Goal: Find specific page/section: Find specific page/section

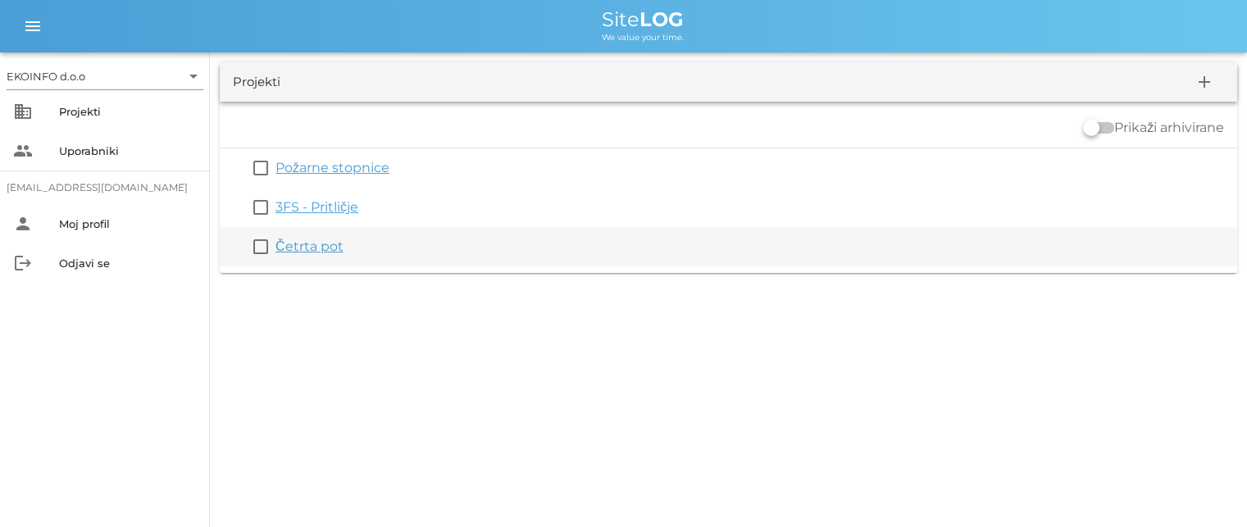
click at [300, 245] on link "Četrta pot" at bounding box center [310, 247] width 68 height 16
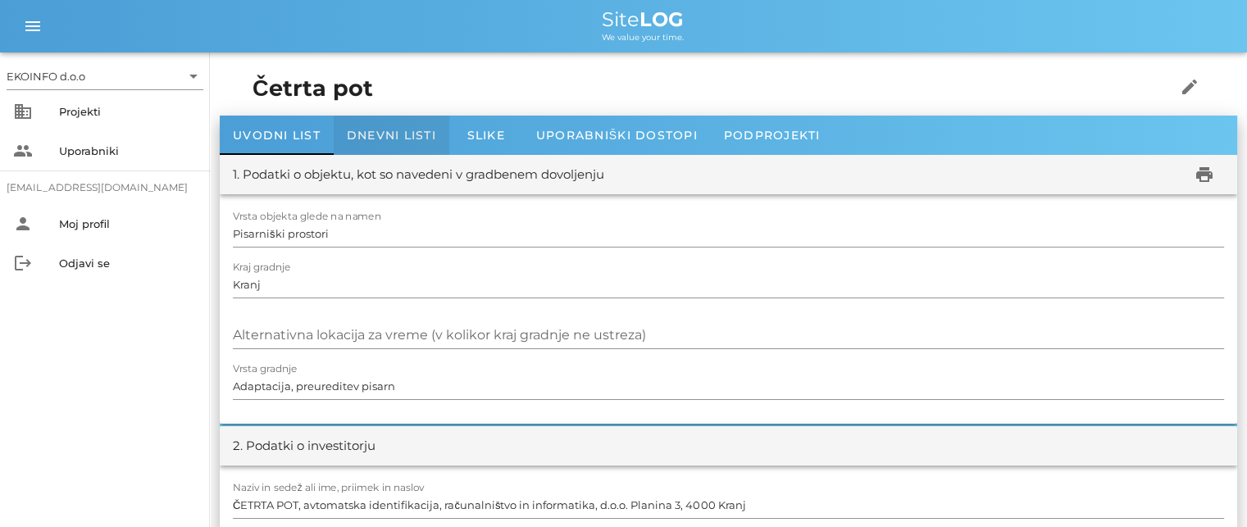
click at [391, 135] on span "Dnevni listi" at bounding box center [391, 135] width 89 height 15
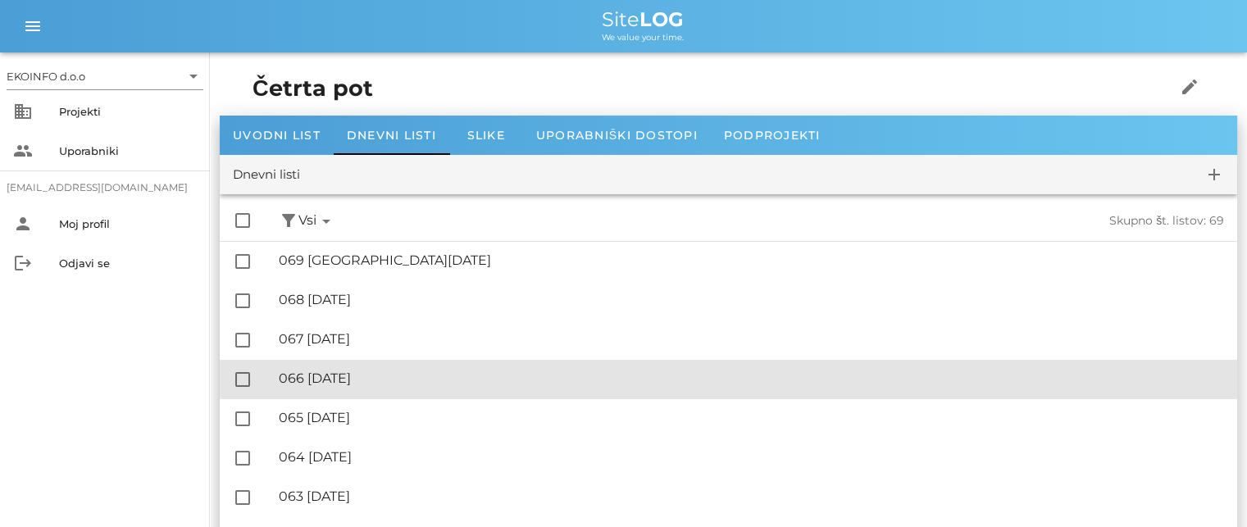
click at [380, 376] on div "🔏 066 [DATE]" at bounding box center [751, 379] width 945 height 16
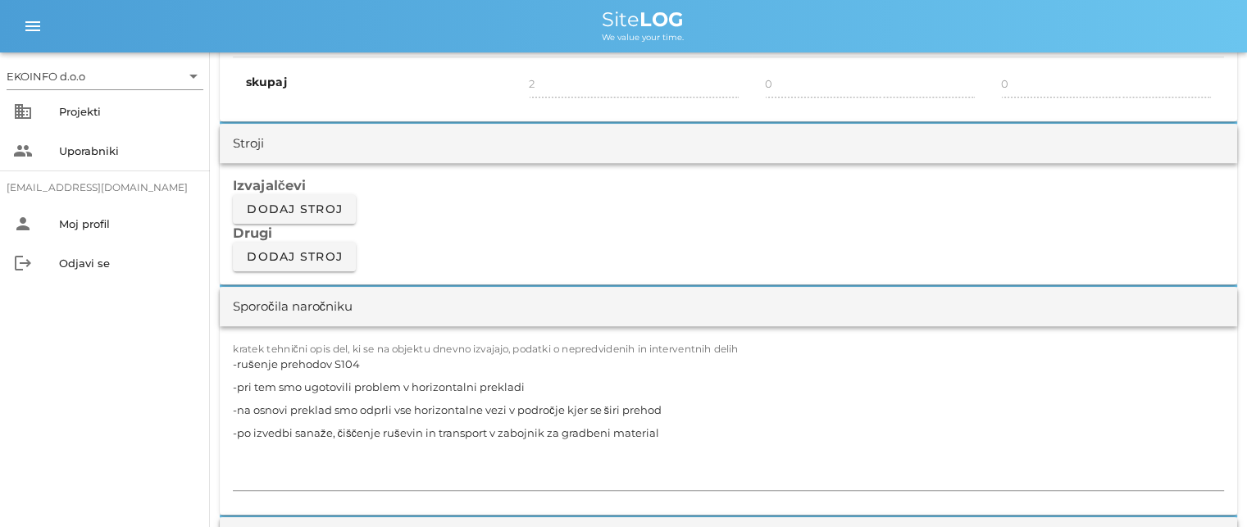
scroll to position [1312, 0]
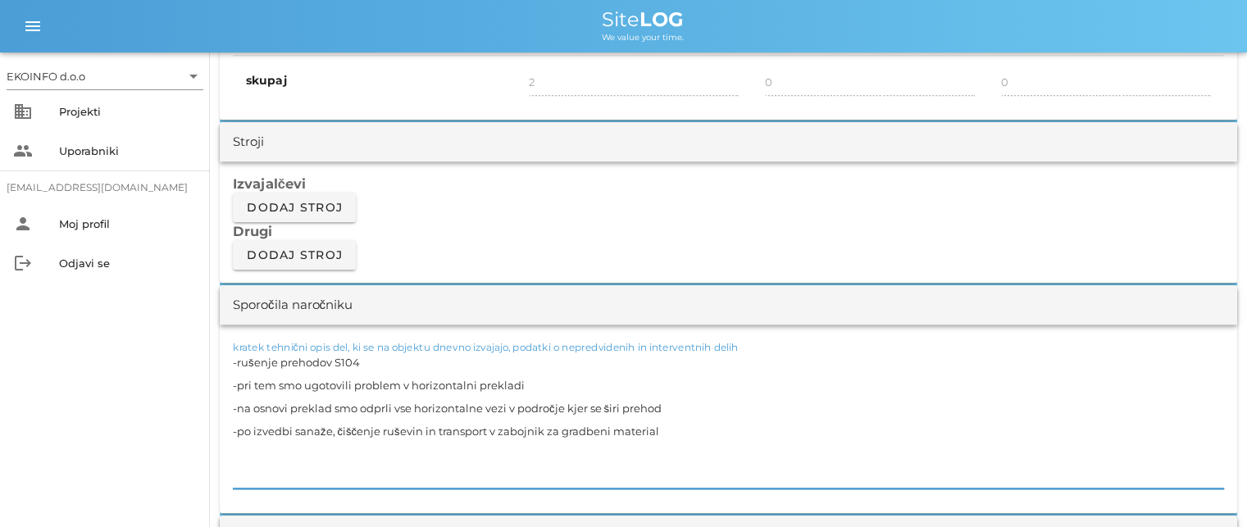
drag, startPoint x: 662, startPoint y: 402, endPoint x: 230, endPoint y: 362, distance: 433.2
click at [230, 362] on div "kratek tehnični opis del, ki se na objektu dnevno izvajajo, podatki o nepredvid…" at bounding box center [729, 419] width 1018 height 189
click at [367, 360] on textarea "-rušenje prehodov S104 -pri tem smo ugotovili problem v horizontalni prekladi -…" at bounding box center [728, 420] width 991 height 138
drag, startPoint x: 347, startPoint y: 360, endPoint x: 239, endPoint y: 362, distance: 108.3
click at [239, 362] on textarea "-rušenje prehodov S104 -pri tem smo ugotovili problem v horizontalni prekladi -…" at bounding box center [728, 420] width 991 height 138
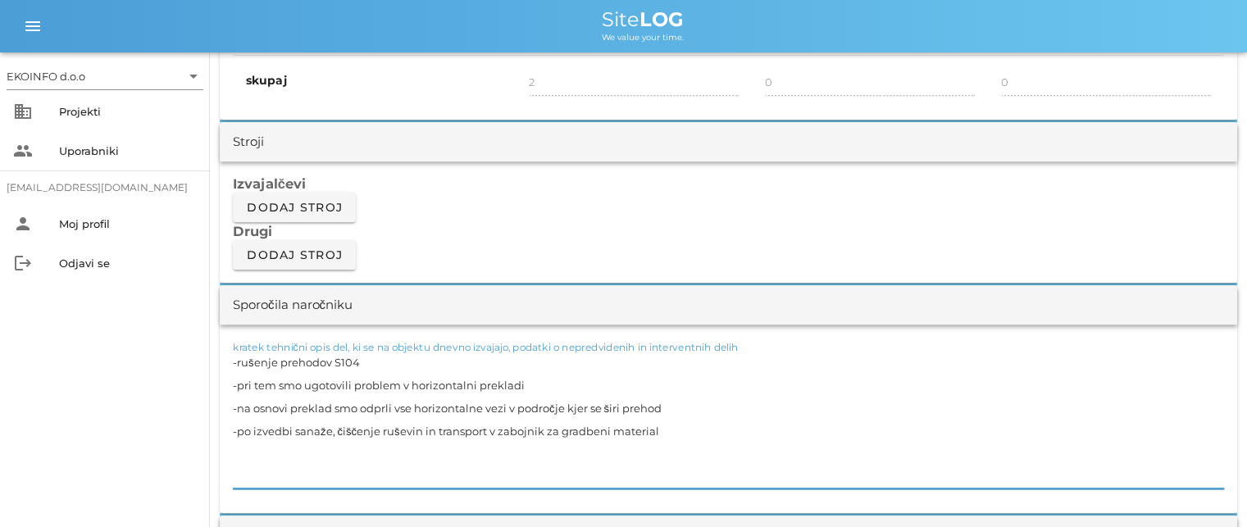
drag, startPoint x: 523, startPoint y: 386, endPoint x: 237, endPoint y: 381, distance: 286.2
click at [237, 381] on textarea "-rušenje prehodov S104 -pri tem smo ugotovili problem v horizontalni prekladi -…" at bounding box center [728, 420] width 991 height 138
drag, startPoint x: 636, startPoint y: 404, endPoint x: 239, endPoint y: 401, distance: 396.9
click at [239, 401] on textarea "-rušenje prehodov S104 -pri tem smo ugotovili problem v horizontalni prekladi -…" at bounding box center [728, 420] width 991 height 138
drag, startPoint x: 649, startPoint y: 430, endPoint x: 238, endPoint y: 438, distance: 411.7
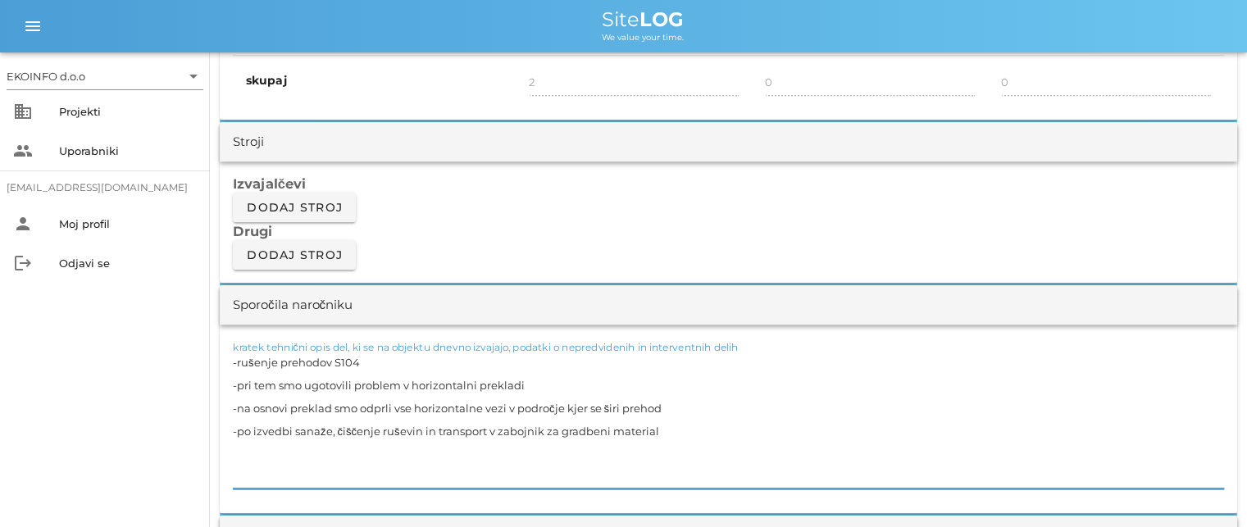
click at [238, 438] on textarea "-rušenje prehodov S104 -pri tem smo ugotovili problem v horizontalni prekladi -…" at bounding box center [728, 420] width 991 height 138
click at [590, 406] on textarea "-rušenje prehodov S104 -pri tem smo ugotovili problem v horizontalni prekladi -…" at bounding box center [728, 420] width 991 height 138
click at [366, 360] on textarea "-rušenje prehodov S104 -pri tem smo ugotovili problem v horizontalni prekladi -…" at bounding box center [728, 420] width 991 height 138
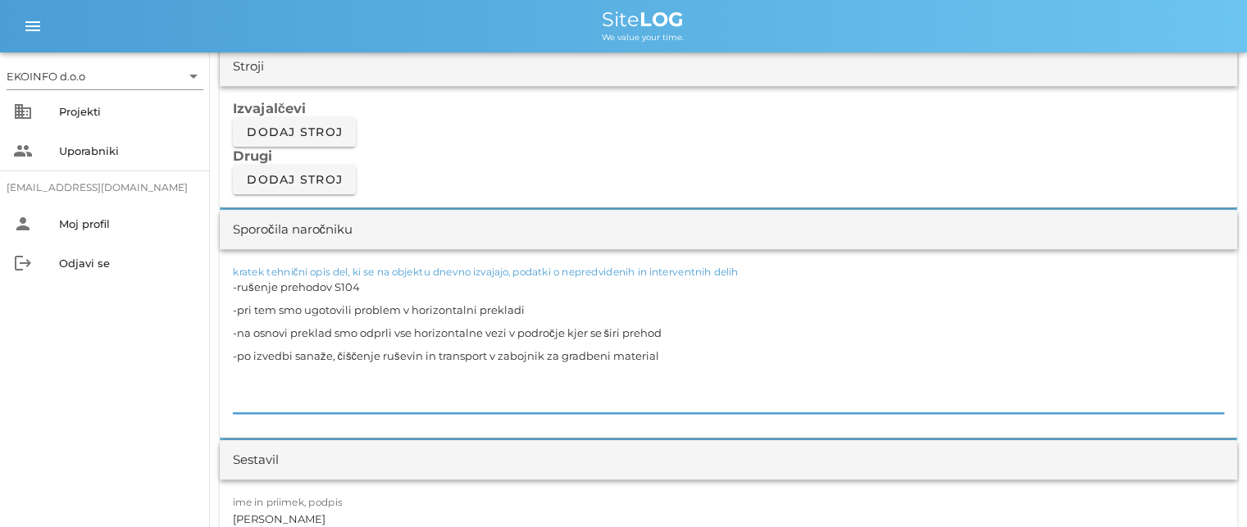
scroll to position [1476, 0]
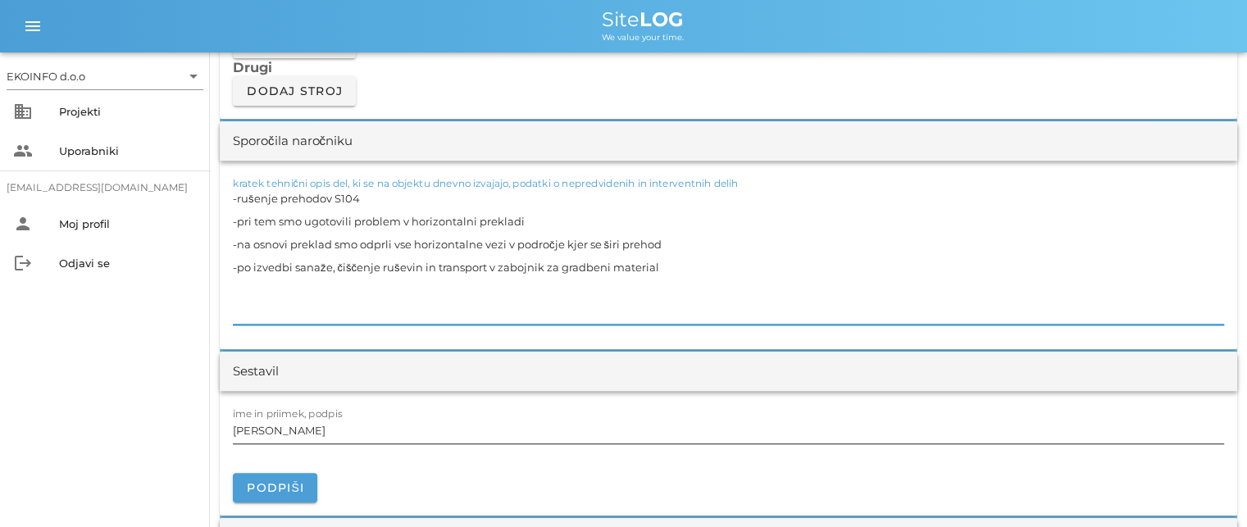
click at [305, 435] on input "[PERSON_NAME]" at bounding box center [728, 430] width 991 height 26
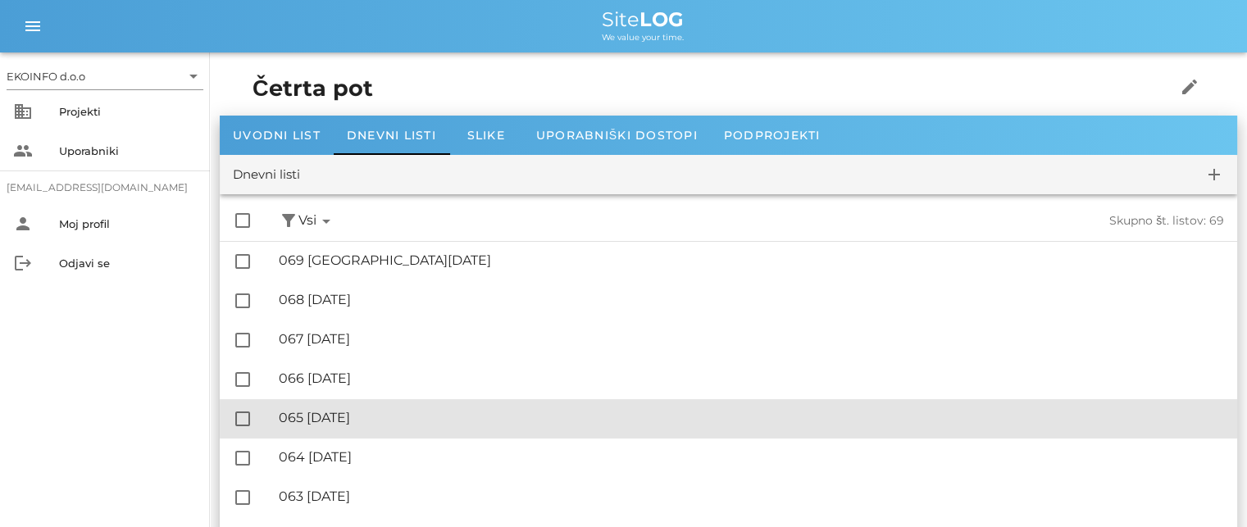
click at [386, 414] on div "🔏 065 sobota, 30.08.2025" at bounding box center [751, 418] width 945 height 16
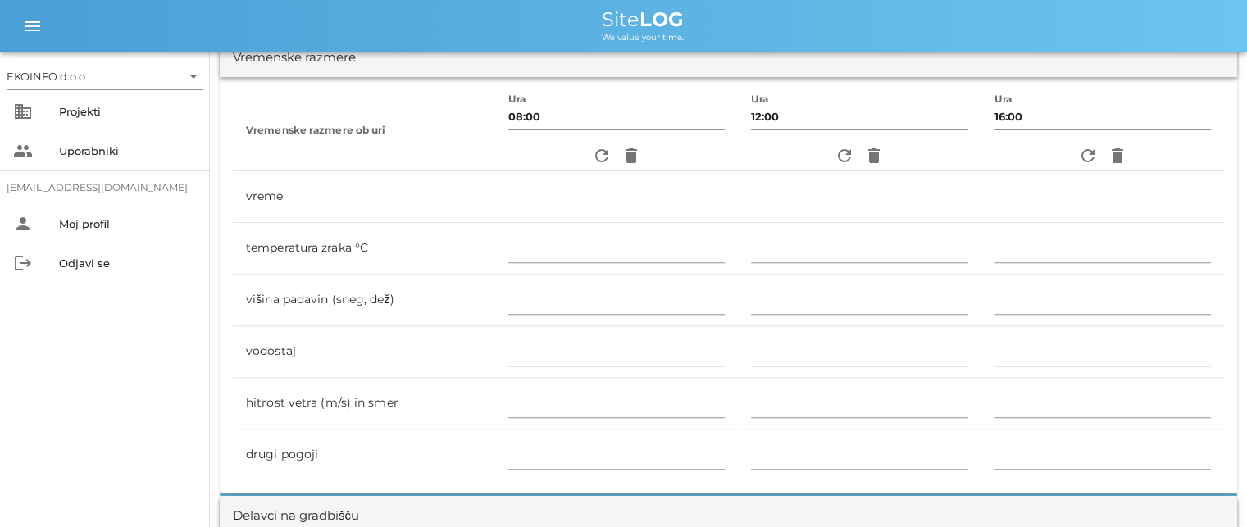
scroll to position [738, 0]
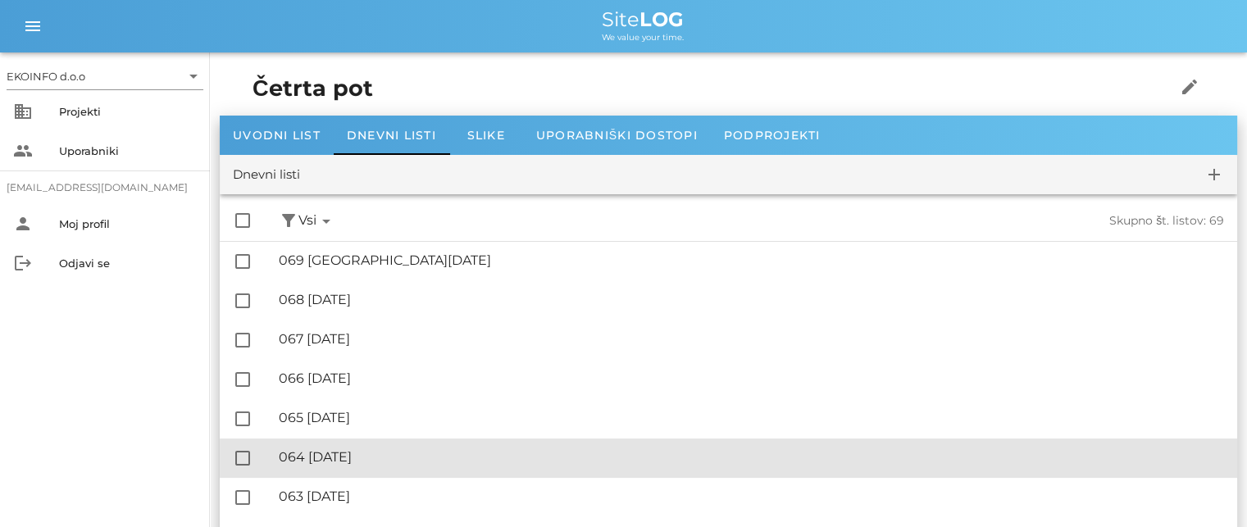
click at [362, 454] on div "🔏 064 [DATE]" at bounding box center [751, 457] width 945 height 16
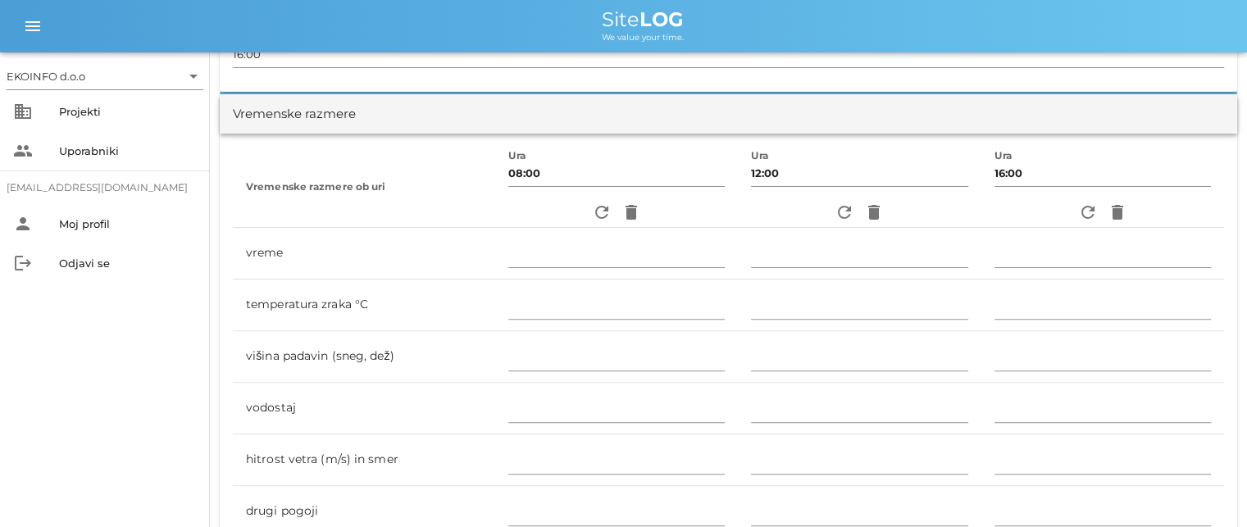
scroll to position [328, 0]
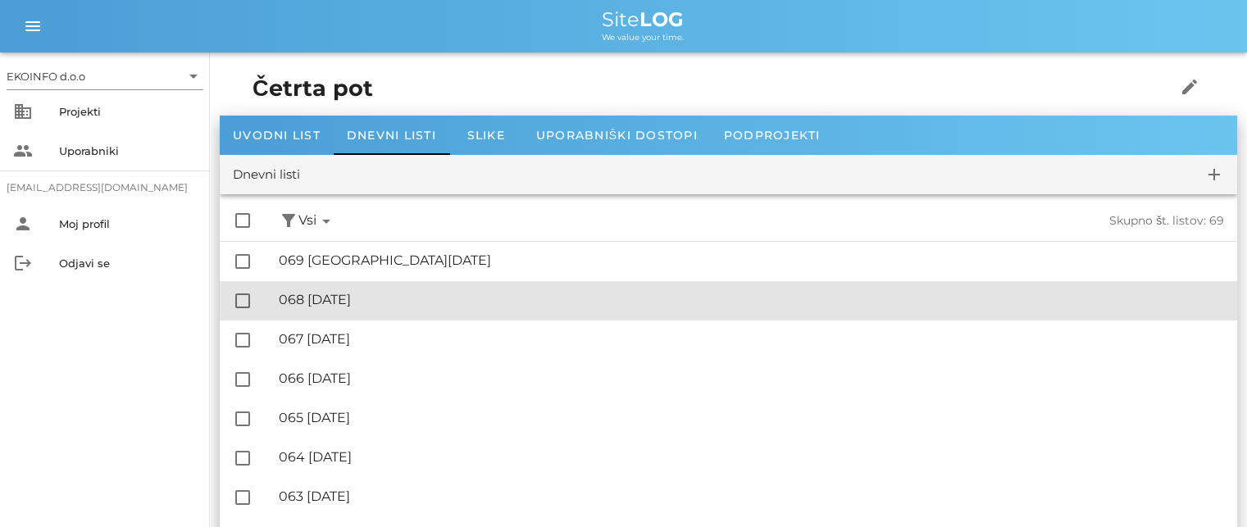
click at [377, 301] on div "🔏 068 [DATE]" at bounding box center [751, 300] width 945 height 16
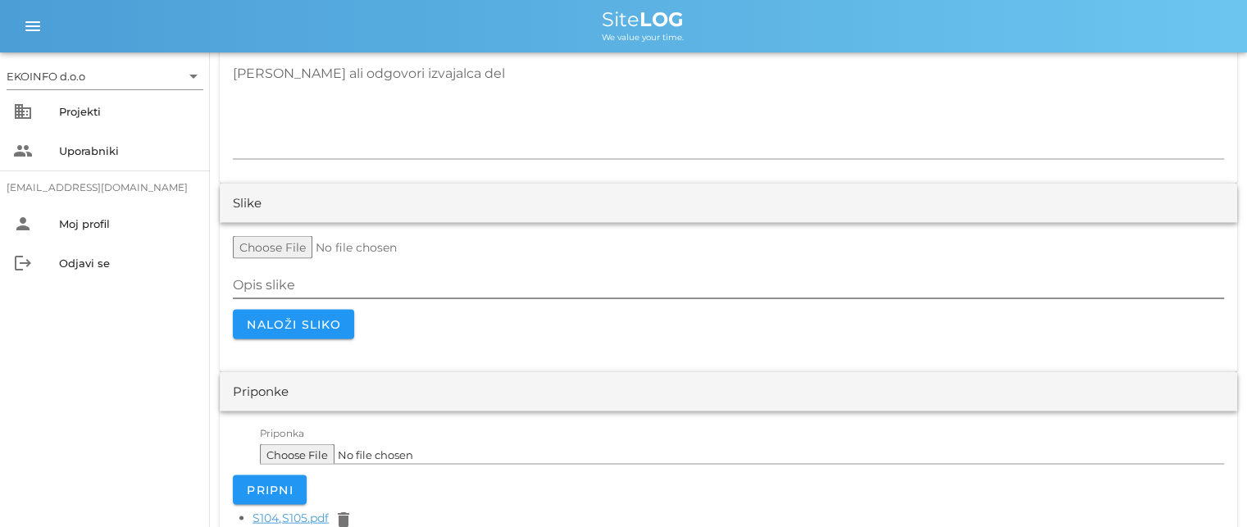
scroll to position [3359, 0]
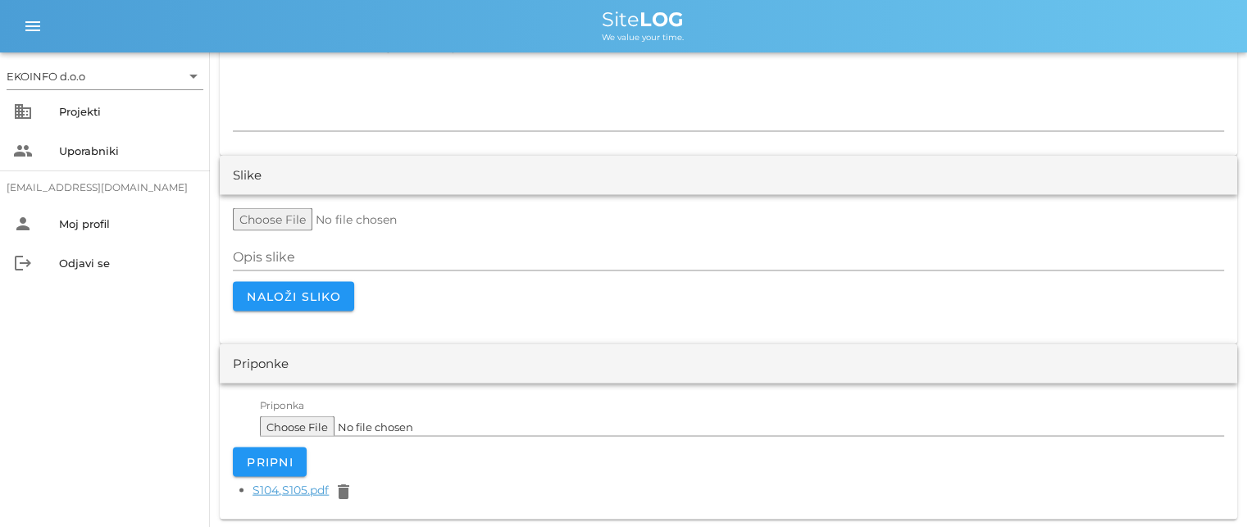
click at [291, 490] on link "S104,S105.pdf" at bounding box center [291, 490] width 76 height 15
click at [282, 488] on link "S104,S105.pdf" at bounding box center [291, 490] width 76 height 15
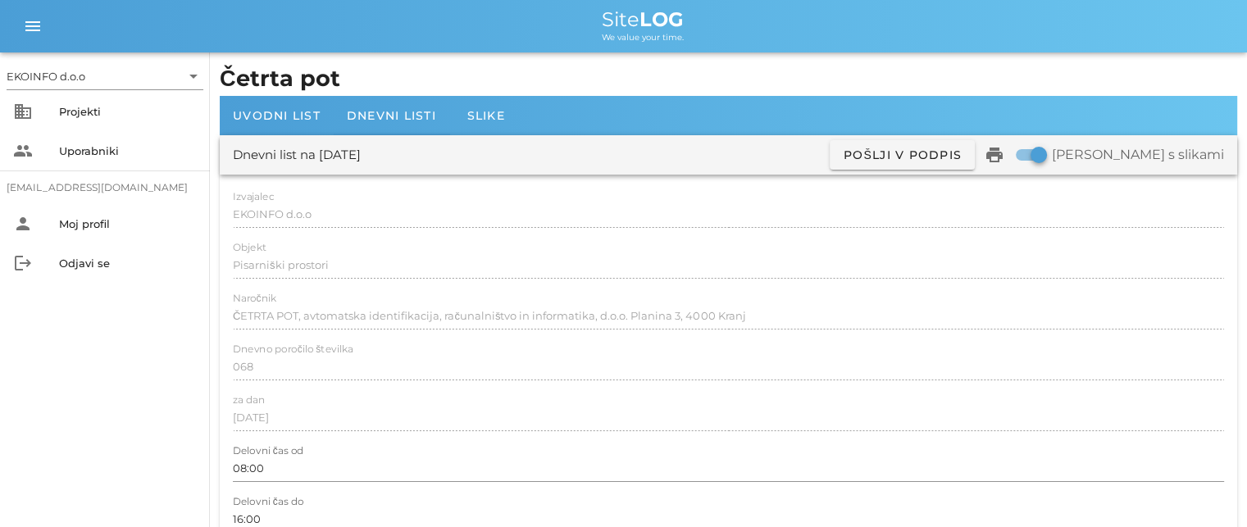
click at [1169, 156] on label "[PERSON_NAME] s slikami" at bounding box center [1138, 155] width 172 height 16
click at [1168, 156] on label "[PERSON_NAME] s slikami" at bounding box center [1138, 155] width 172 height 16
checkbox input "false"
click at [1005, 157] on icon "print" at bounding box center [995, 155] width 20 height 20
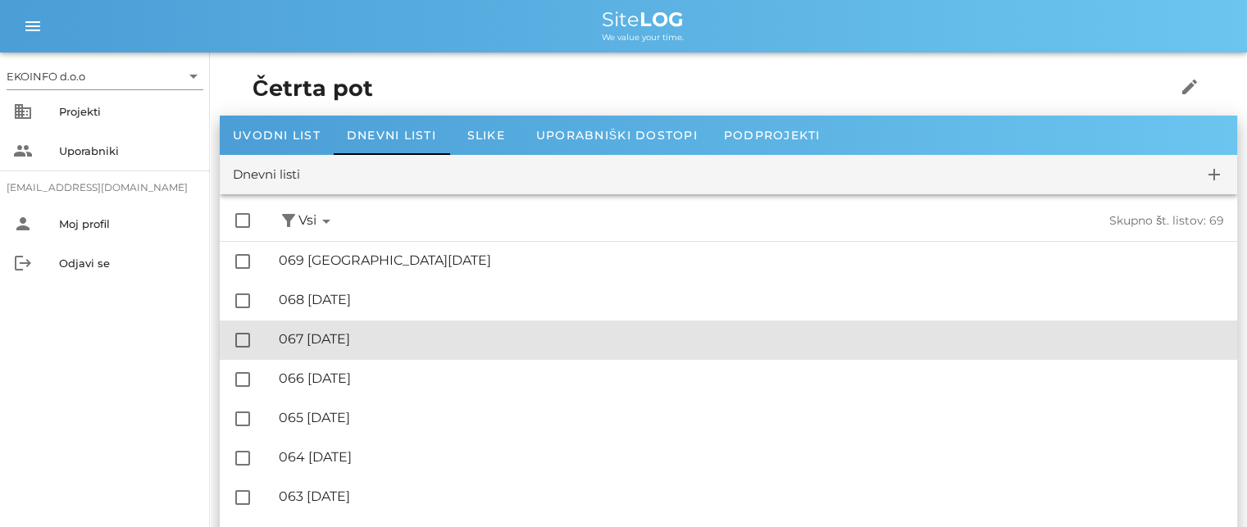
click at [371, 340] on div "🔏 067 [DATE]" at bounding box center [751, 339] width 945 height 16
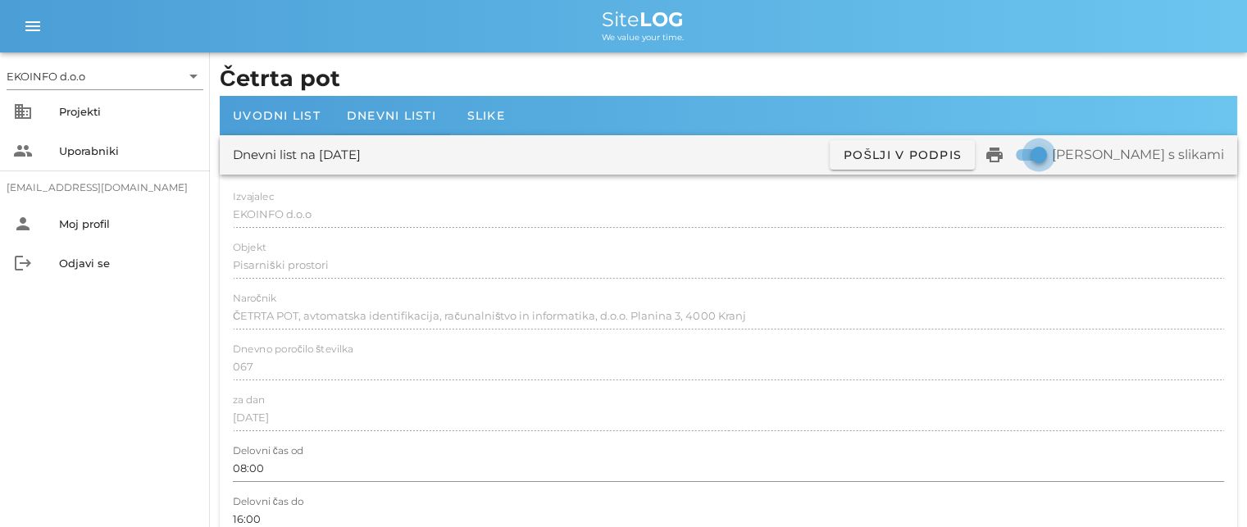
click at [1053, 157] on div at bounding box center [1039, 155] width 28 height 28
checkbox input "false"
click at [1005, 156] on icon "print" at bounding box center [995, 155] width 20 height 20
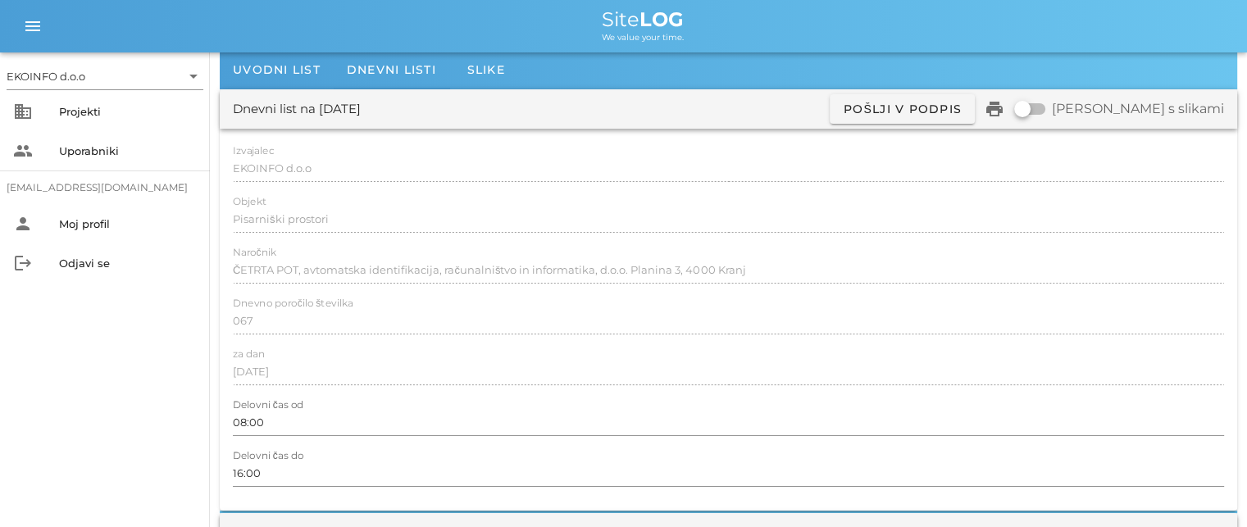
scroll to position [82, 0]
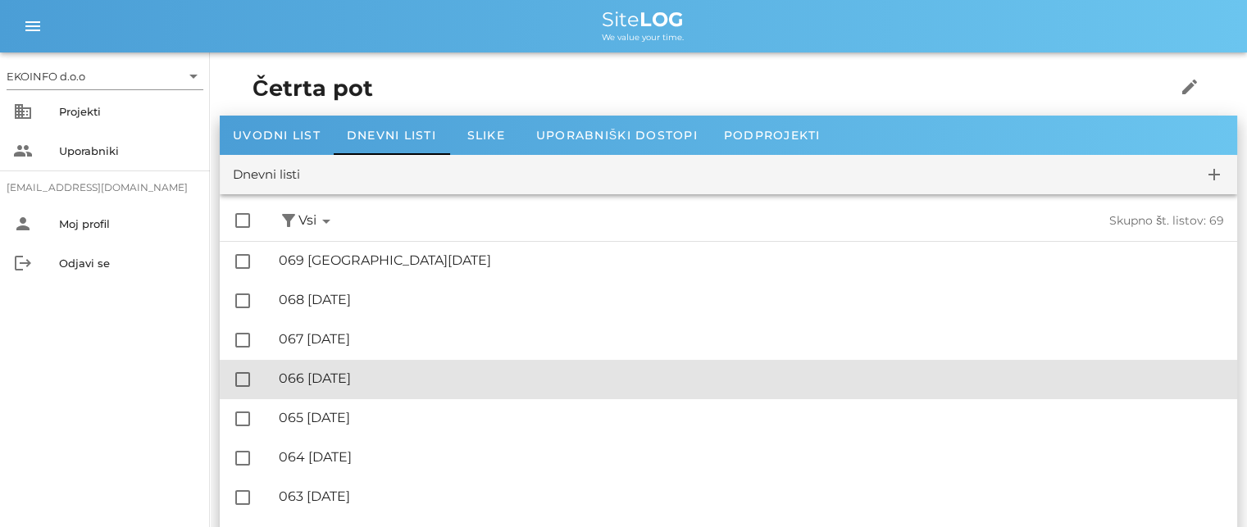
click at [368, 381] on div "🔏 066 [DATE]" at bounding box center [751, 379] width 945 height 16
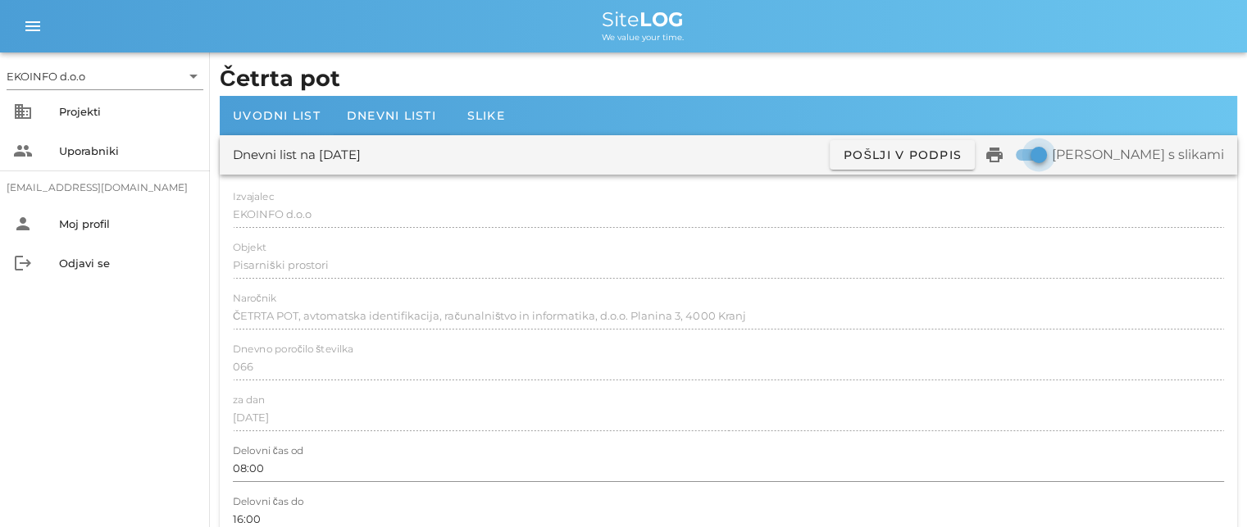
click at [1053, 151] on div at bounding box center [1039, 155] width 28 height 28
checkbox input "false"
click at [1005, 153] on icon "print" at bounding box center [995, 155] width 20 height 20
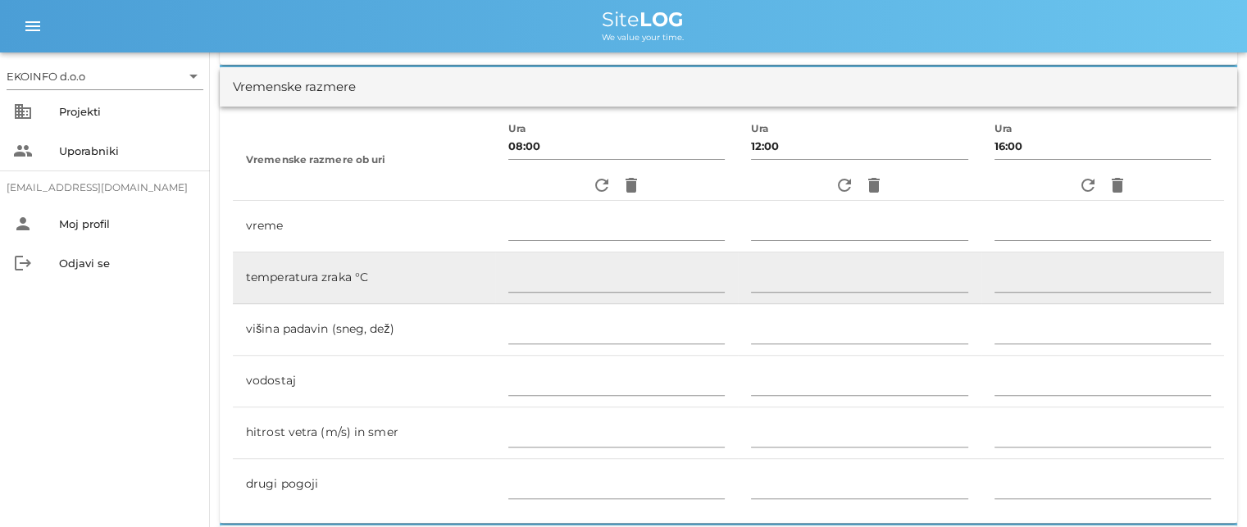
scroll to position [738, 0]
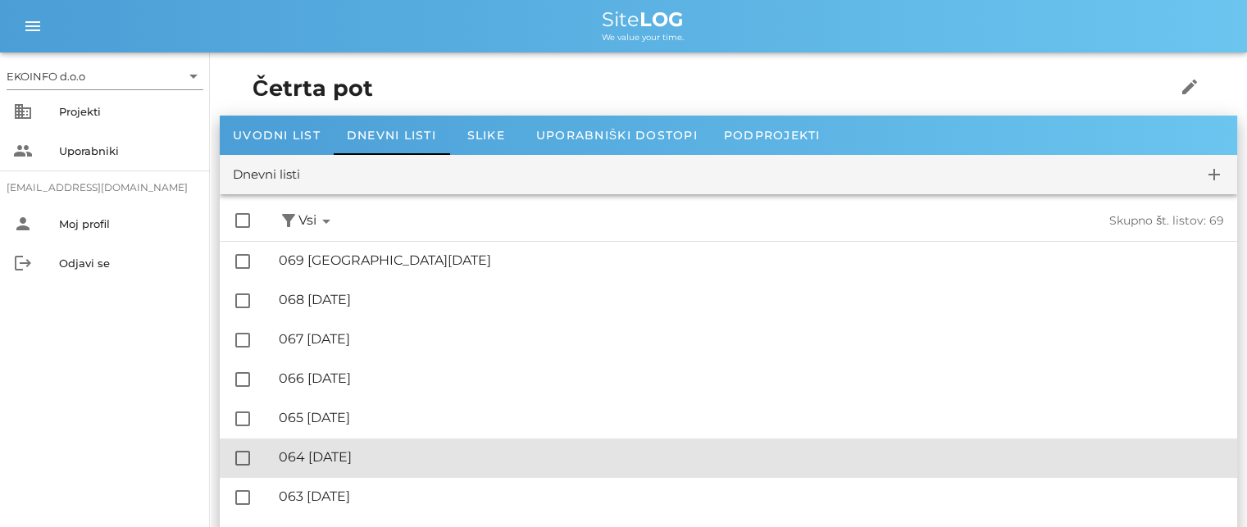
click at [380, 453] on div "🔏 064 [DATE]" at bounding box center [751, 457] width 945 height 16
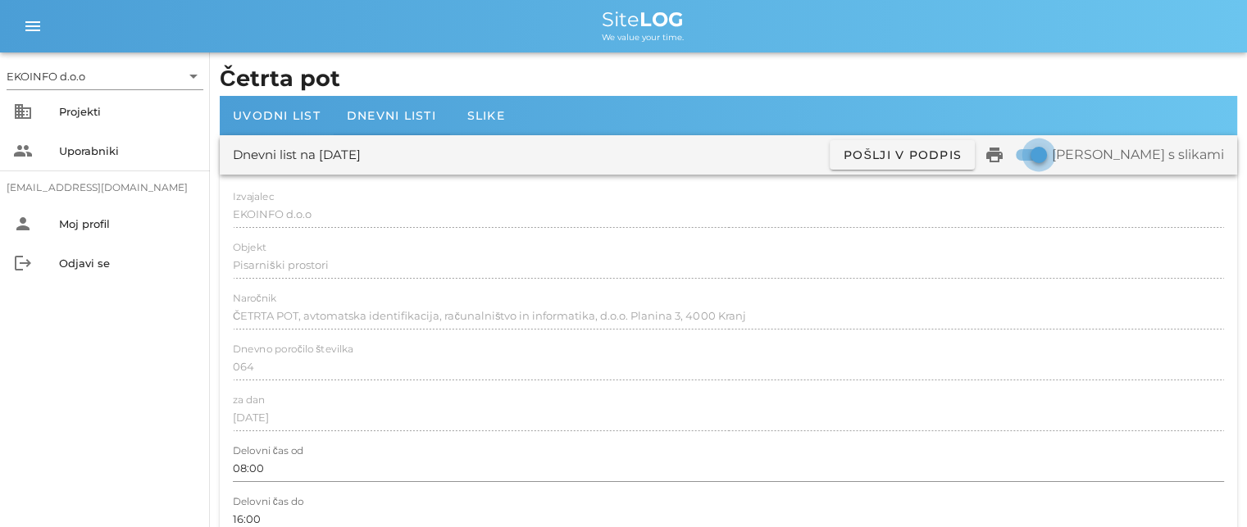
drag, startPoint x: 1107, startPoint y: 153, endPoint x: 1091, endPoint y: 153, distance: 15.6
click at [1053, 153] on div at bounding box center [1039, 155] width 28 height 28
checkbox input "false"
click at [1005, 153] on icon "print" at bounding box center [995, 155] width 20 height 20
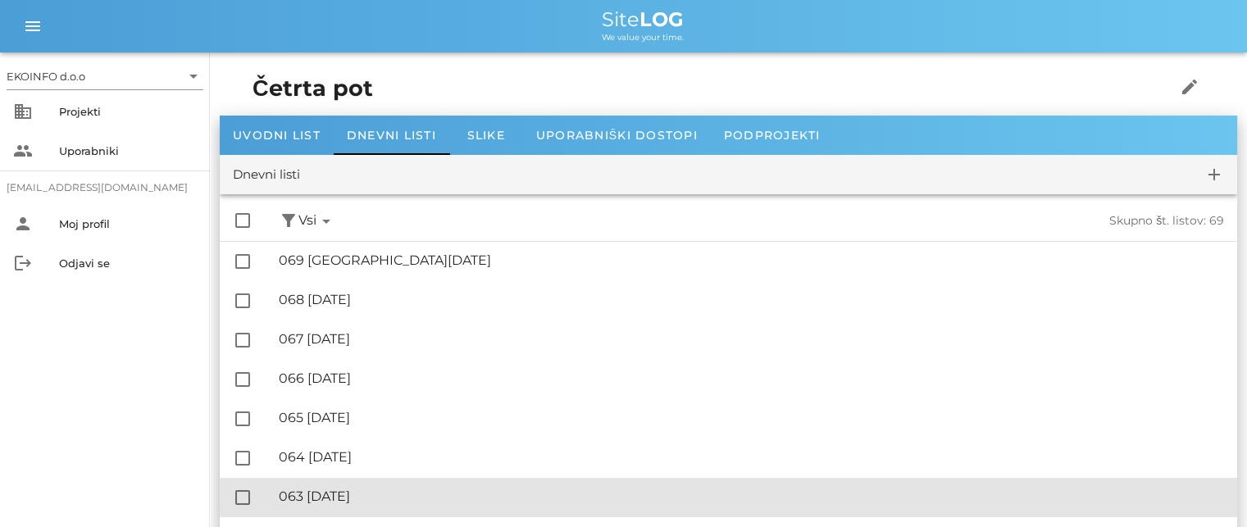
click at [396, 498] on div "🔏 063 [DATE]" at bounding box center [751, 497] width 945 height 16
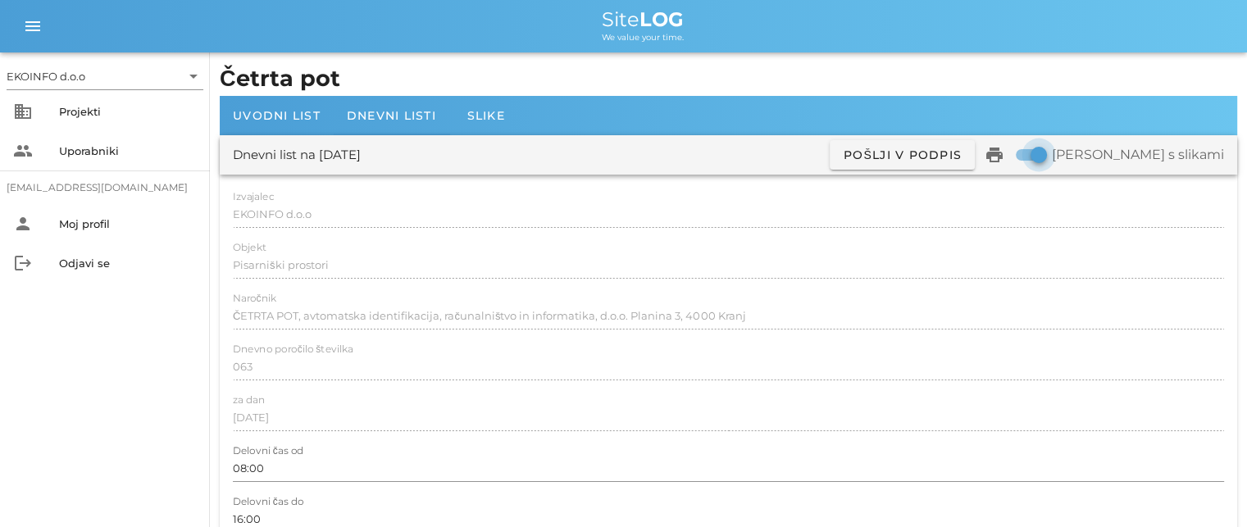
click at [1053, 157] on div at bounding box center [1039, 155] width 28 height 28
checkbox input "false"
click at [1005, 152] on icon "print" at bounding box center [995, 155] width 20 height 20
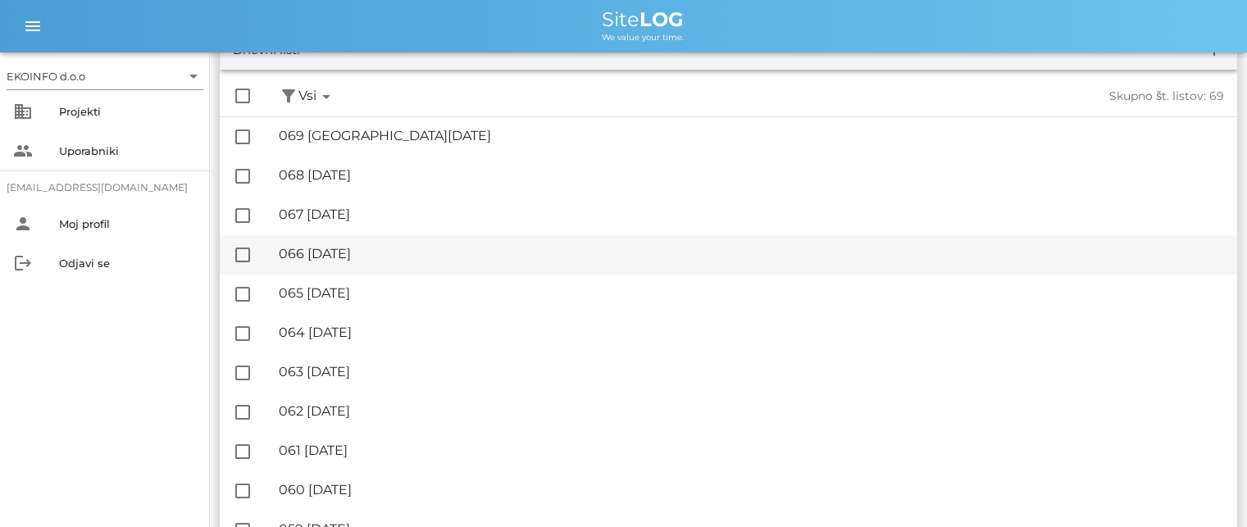
scroll to position [246, 0]
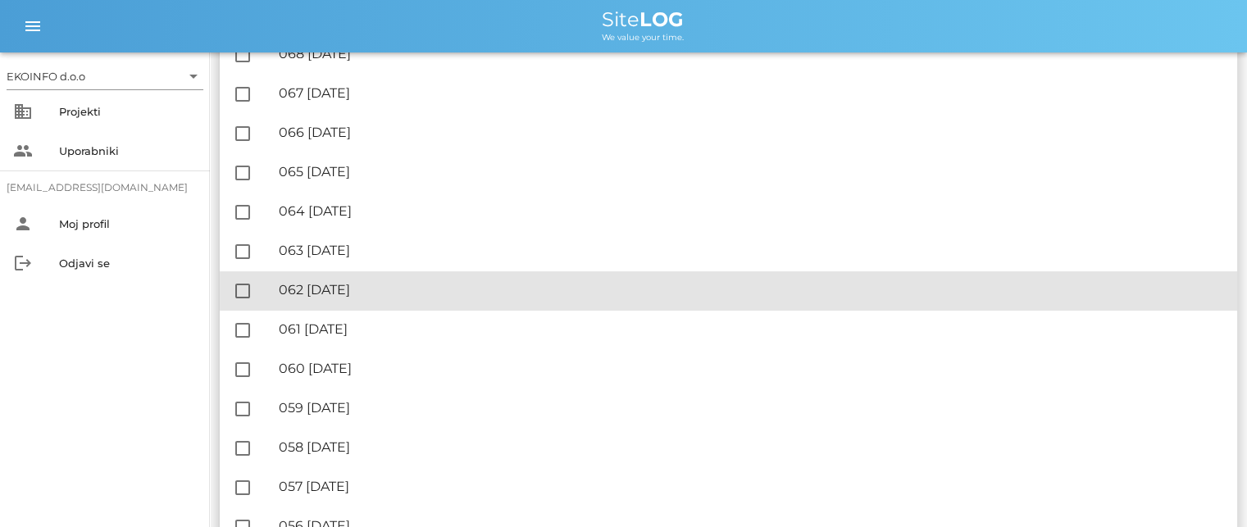
click at [361, 289] on div "🔏 062 [GEOGRAPHIC_DATA][DATE]" at bounding box center [751, 290] width 945 height 16
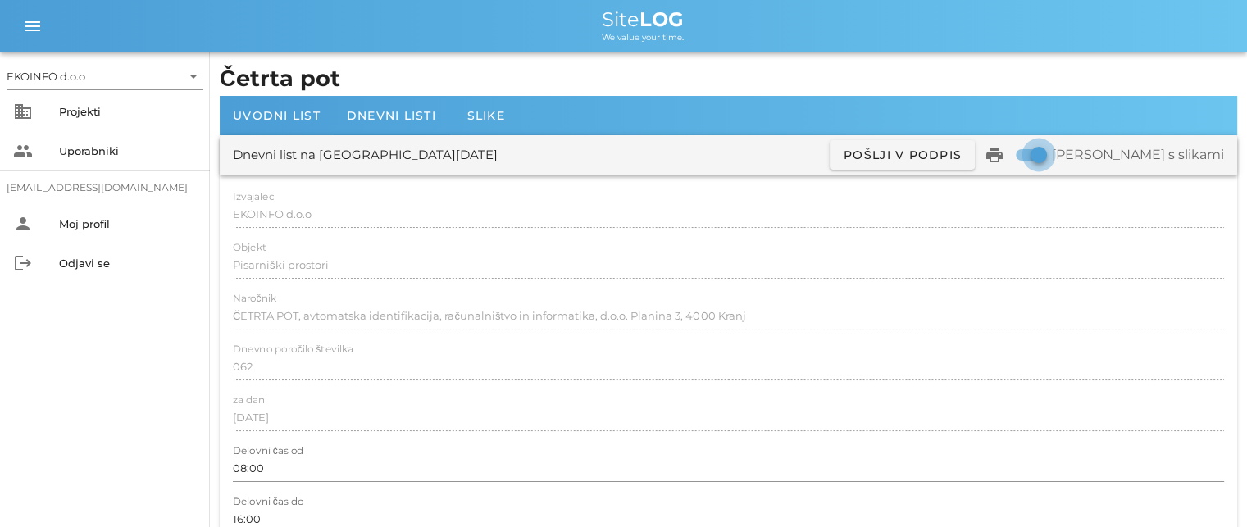
click at [1053, 153] on div at bounding box center [1039, 155] width 28 height 28
checkbox input "false"
click at [1005, 154] on icon "print" at bounding box center [995, 155] width 20 height 20
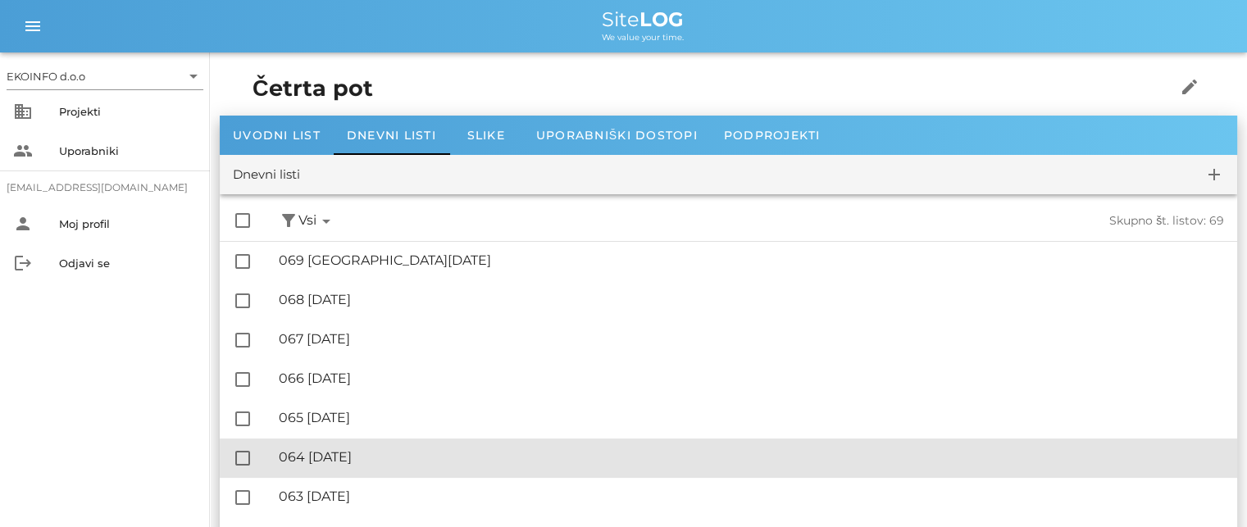
click at [371, 452] on div "🔏 064 [DATE]" at bounding box center [751, 457] width 945 height 16
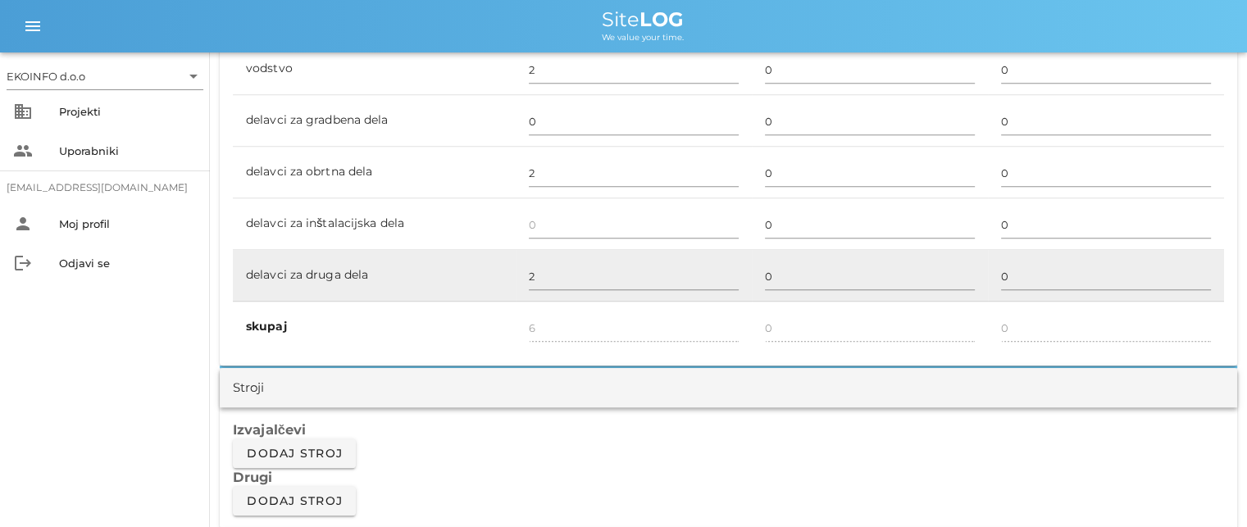
scroll to position [656, 0]
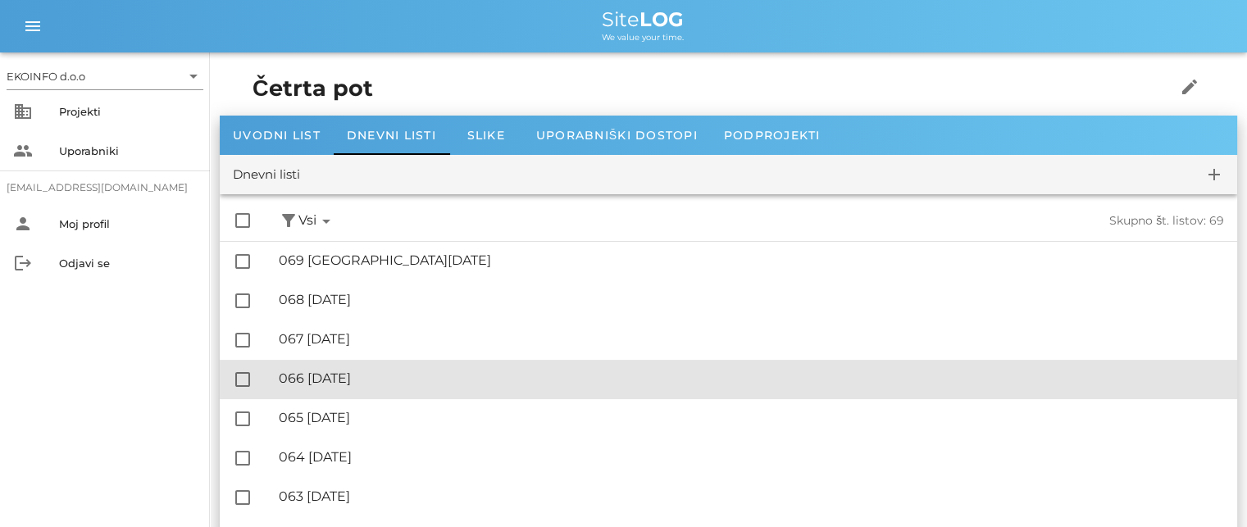
click at [376, 376] on div "🔏 066 [DATE]" at bounding box center [751, 379] width 945 height 16
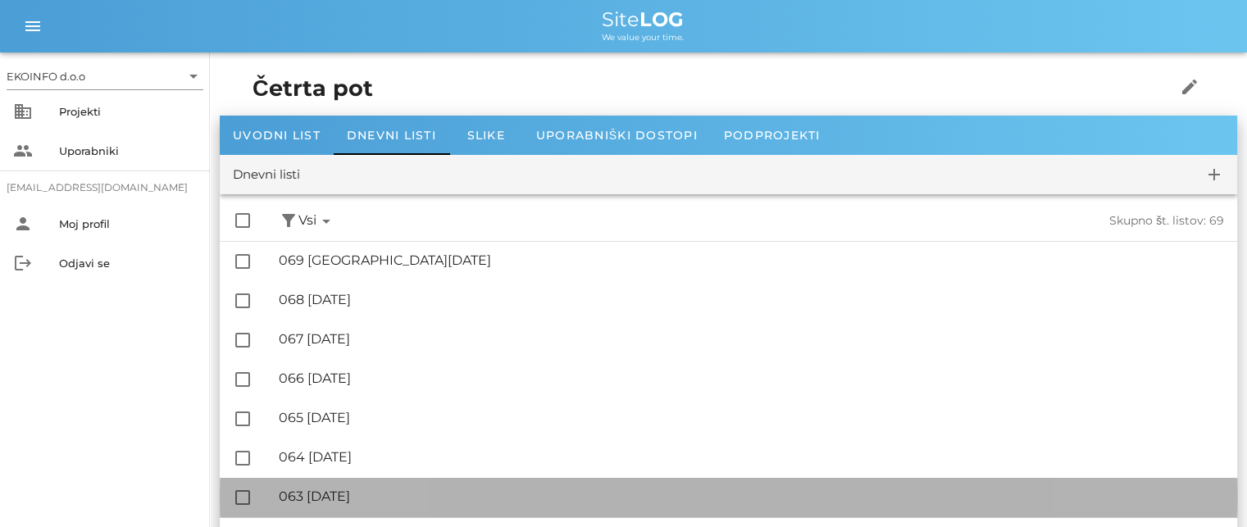
click at [374, 494] on div "🔏 063 [DATE]" at bounding box center [751, 497] width 945 height 16
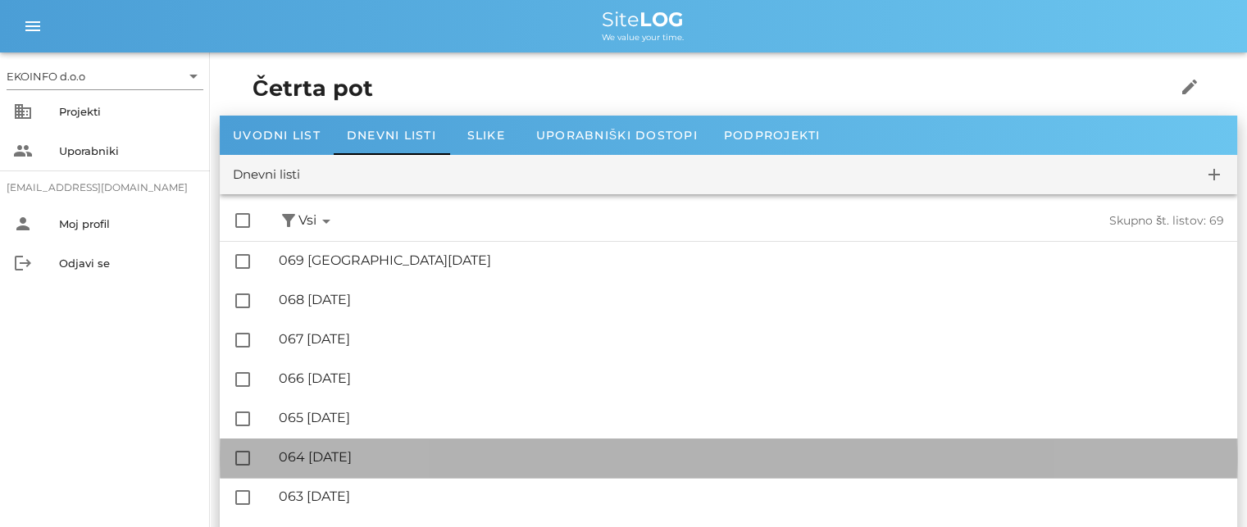
click at [372, 452] on div "🔏 064 [DATE]" at bounding box center [751, 457] width 945 height 16
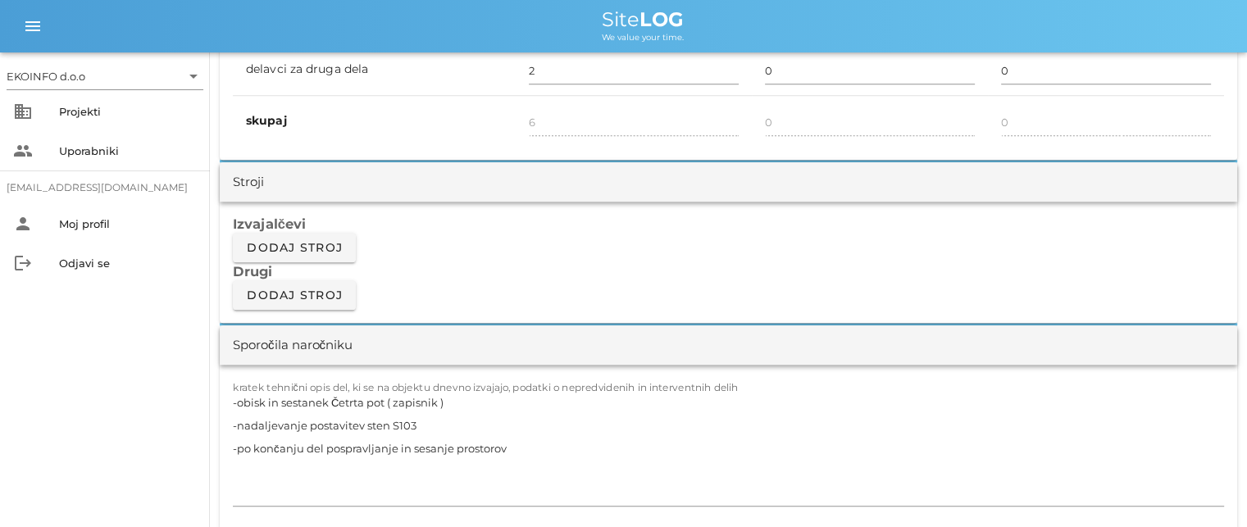
scroll to position [1312, 0]
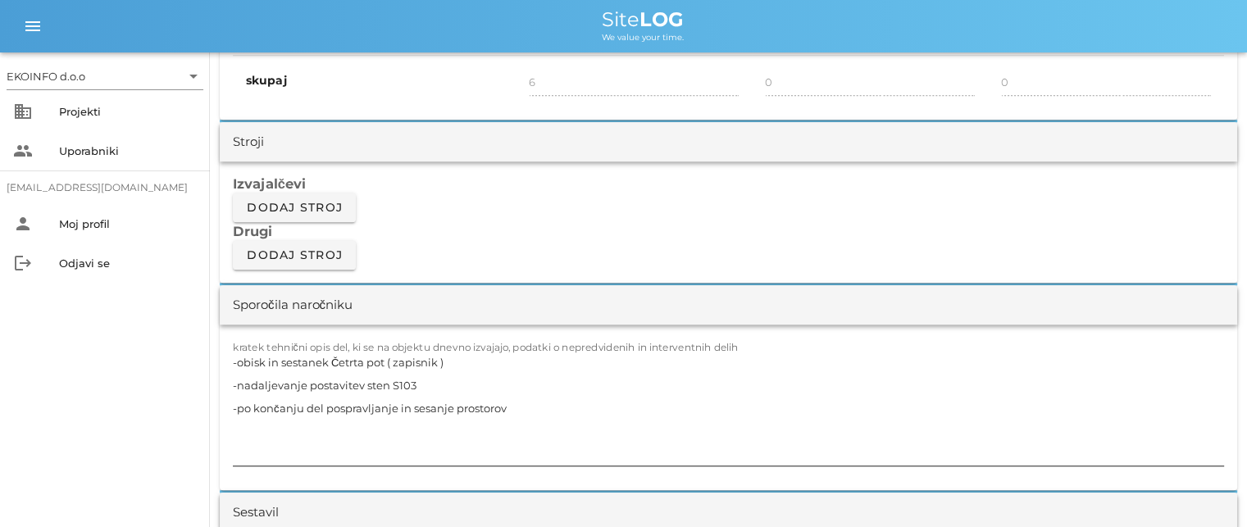
click at [421, 381] on textarea "-obisk in sestanek Četrta pot ( zapisnik ) -nadaljevanje postavitev sten S103 -…" at bounding box center [728, 408] width 991 height 115
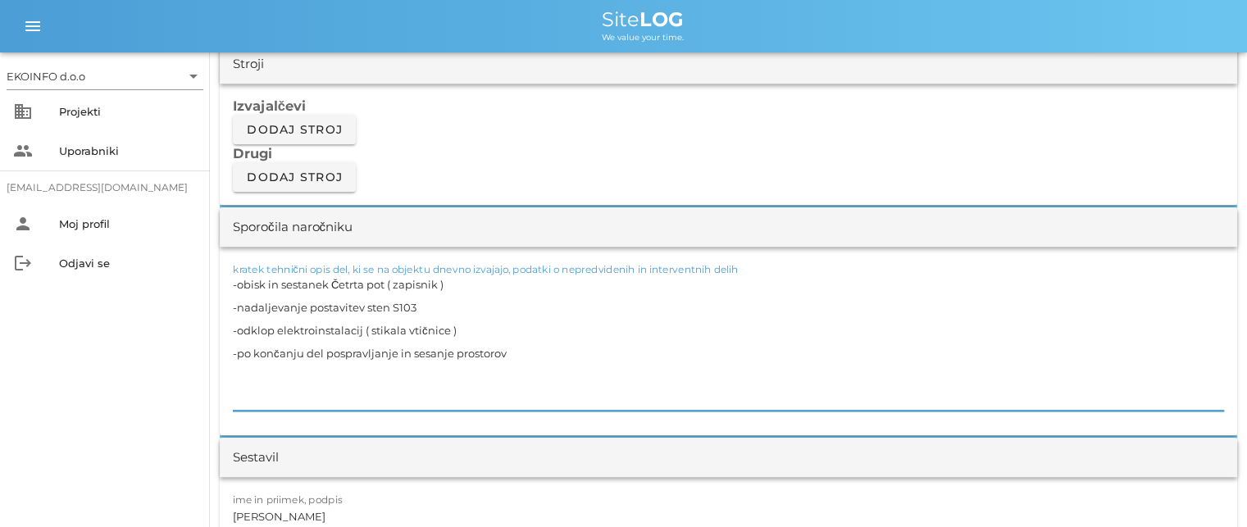
scroll to position [1476, 0]
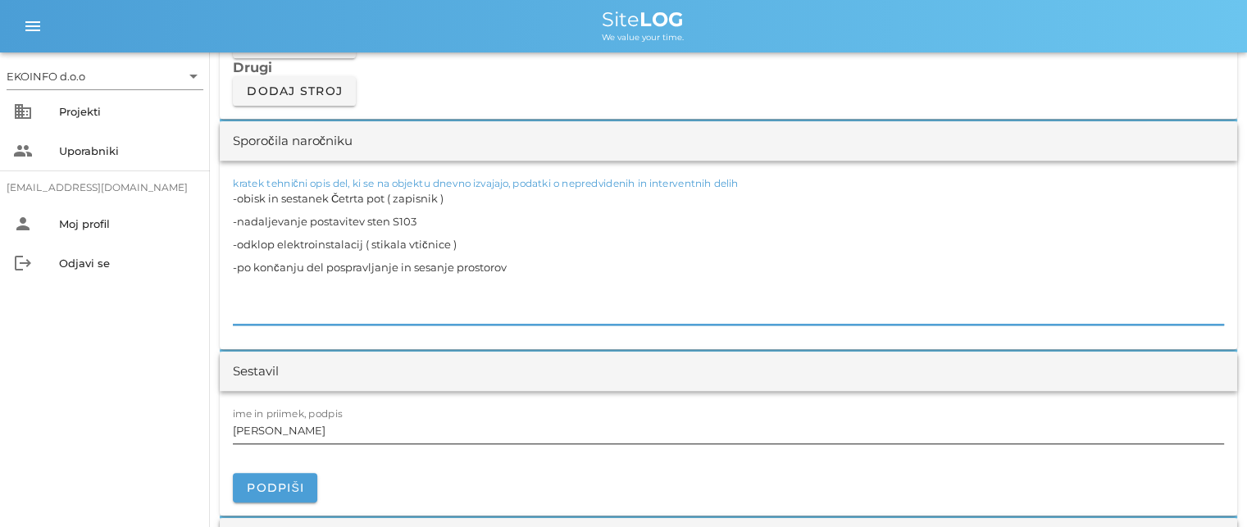
type textarea "-obisk in sestanek Četrta pot ( zapisnik ) -nadaljevanje postavitev sten S103 -…"
click at [308, 431] on input "[PERSON_NAME]" at bounding box center [728, 430] width 991 height 26
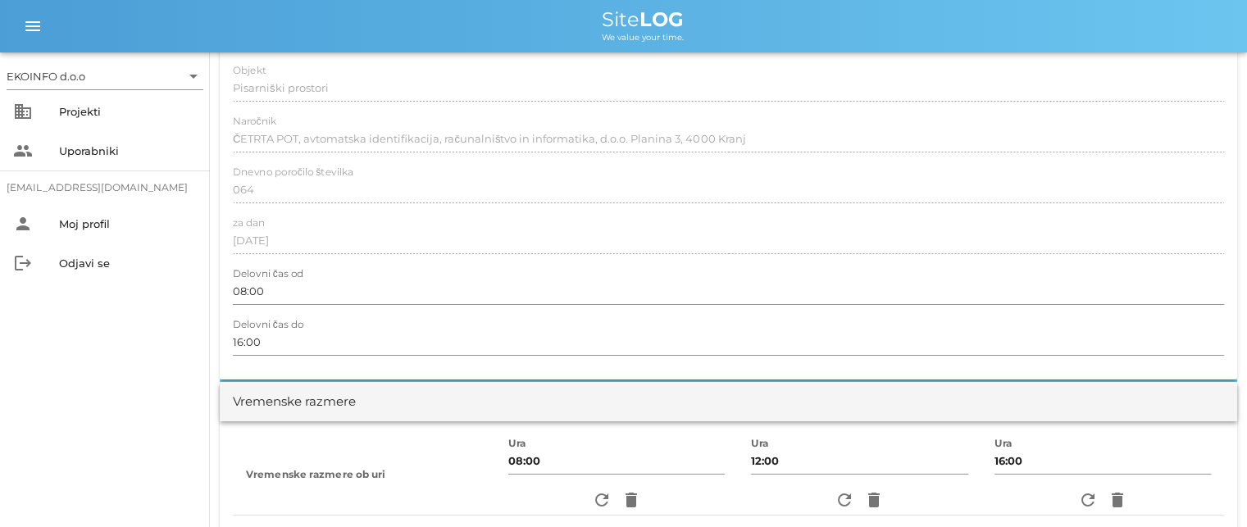
scroll to position [0, 0]
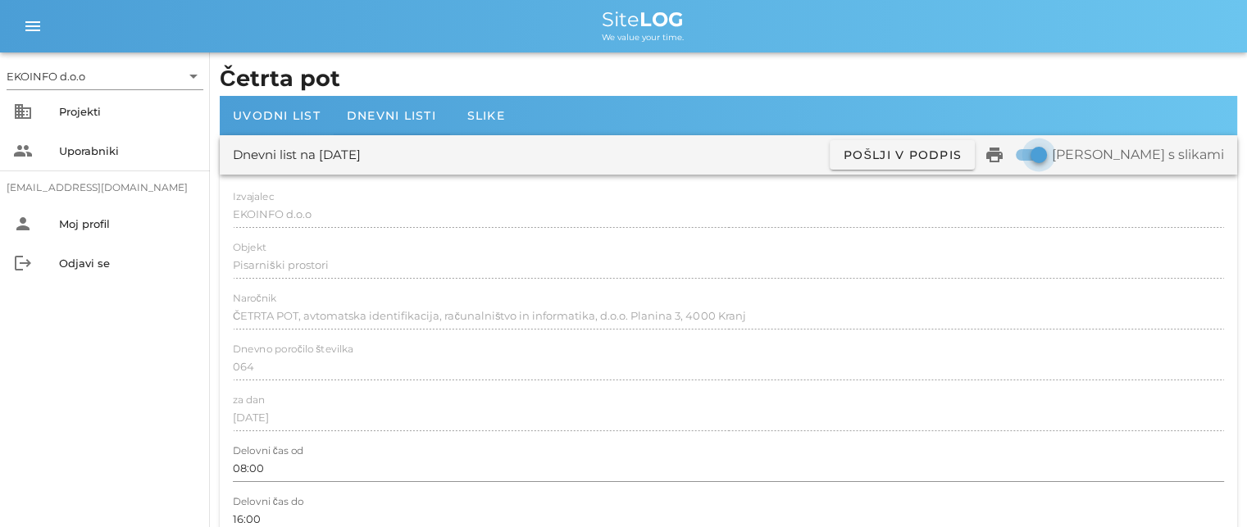
click at [1053, 151] on div at bounding box center [1039, 155] width 28 height 28
checkbox input "false"
click at [1005, 156] on icon "print" at bounding box center [995, 155] width 20 height 20
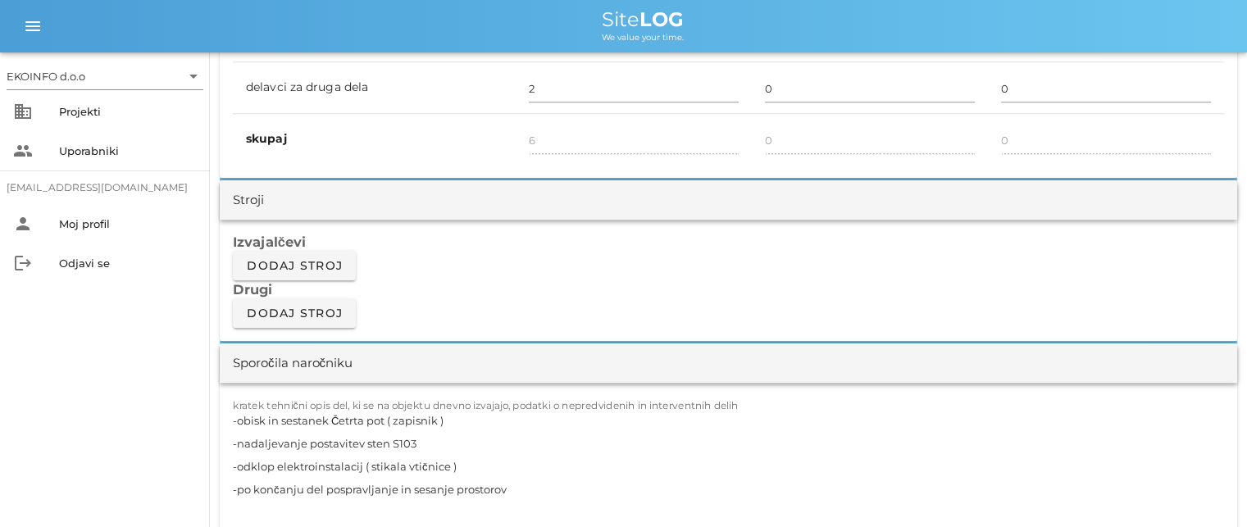
scroll to position [1312, 0]
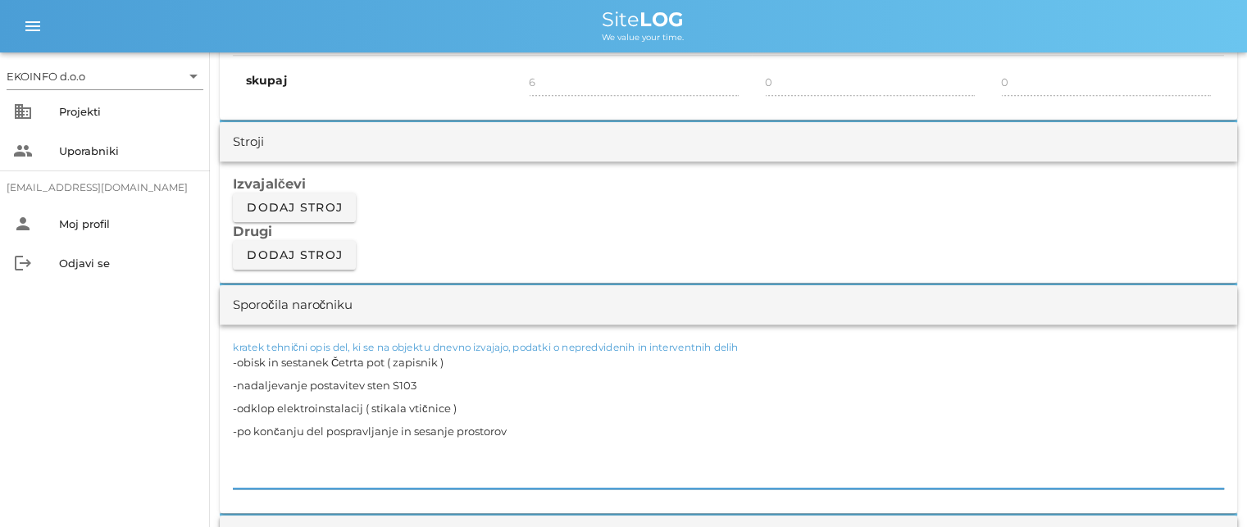
drag, startPoint x: 458, startPoint y: 406, endPoint x: 237, endPoint y: 407, distance: 221.4
click at [237, 407] on textarea "-obisk in sestanek Četrta pot ( zapisnik ) -nadaljevanje postavitev sten S103 -…" at bounding box center [728, 420] width 991 height 138
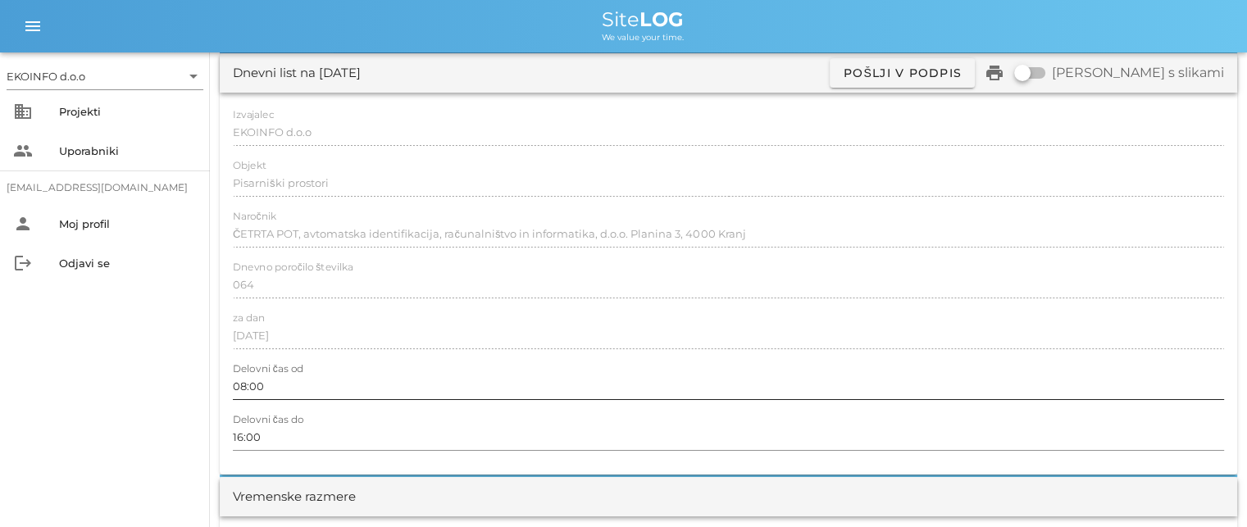
scroll to position [0, 0]
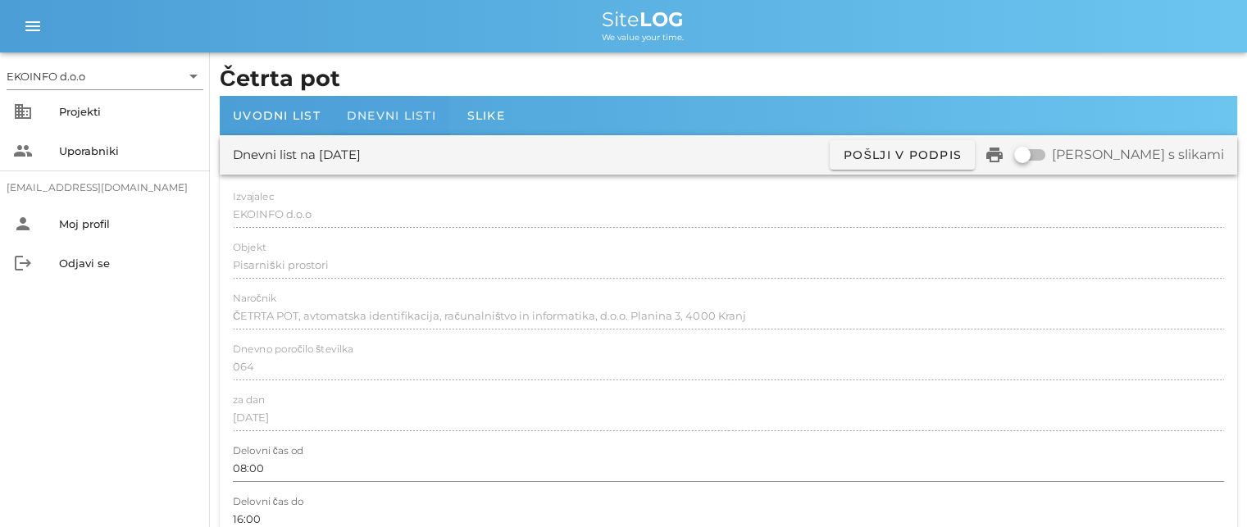
click at [427, 114] on span "Dnevni listi" at bounding box center [391, 115] width 89 height 15
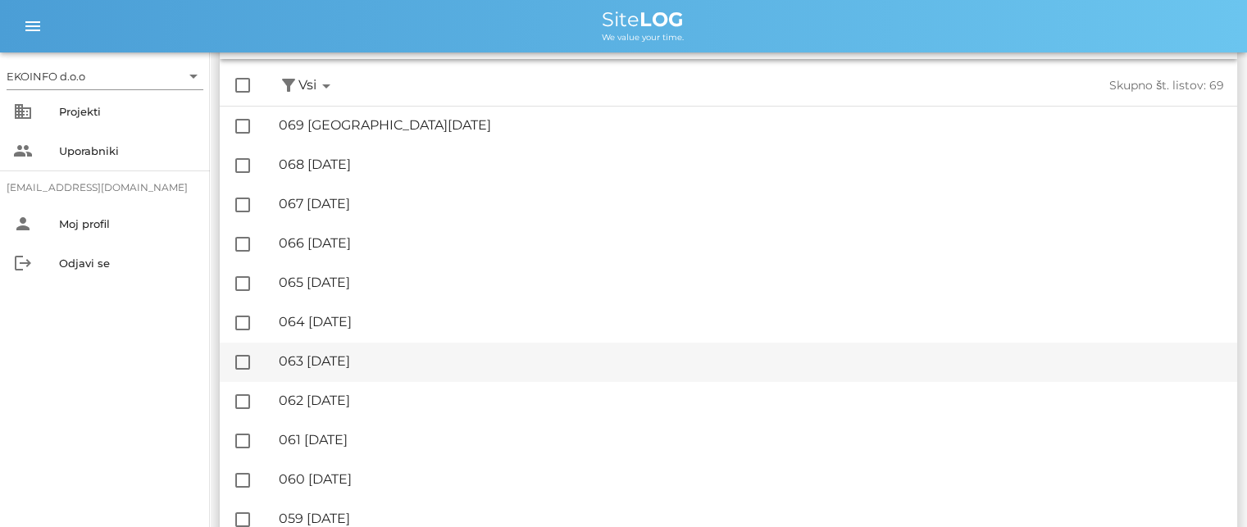
scroll to position [164, 0]
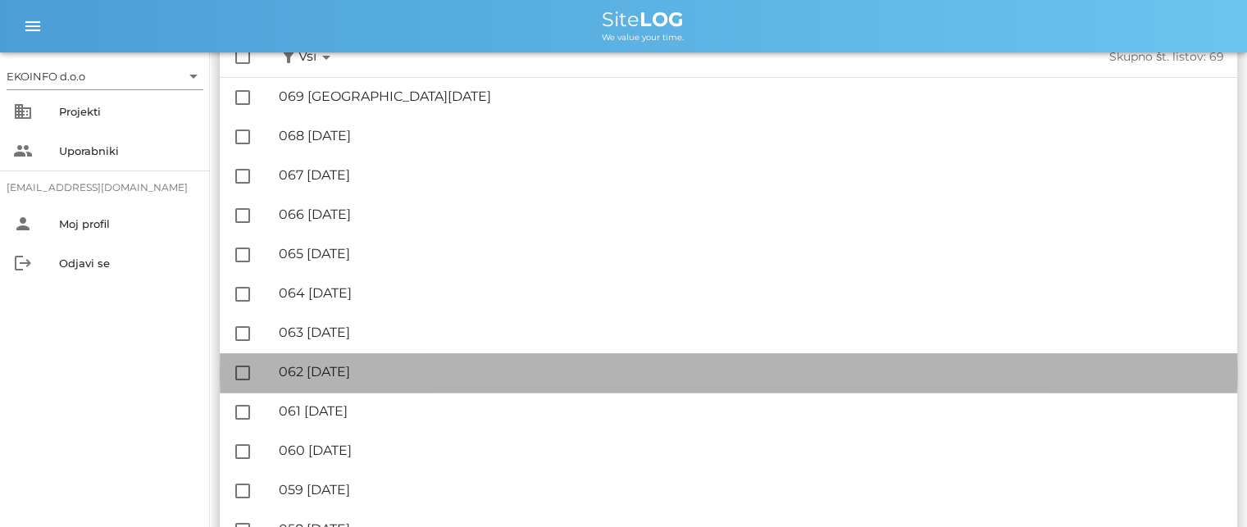
click at [390, 371] on div "🔏 062 [GEOGRAPHIC_DATA][DATE]" at bounding box center [751, 372] width 945 height 16
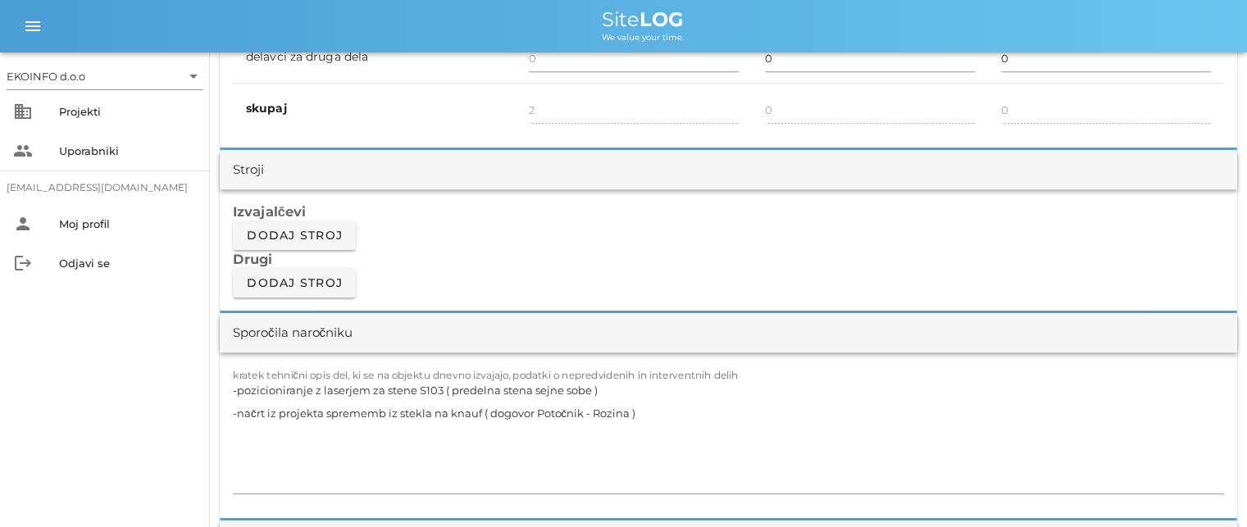
scroll to position [1394, 0]
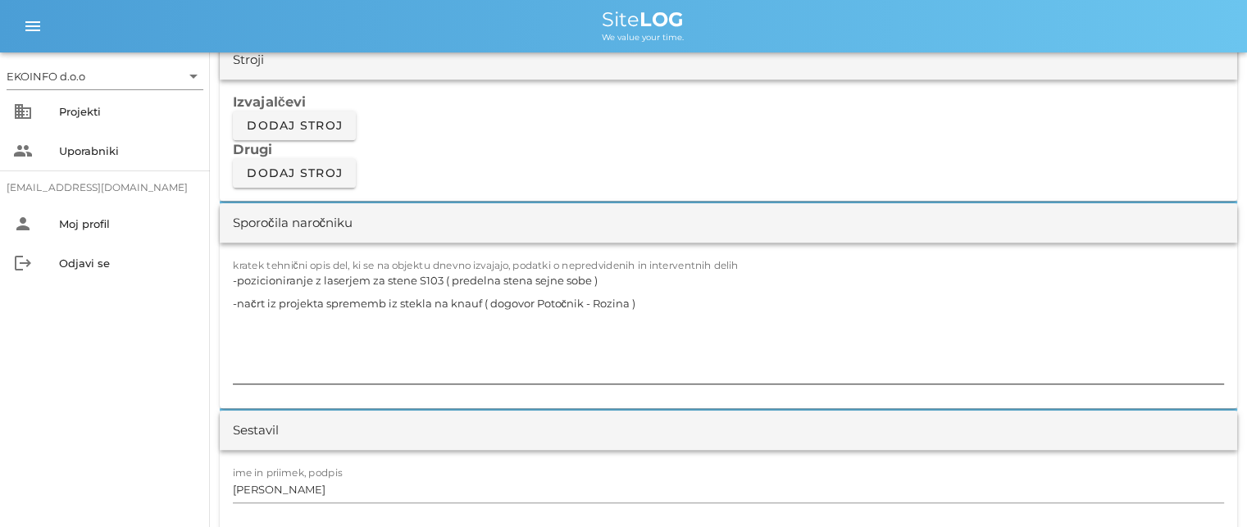
click at [485, 299] on textarea "-pozicioniranje z laserjem za stene S103 ( predelna stena sejne sobe ) -načrt i…" at bounding box center [728, 326] width 991 height 115
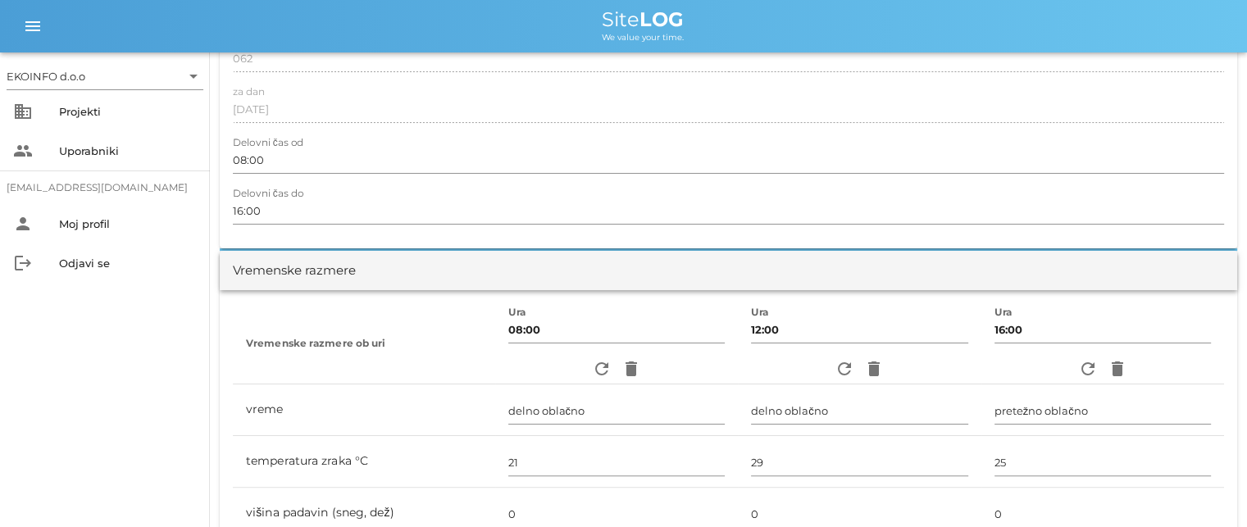
scroll to position [0, 0]
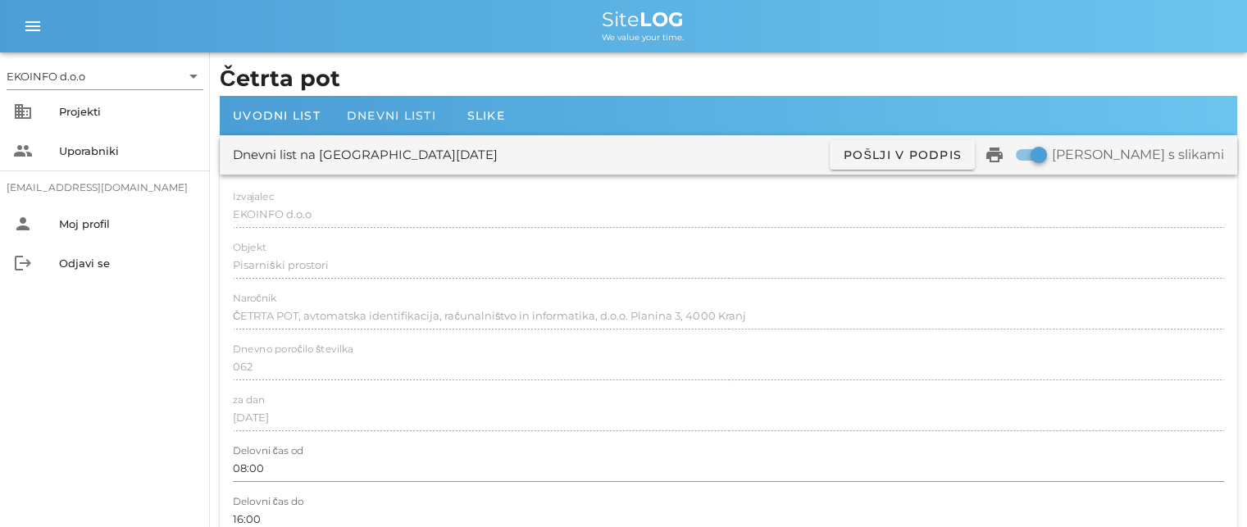
type textarea "-pozicioniranje z laserjem za stene S103 ( predelna stena sejne sobe ) -načrt i…"
click at [417, 111] on span "Dnevni listi" at bounding box center [391, 115] width 89 height 15
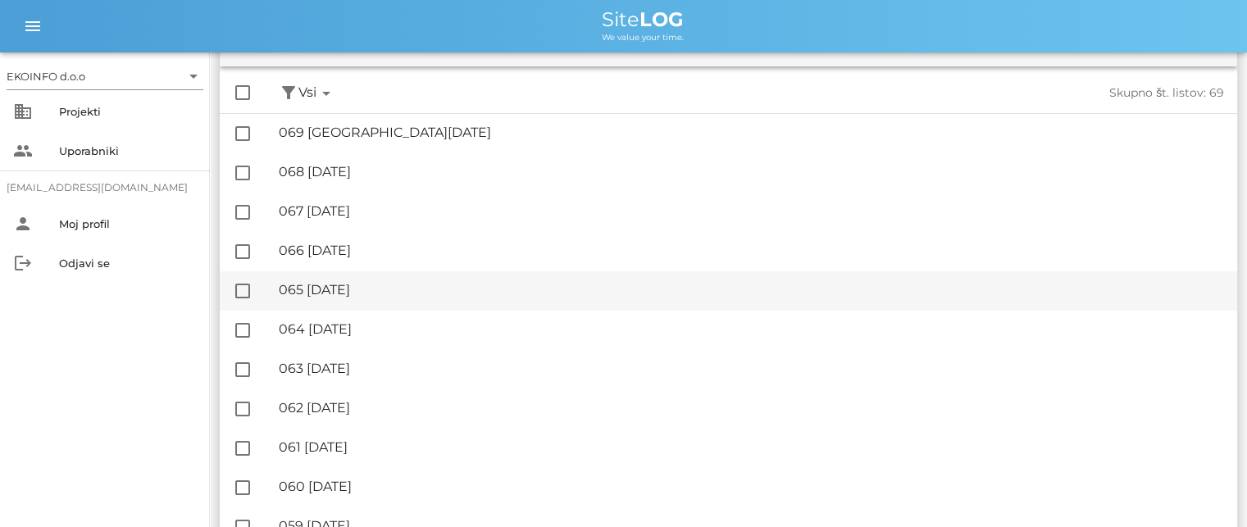
scroll to position [164, 0]
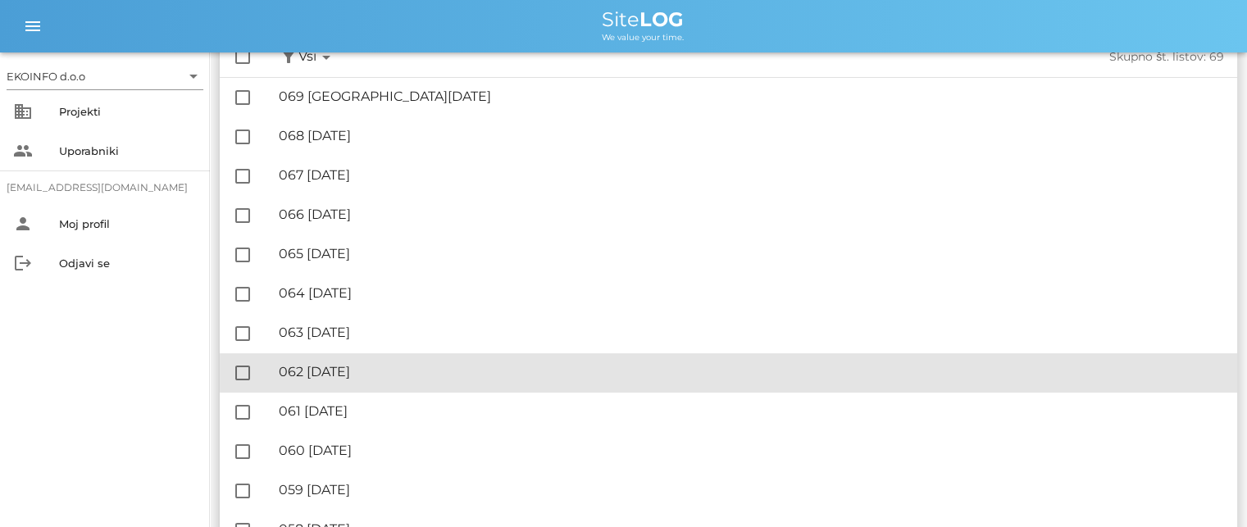
click at [397, 371] on div "🔏 062 [GEOGRAPHIC_DATA][DATE]" at bounding box center [751, 372] width 945 height 16
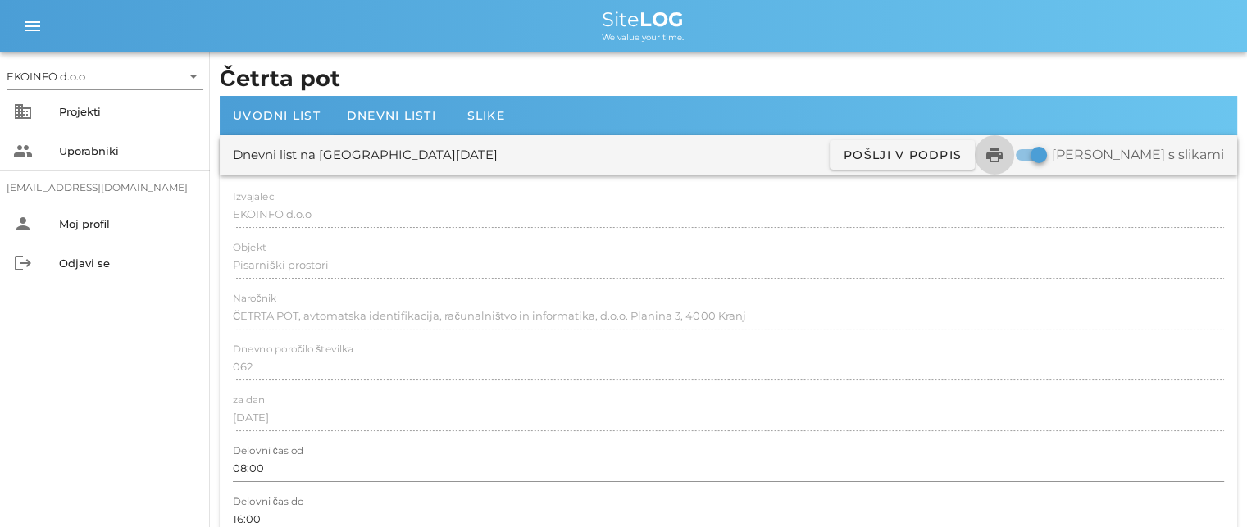
click at [1005, 152] on icon "print" at bounding box center [995, 155] width 20 height 20
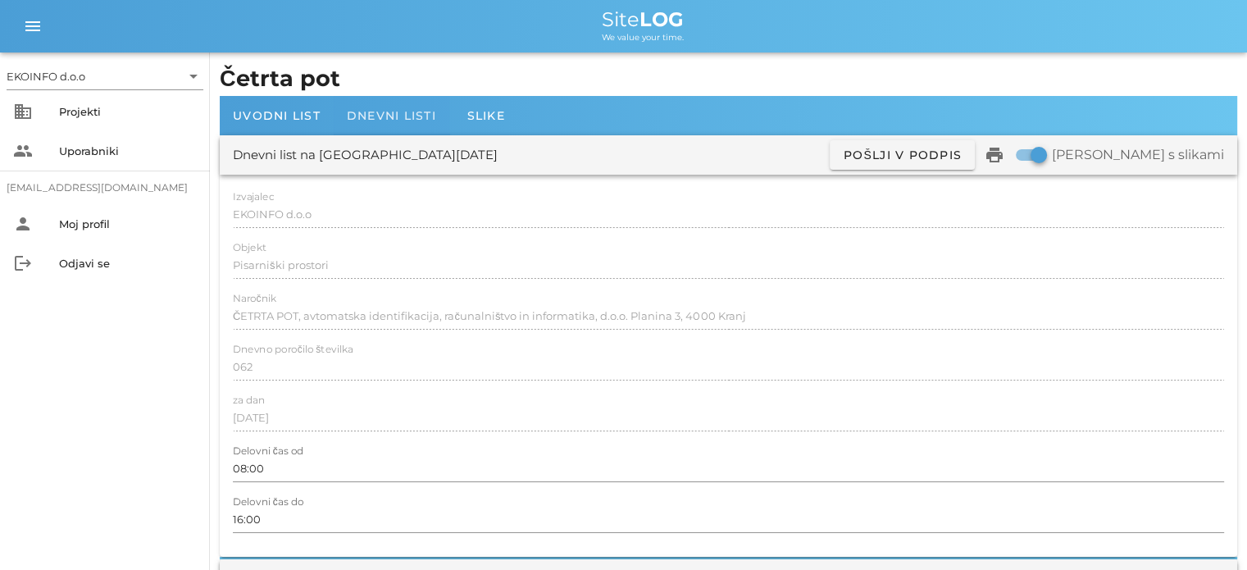
click at [411, 114] on span "Dnevni listi" at bounding box center [391, 115] width 89 height 15
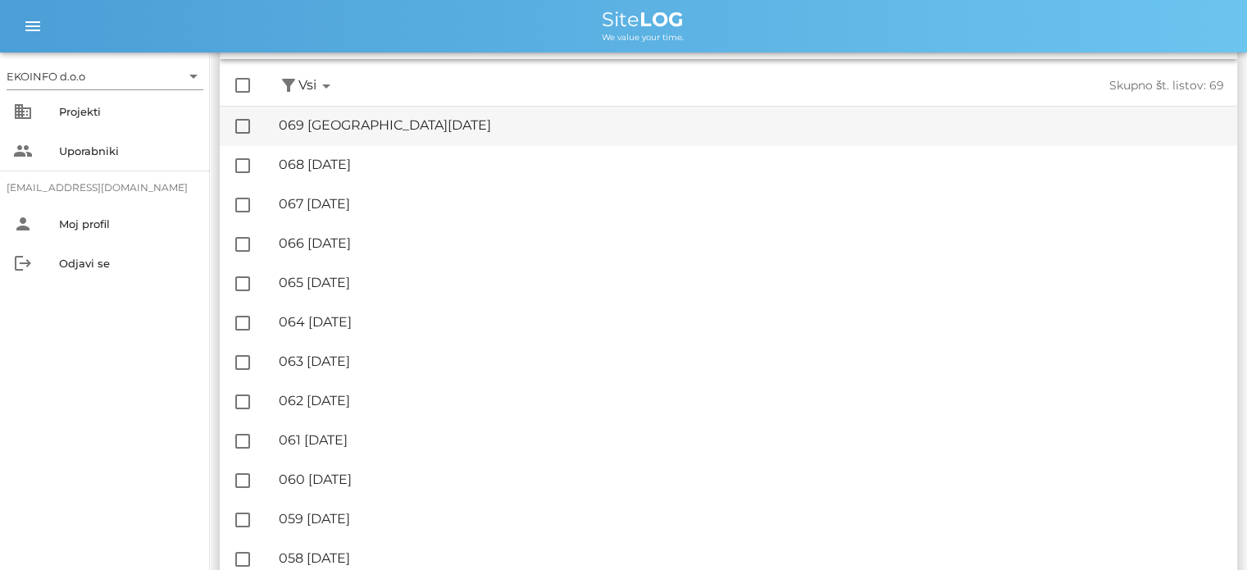
scroll to position [164, 0]
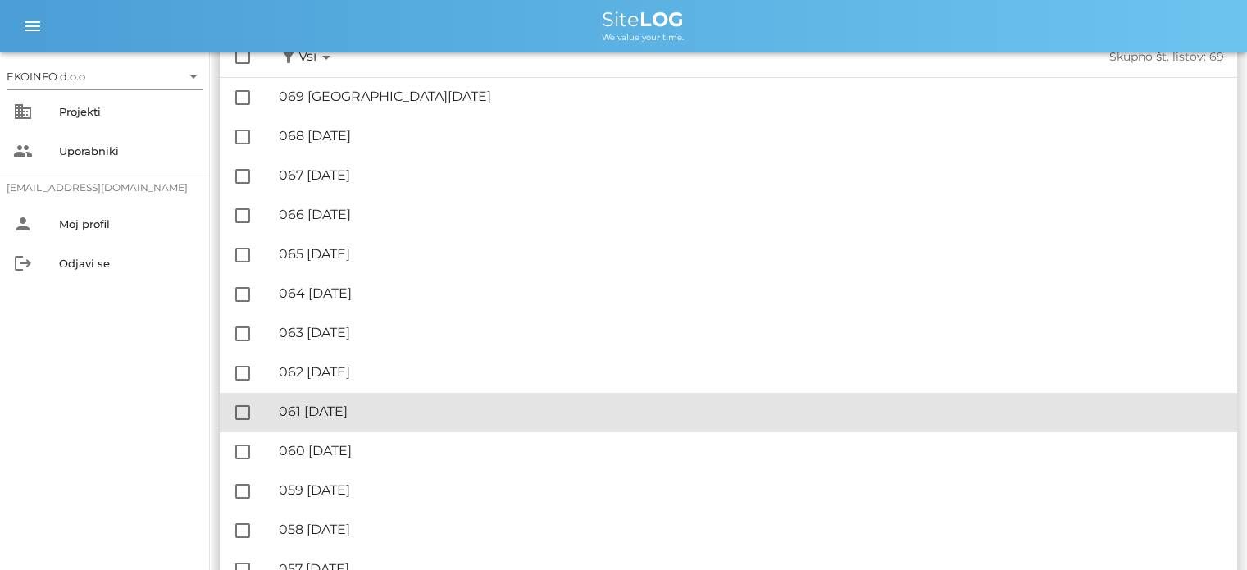
click at [390, 406] on div "🔏 061 [DATE]" at bounding box center [751, 411] width 945 height 16
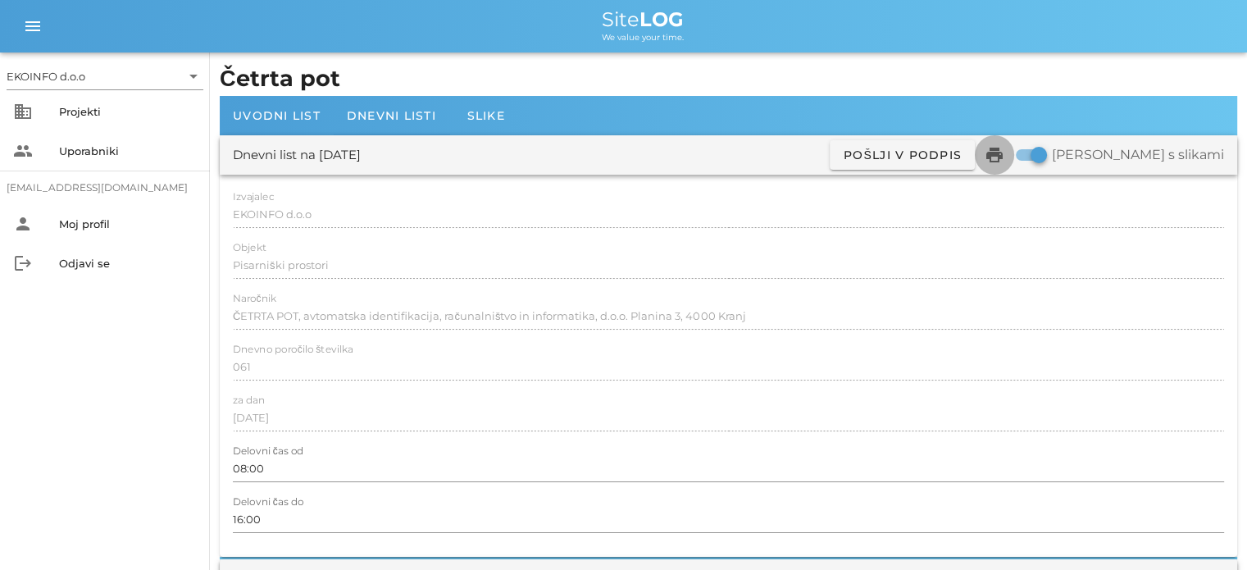
click at [1005, 157] on icon "print" at bounding box center [995, 155] width 20 height 20
click at [378, 106] on div "Dnevni listi" at bounding box center [392, 115] width 116 height 39
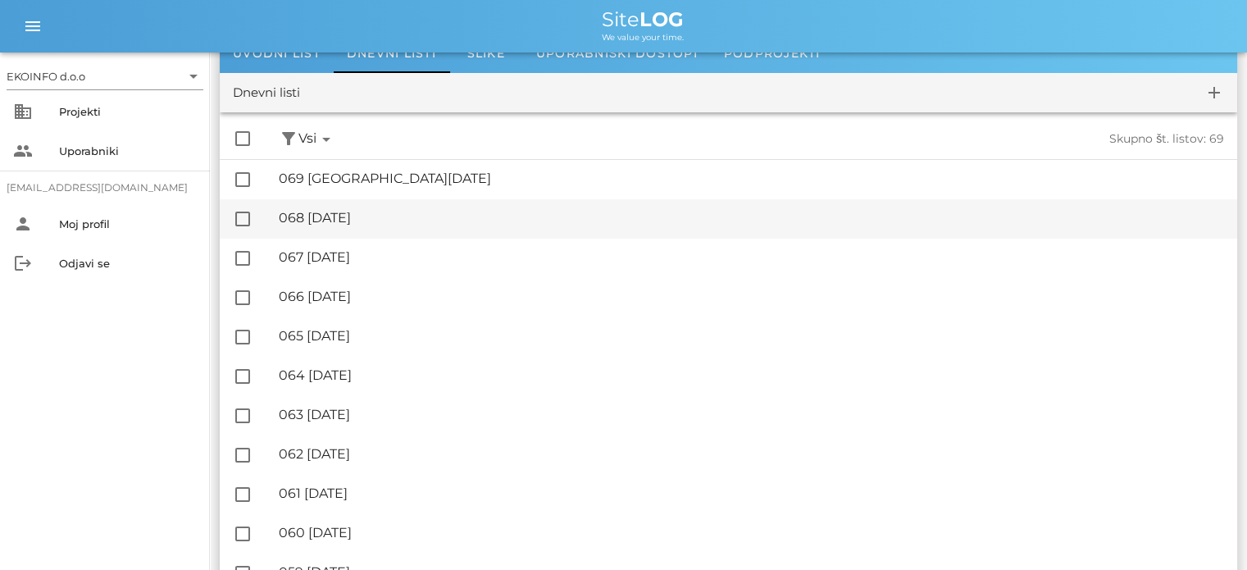
scroll to position [164, 0]
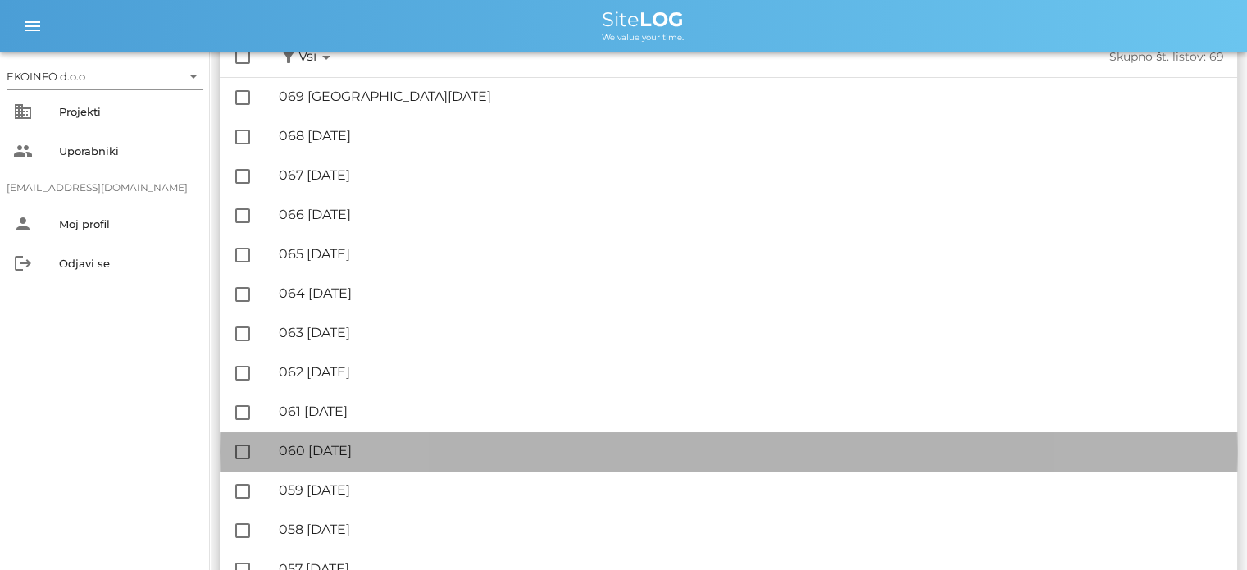
click at [442, 452] on div "🔏 060 [DATE]" at bounding box center [751, 451] width 945 height 16
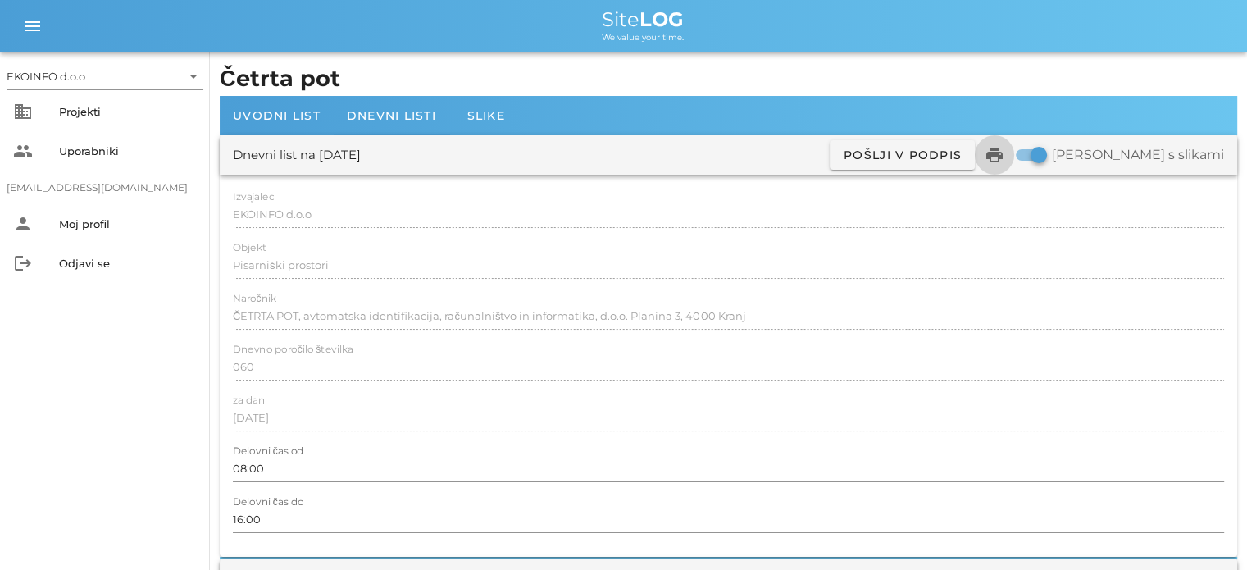
click at [1005, 162] on icon "print" at bounding box center [995, 155] width 20 height 20
click at [399, 114] on span "Dnevni listi" at bounding box center [391, 115] width 89 height 15
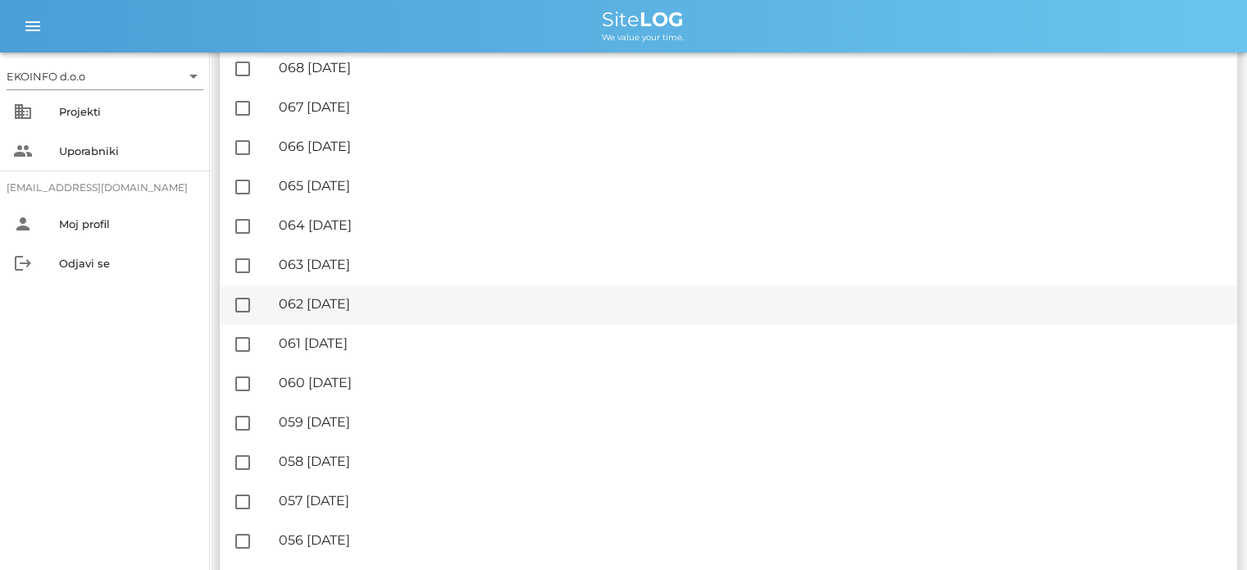
scroll to position [246, 0]
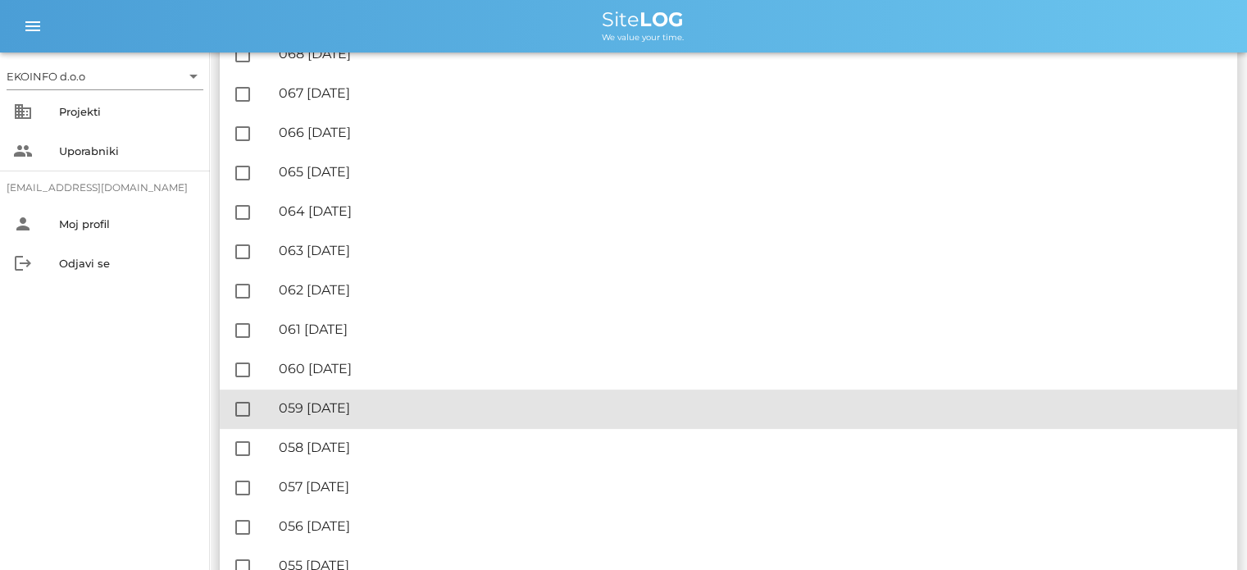
click at [400, 406] on div "🔏 059 [DATE]" at bounding box center [751, 408] width 945 height 16
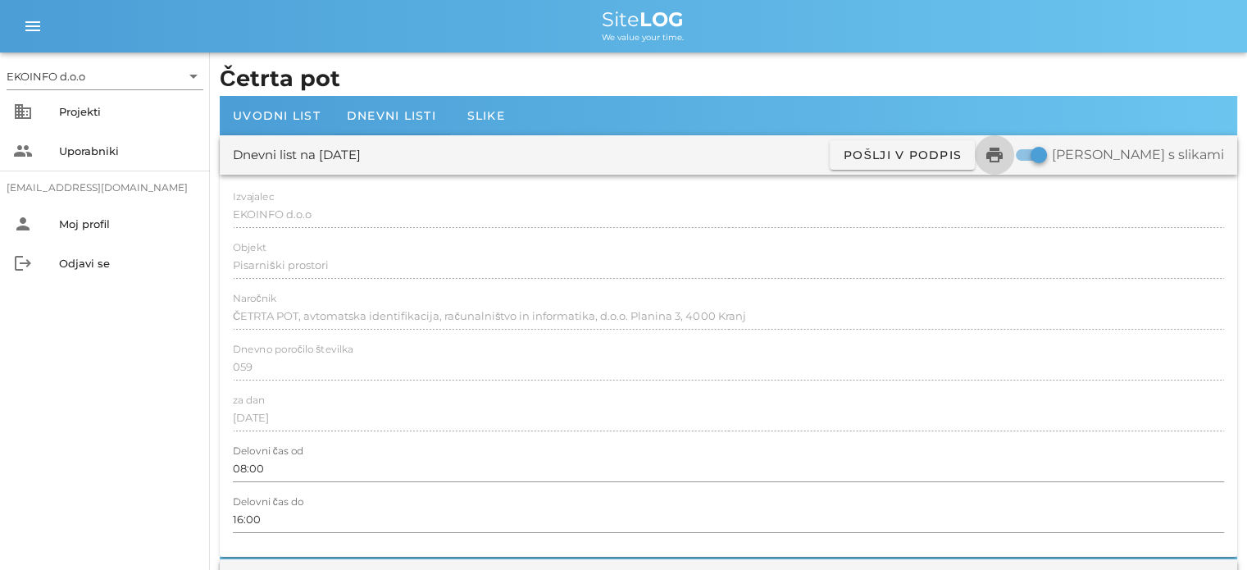
click at [1005, 161] on icon "print" at bounding box center [995, 155] width 20 height 20
click at [394, 117] on span "Dnevni listi" at bounding box center [391, 115] width 89 height 15
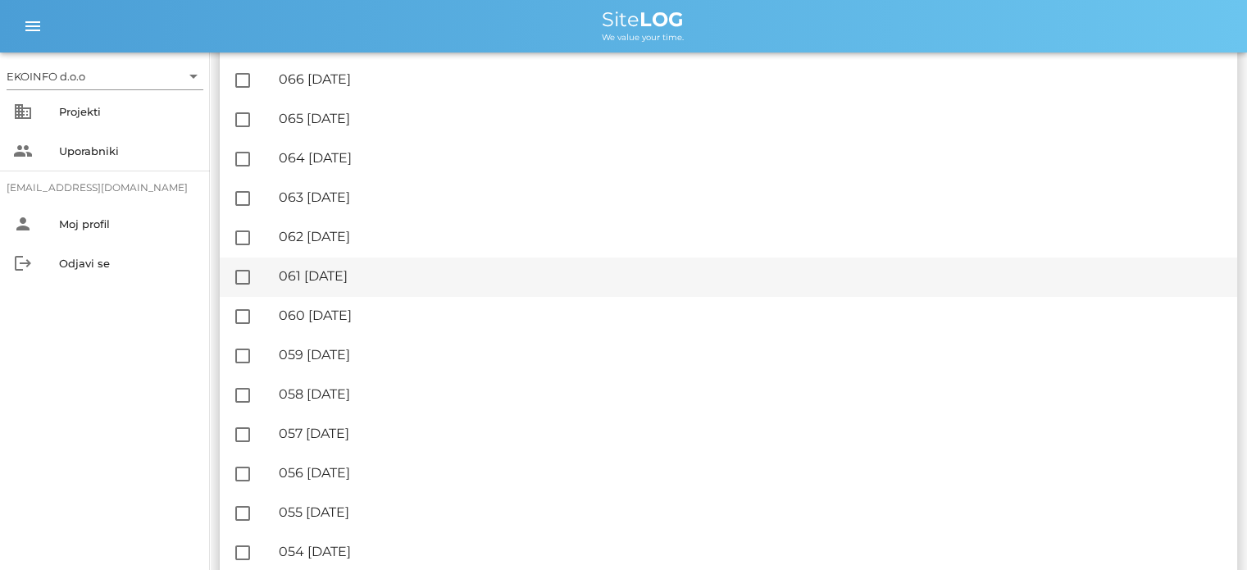
scroll to position [328, 0]
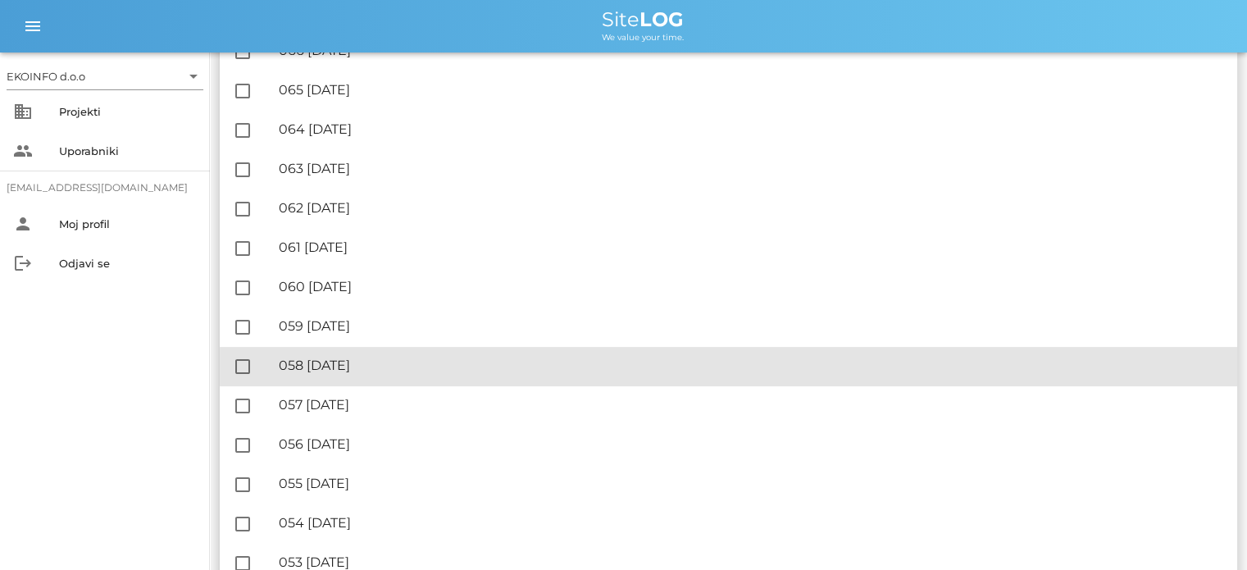
click at [420, 369] on div "🔏 058 [DATE]" at bounding box center [751, 366] width 945 height 16
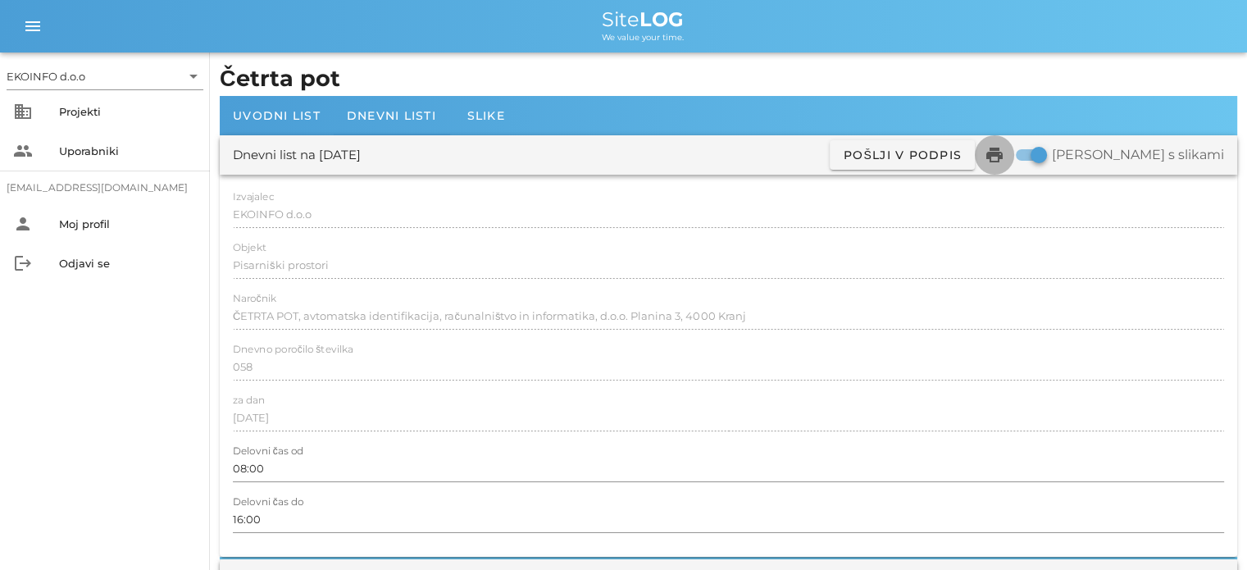
click at [1005, 160] on icon "print" at bounding box center [995, 155] width 20 height 20
click at [377, 117] on span "Dnevni listi" at bounding box center [391, 115] width 89 height 15
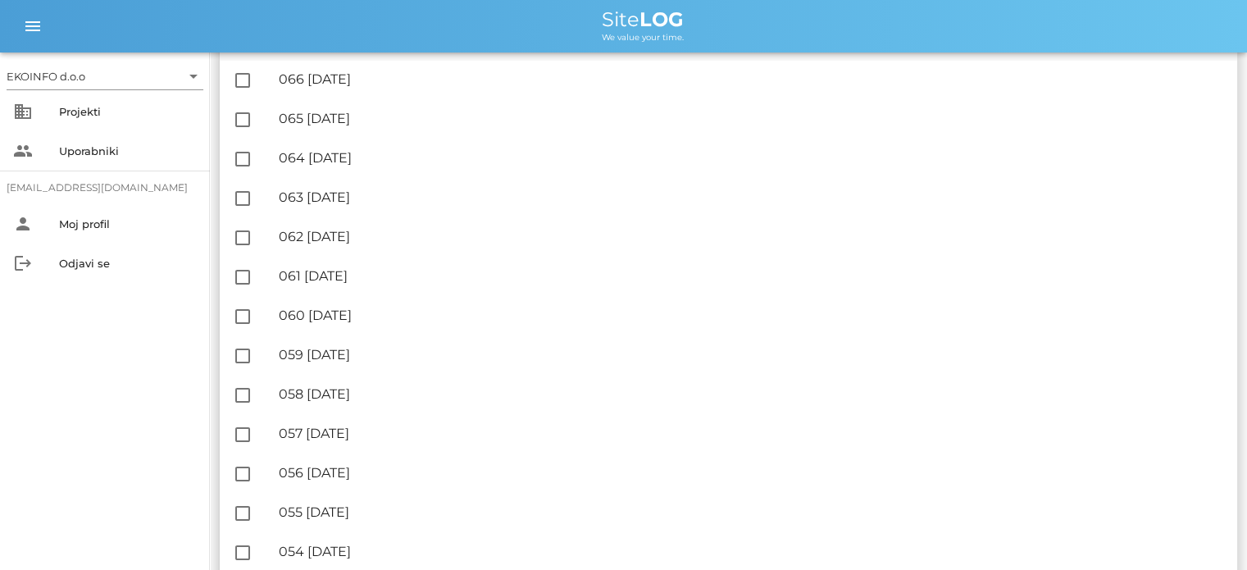
scroll to position [328, 0]
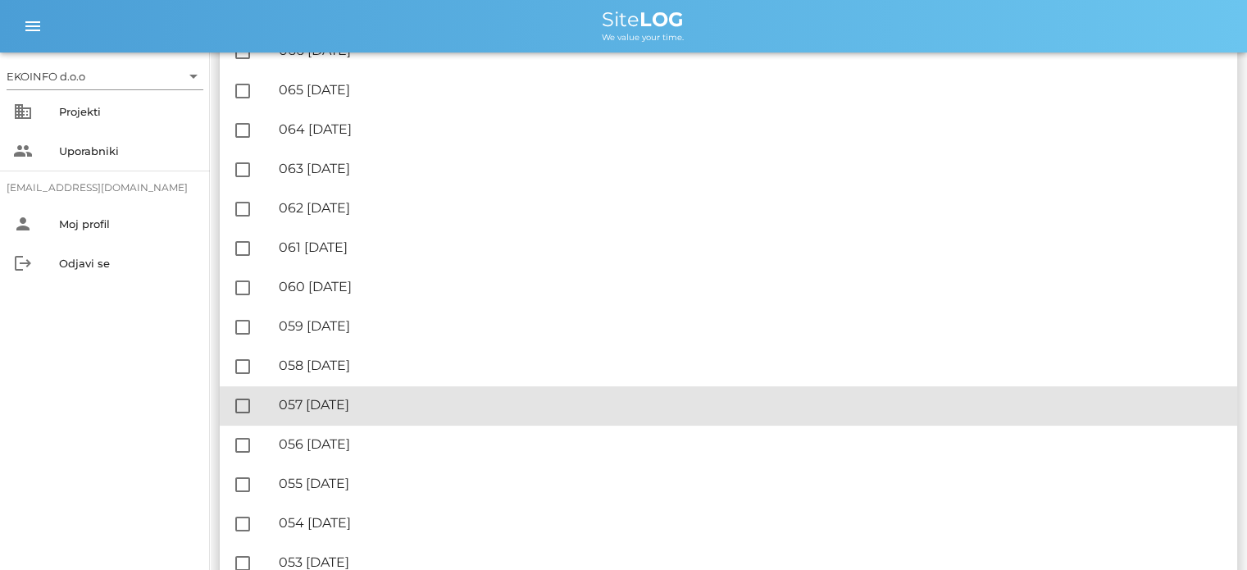
click at [405, 403] on div "🔏 057 [DATE]" at bounding box center [751, 405] width 945 height 16
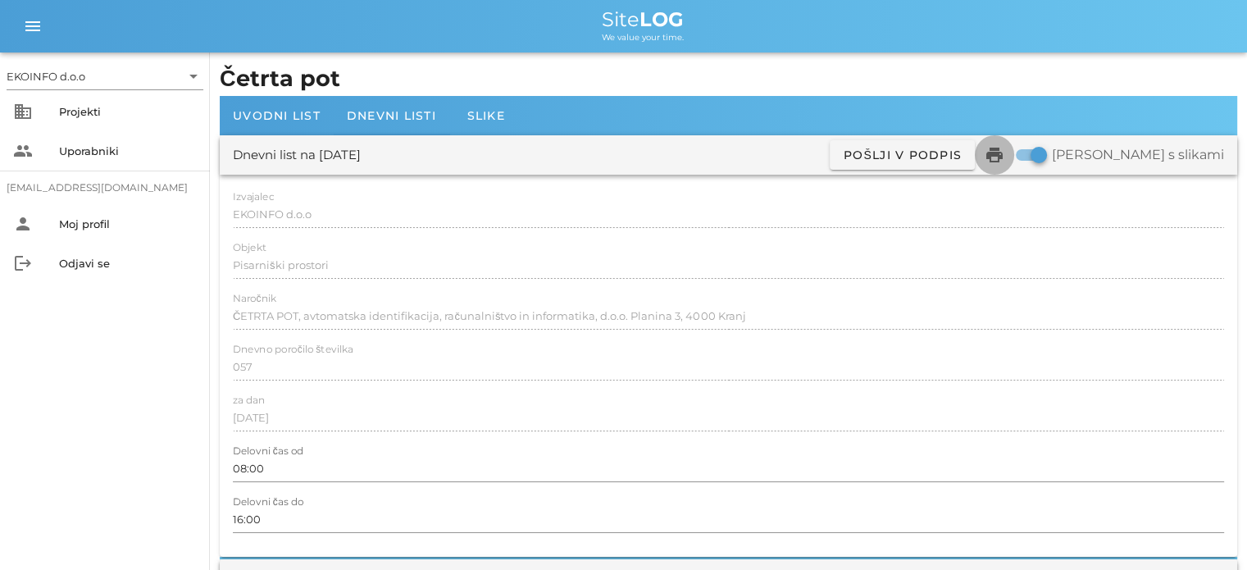
click at [1005, 153] on icon "print" at bounding box center [995, 155] width 20 height 20
click at [417, 114] on span "Dnevni listi" at bounding box center [391, 115] width 89 height 15
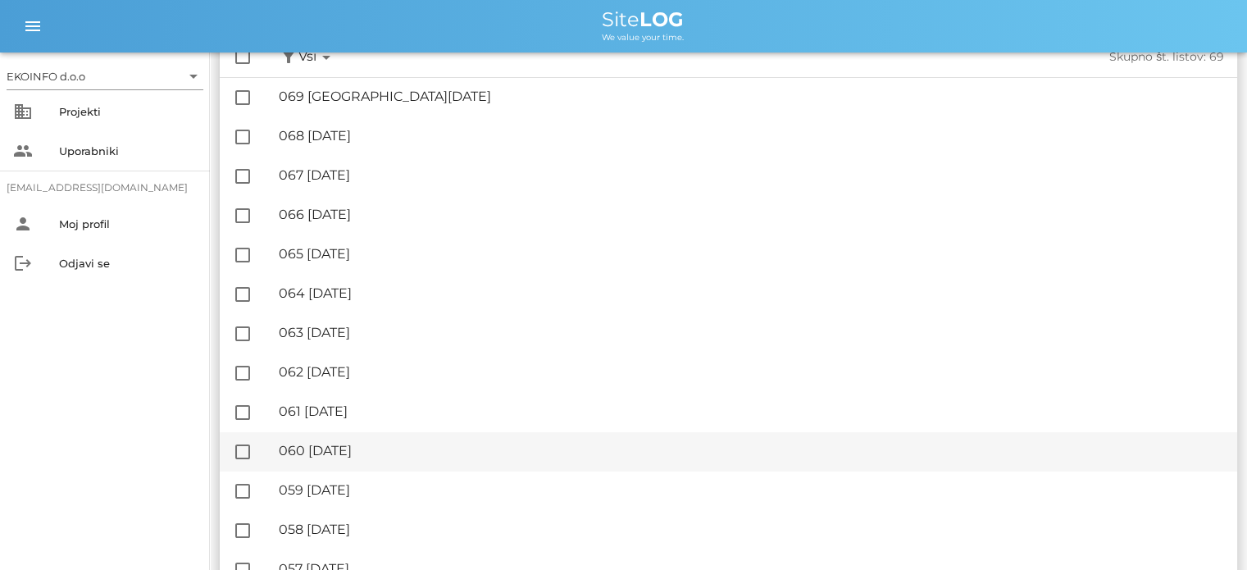
scroll to position [328, 0]
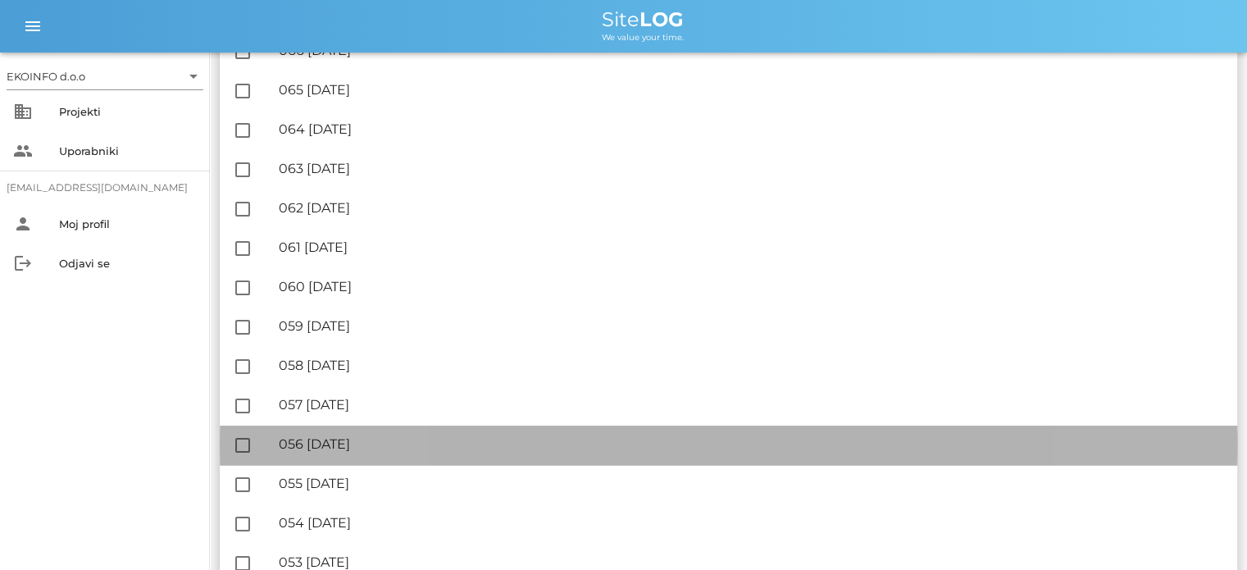
click at [402, 438] on div "🔏 056 [DATE]" at bounding box center [751, 444] width 945 height 16
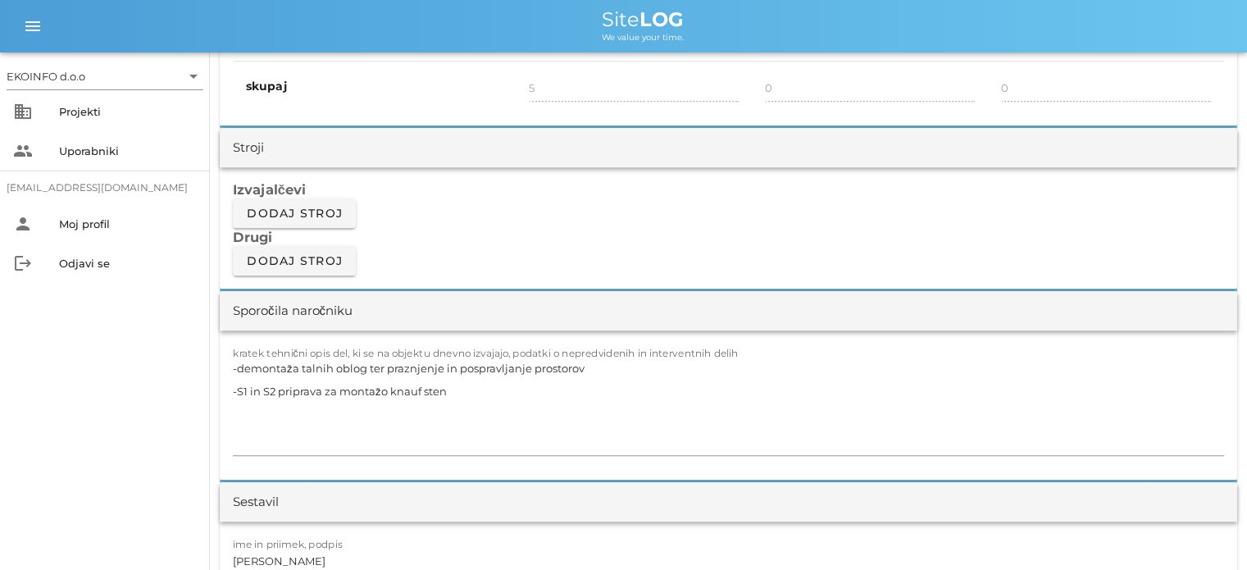
scroll to position [1312, 0]
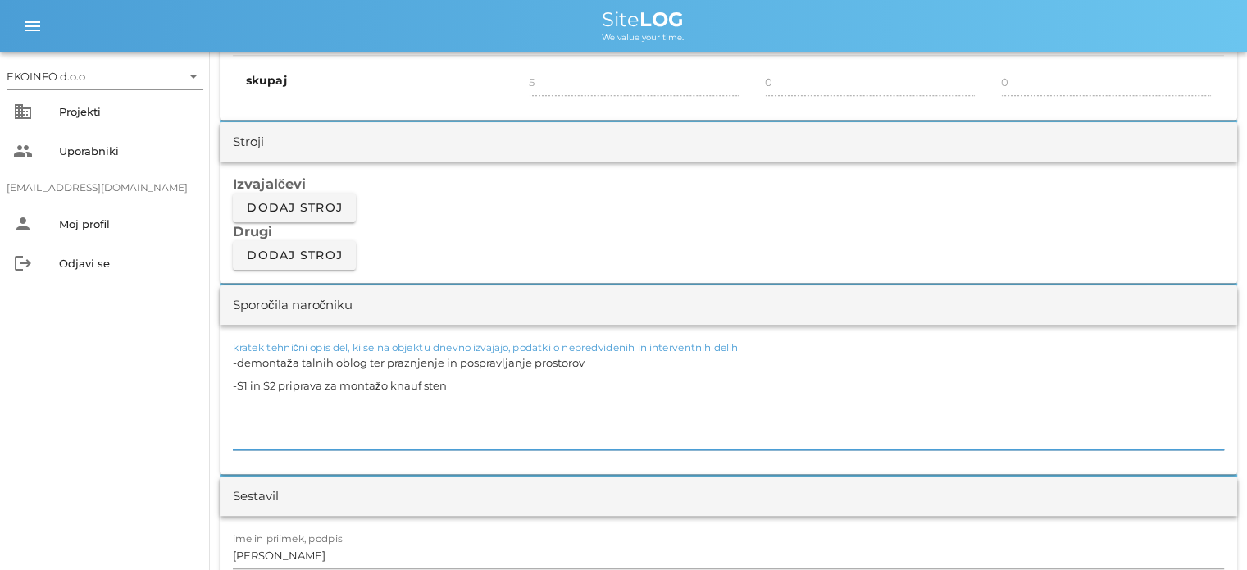
drag, startPoint x: 239, startPoint y: 360, endPoint x: 587, endPoint y: 364, distance: 348.5
click at [587, 364] on textarea "-demontaža talnih oblog ter praznjenje in pospravljanje prostorov -S1 in S2 pri…" at bounding box center [728, 400] width 991 height 98
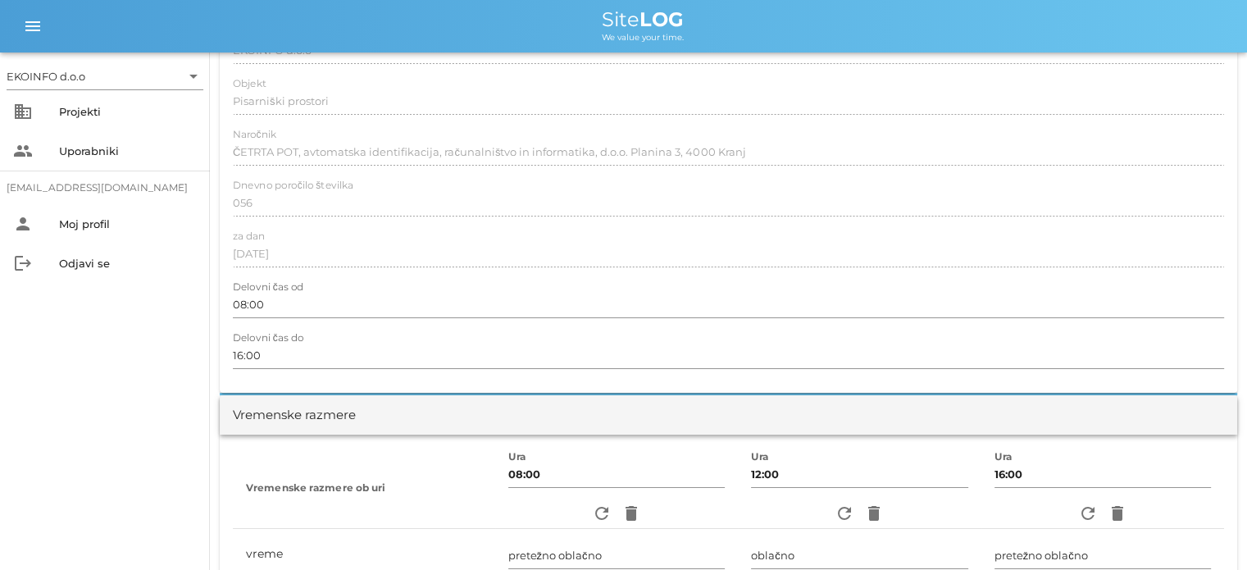
scroll to position [0, 0]
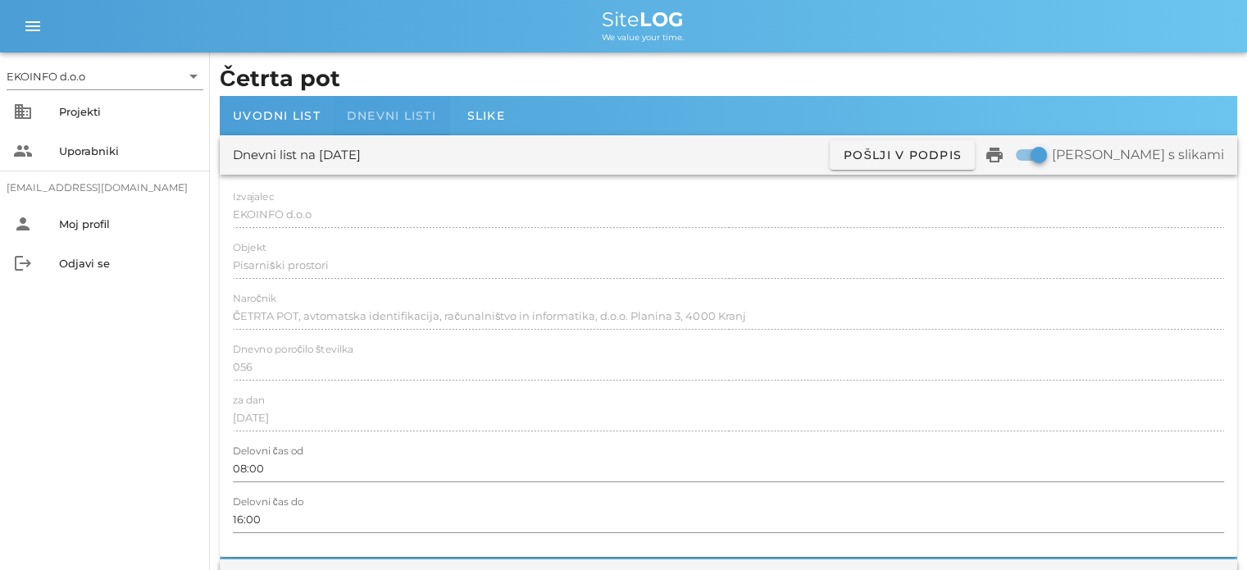
click at [392, 110] on span "Dnevni listi" at bounding box center [391, 115] width 89 height 15
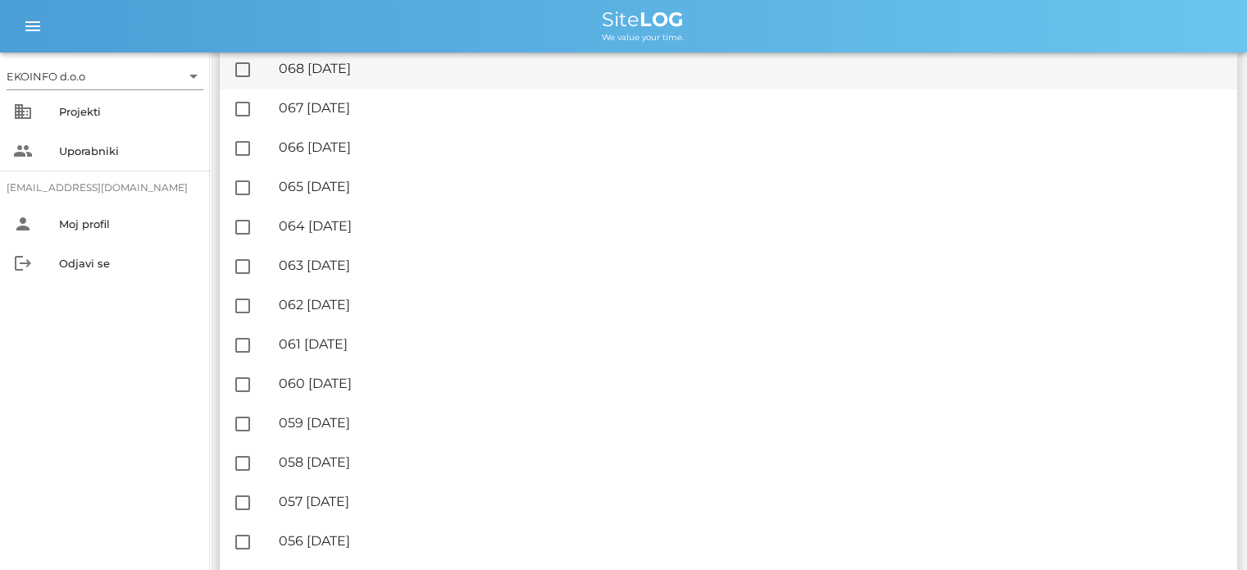
scroll to position [246, 0]
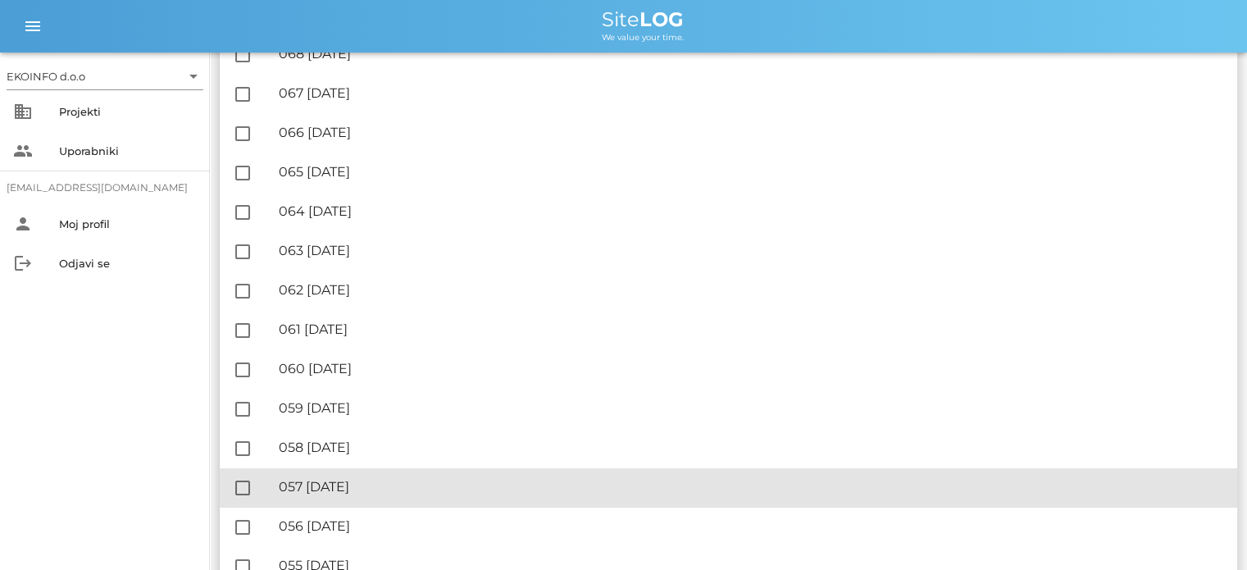
click at [400, 494] on div "🔏 057 [DATE]" at bounding box center [751, 487] width 945 height 16
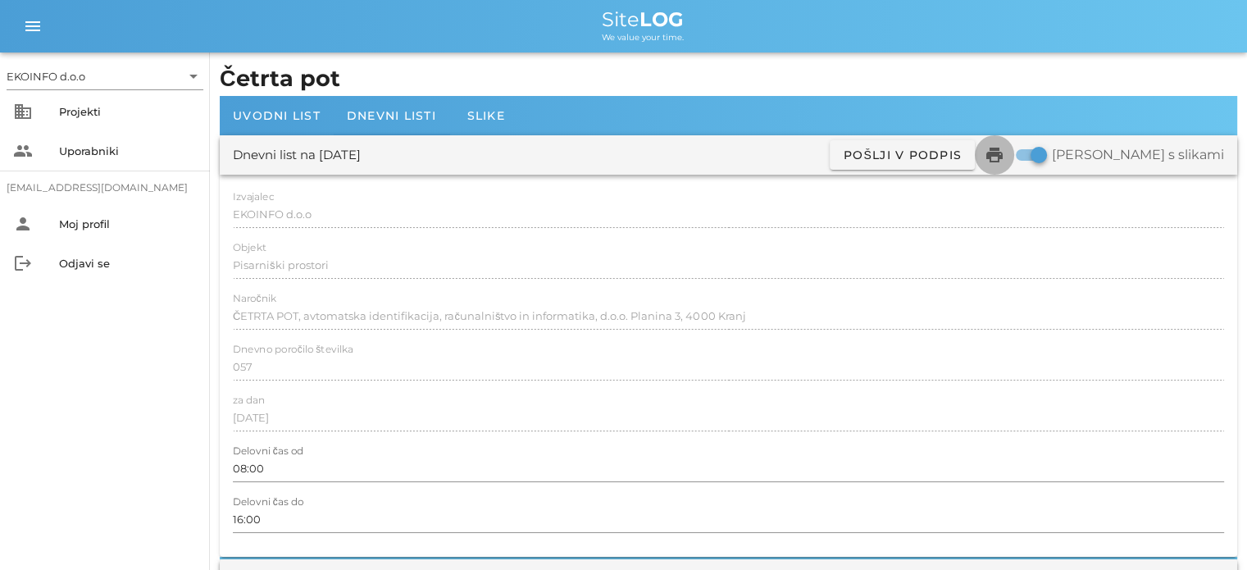
click at [1005, 152] on icon "print" at bounding box center [995, 155] width 20 height 20
click at [389, 113] on span "Dnevni listi" at bounding box center [391, 115] width 89 height 15
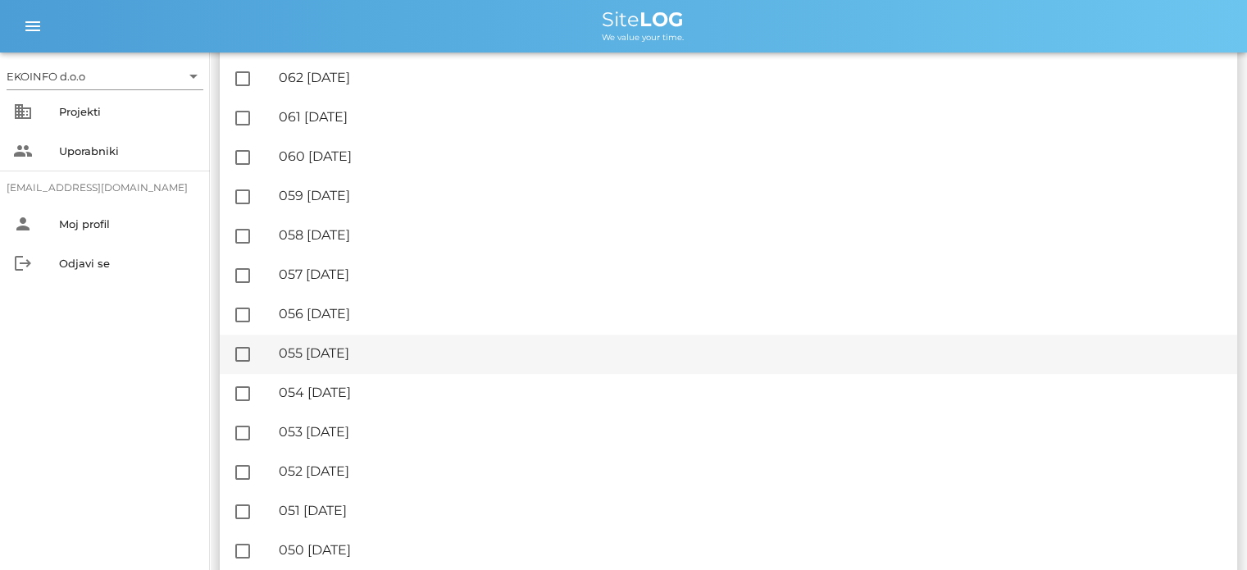
scroll to position [492, 0]
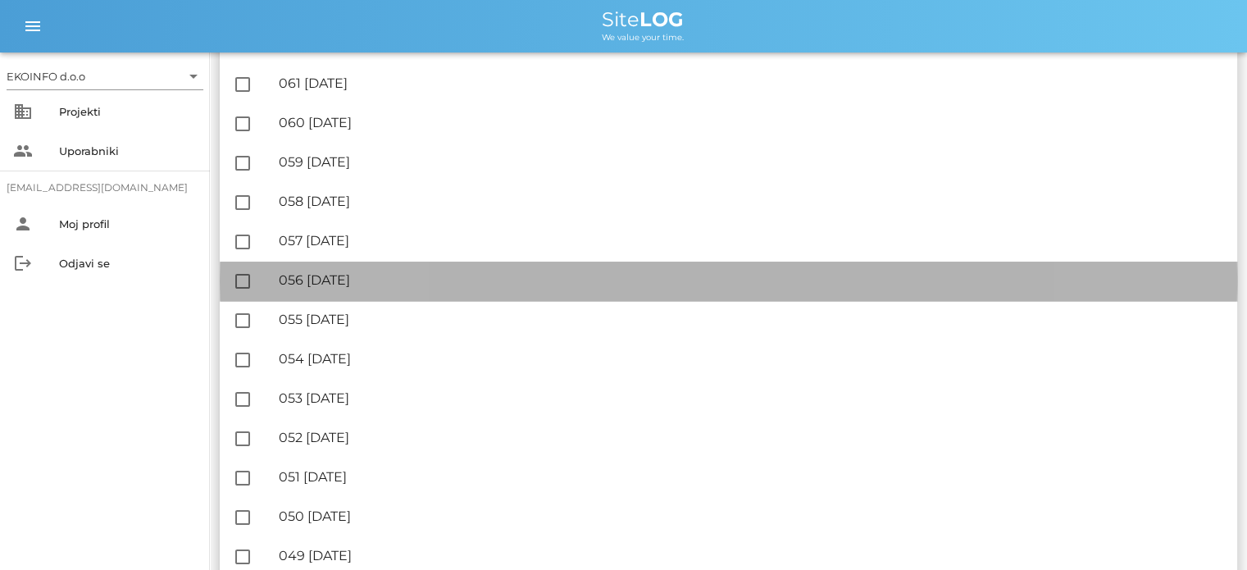
click at [396, 281] on div "🔏 056 [DATE]" at bounding box center [751, 280] width 945 height 16
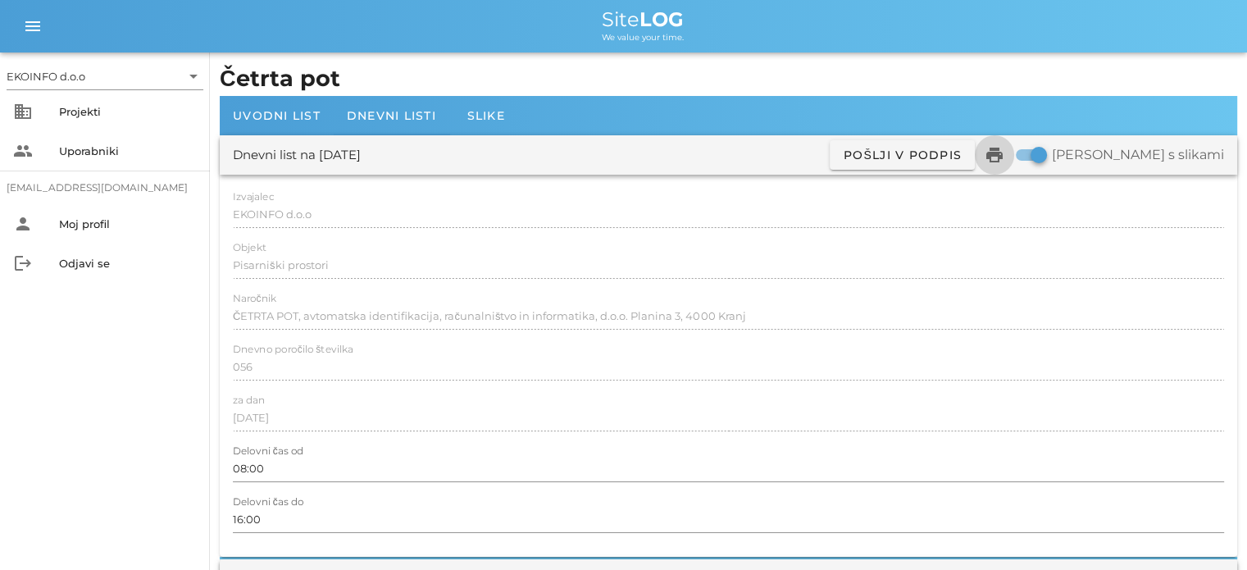
click at [1005, 147] on icon "print" at bounding box center [995, 155] width 20 height 20
click at [410, 116] on span "Dnevni listi" at bounding box center [391, 115] width 89 height 15
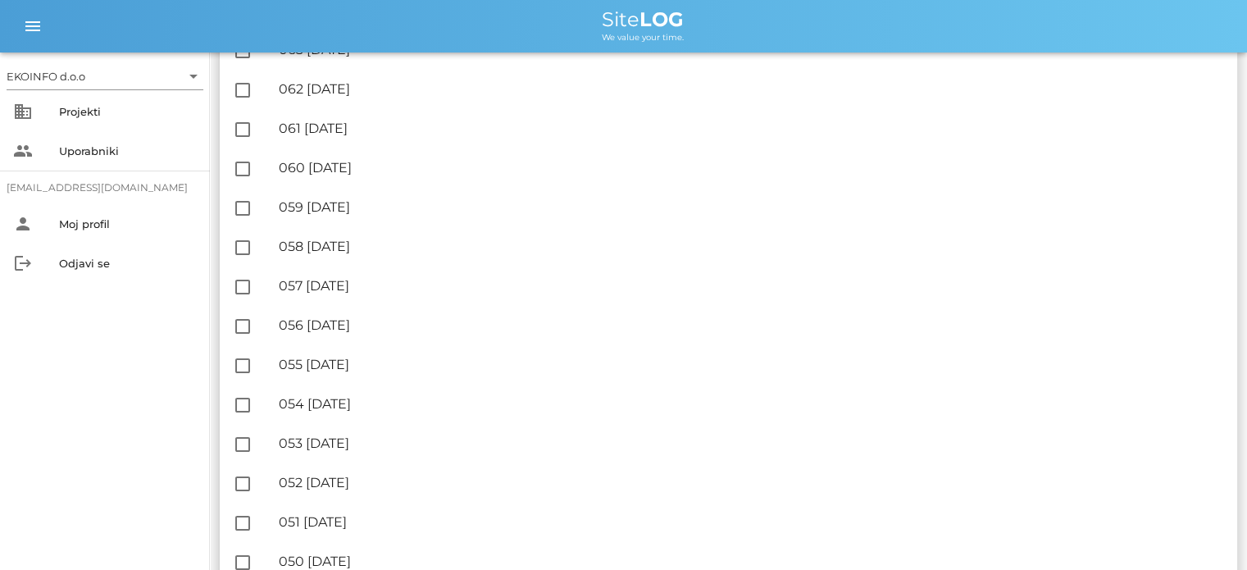
scroll to position [492, 0]
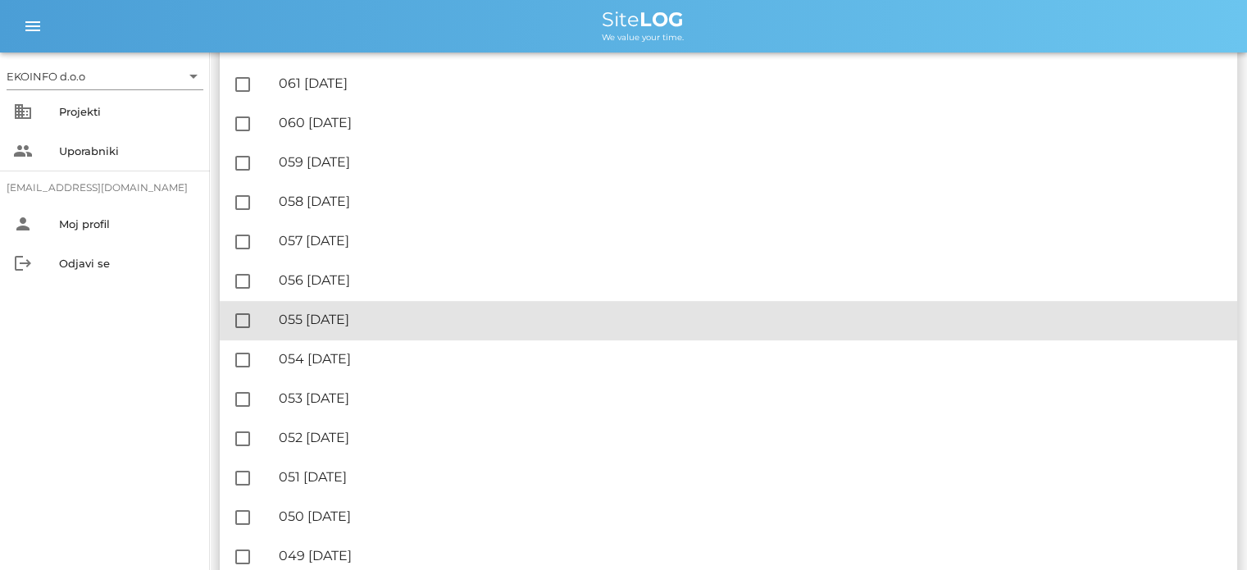
click at [380, 320] on div "🔏 055 [DATE]" at bounding box center [751, 320] width 945 height 16
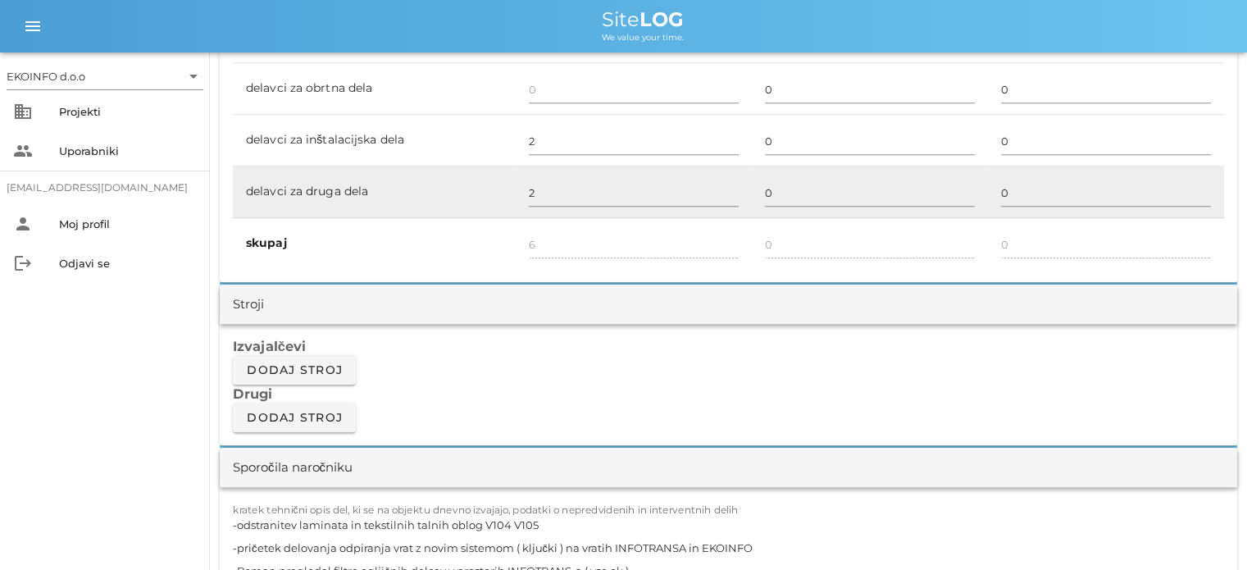
scroll to position [1230, 0]
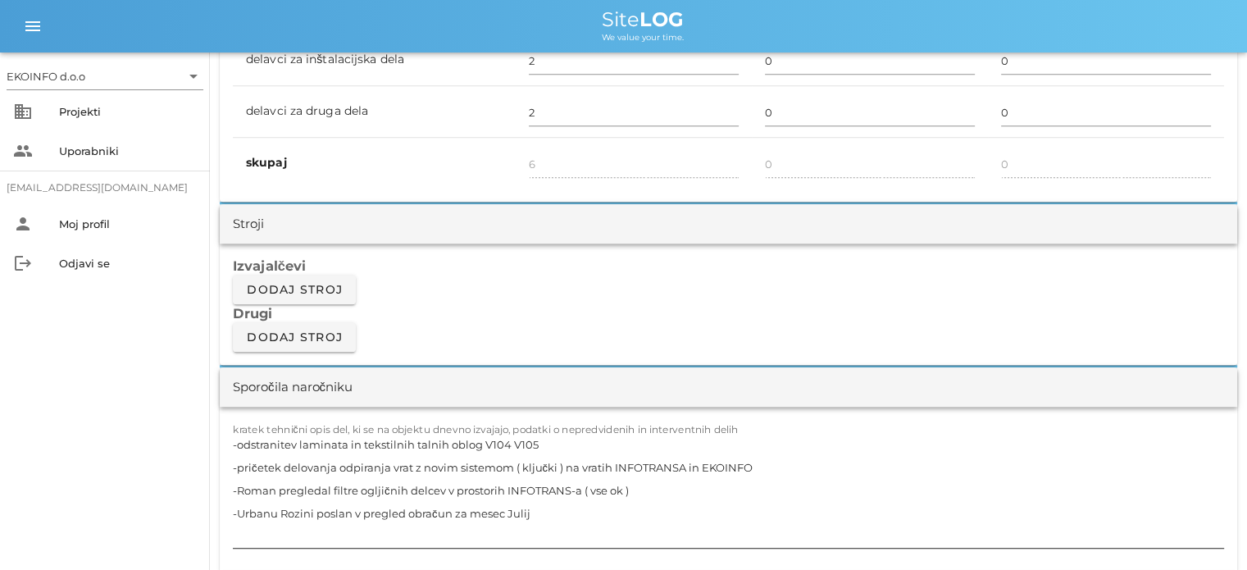
click at [236, 486] on textarea "-odstranitev laminata in tekstilnih talnih oblog V104 V105 -pričetek delovanja …" at bounding box center [728, 490] width 991 height 115
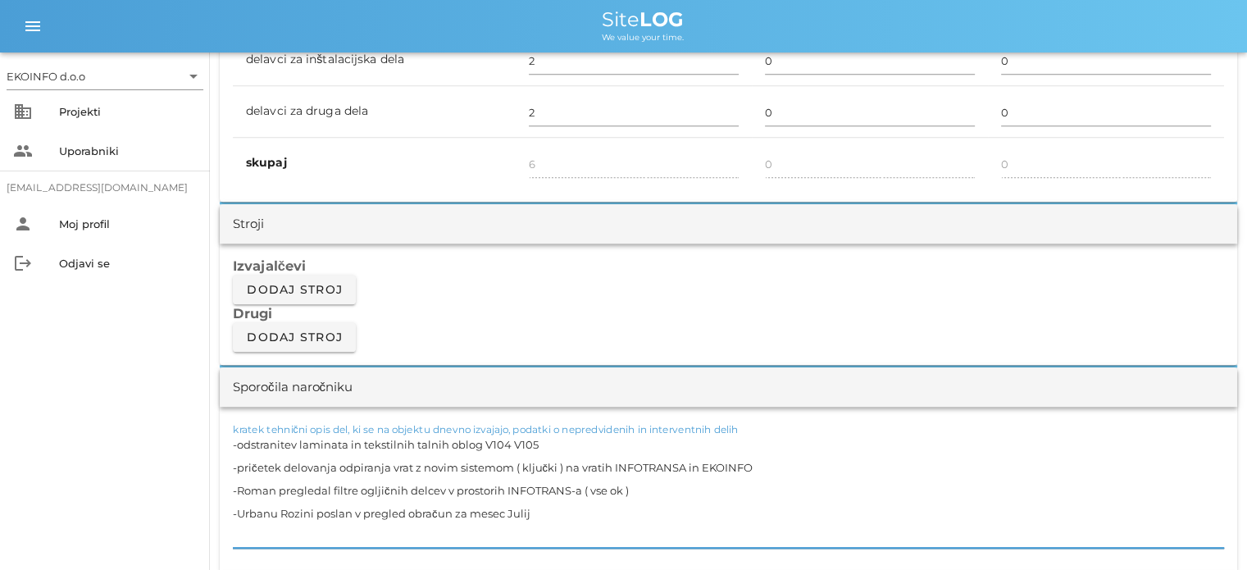
drag, startPoint x: 238, startPoint y: 485, endPoint x: 391, endPoint y: 478, distance: 153.5
click at [391, 478] on textarea "-odstranitev laminata in tekstilnih talnih oblog V104 V105 -pričetek delovanja …" at bounding box center [728, 490] width 991 height 115
click at [447, 506] on textarea "-odstranitev laminata in tekstilnih talnih oblog V104 V105 -pričetek delovanja …" at bounding box center [728, 490] width 991 height 115
click at [426, 455] on textarea "-odstranitev laminata in tekstilnih talnih oblog V104 V105 -pričetek delovanja …" at bounding box center [728, 490] width 991 height 115
drag, startPoint x: 754, startPoint y: 463, endPoint x: 232, endPoint y: 465, distance: 521.5
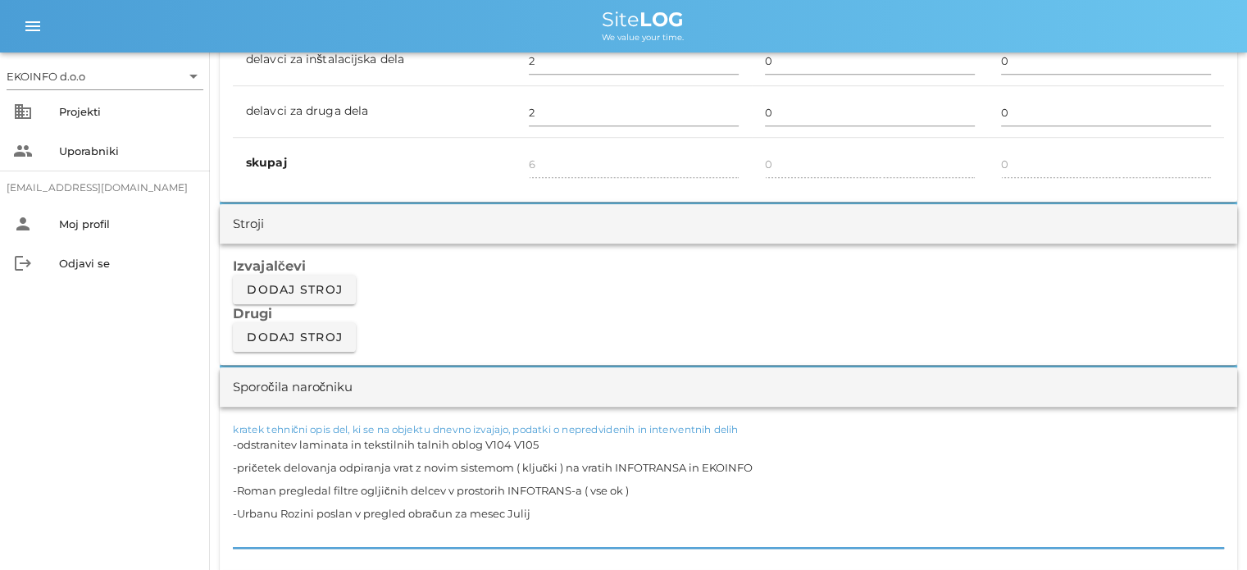
click at [227, 469] on div "kratek tehnični opis del, ki se na objektu dnevno izvajajo, podatki o nepredvid…" at bounding box center [729, 490] width 1018 height 166
click at [558, 440] on textarea "-odstranitev laminata in tekstilnih talnih oblog V104 V105 -pričetek delovanja …" at bounding box center [728, 490] width 991 height 115
drag, startPoint x: 551, startPoint y: 440, endPoint x: 230, endPoint y: 451, distance: 321.6
click at [230, 451] on div "kratek tehnični opis del, ki se na objektu dnevno izvajajo, podatki o nepredvid…" at bounding box center [729, 490] width 1018 height 166
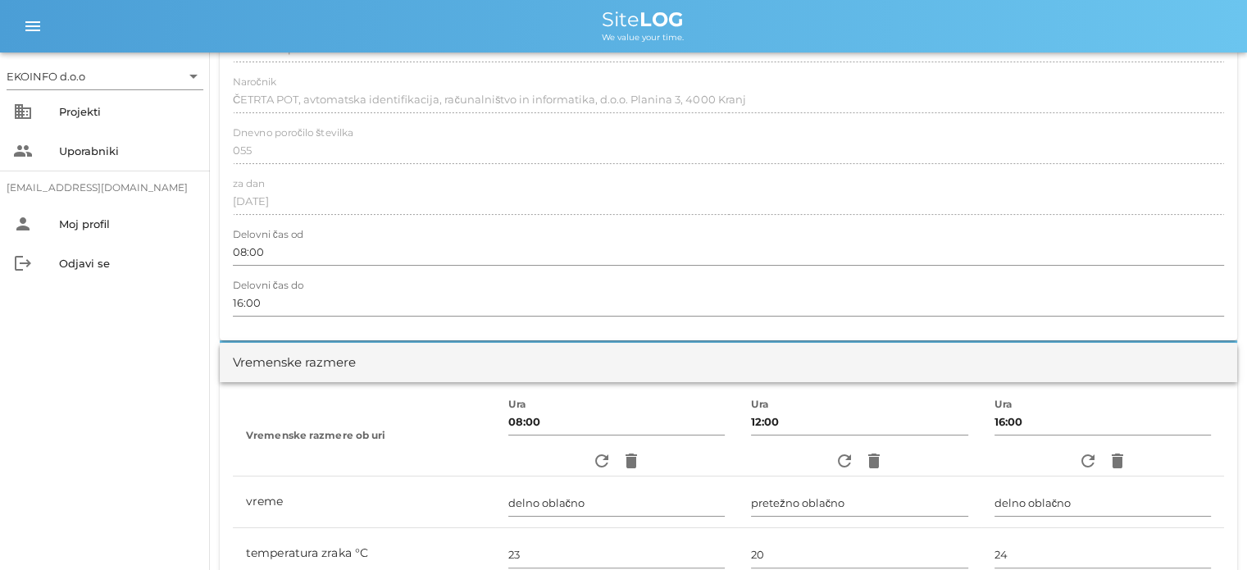
scroll to position [0, 0]
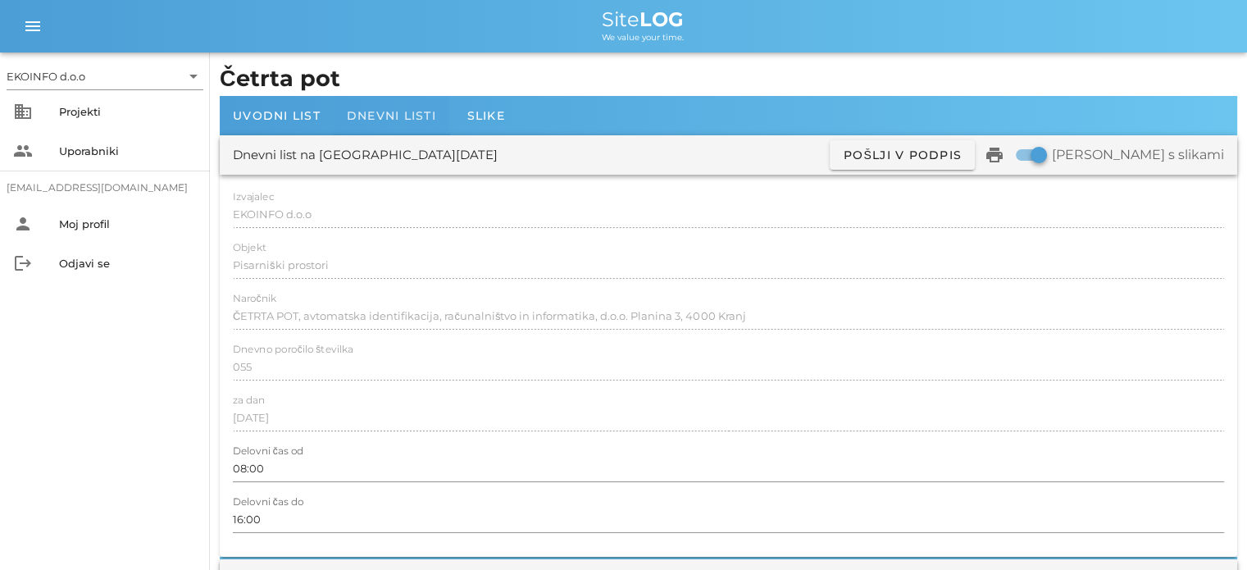
click at [410, 110] on span "Dnevni listi" at bounding box center [391, 115] width 89 height 15
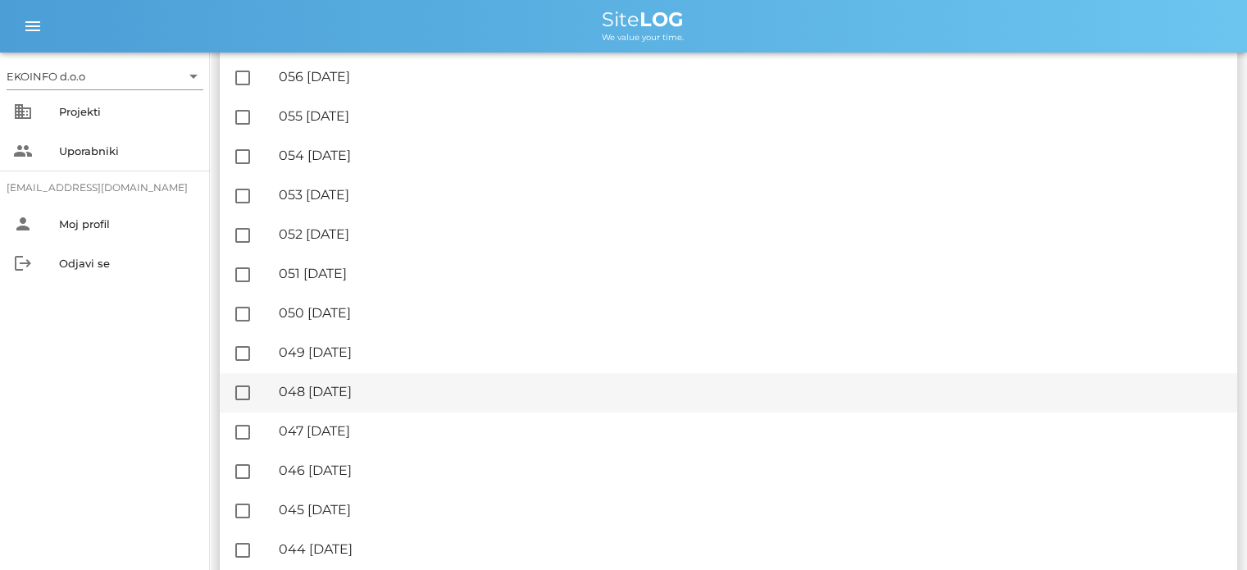
scroll to position [656, 0]
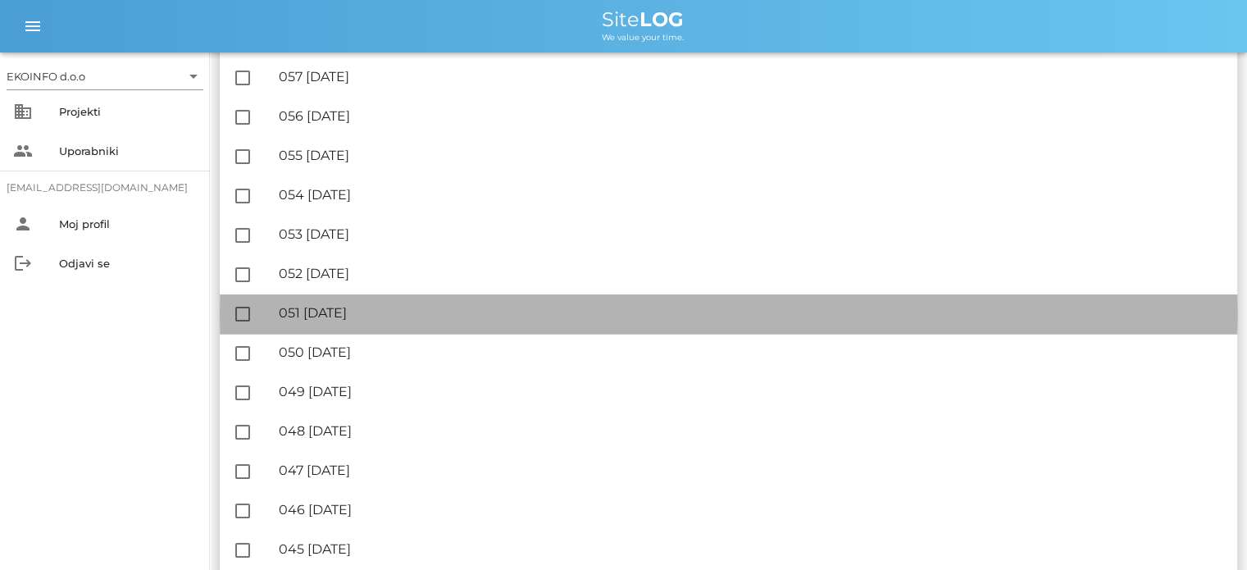
click at [390, 313] on div "🔏 051 [DATE]" at bounding box center [751, 313] width 945 height 16
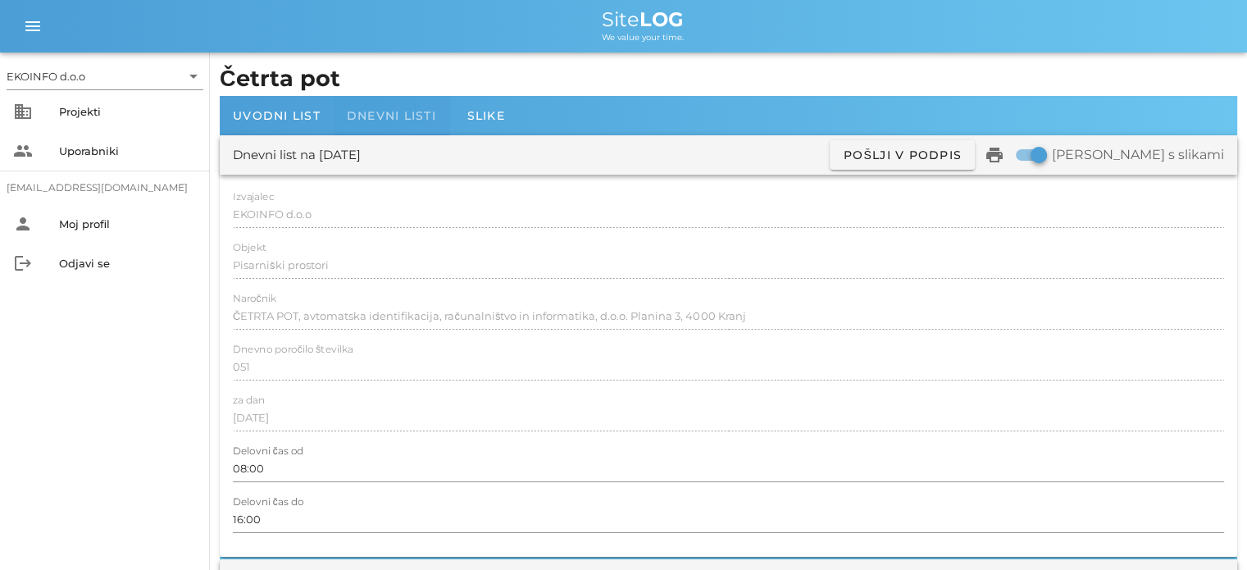
click at [414, 113] on span "Dnevni listi" at bounding box center [391, 115] width 89 height 15
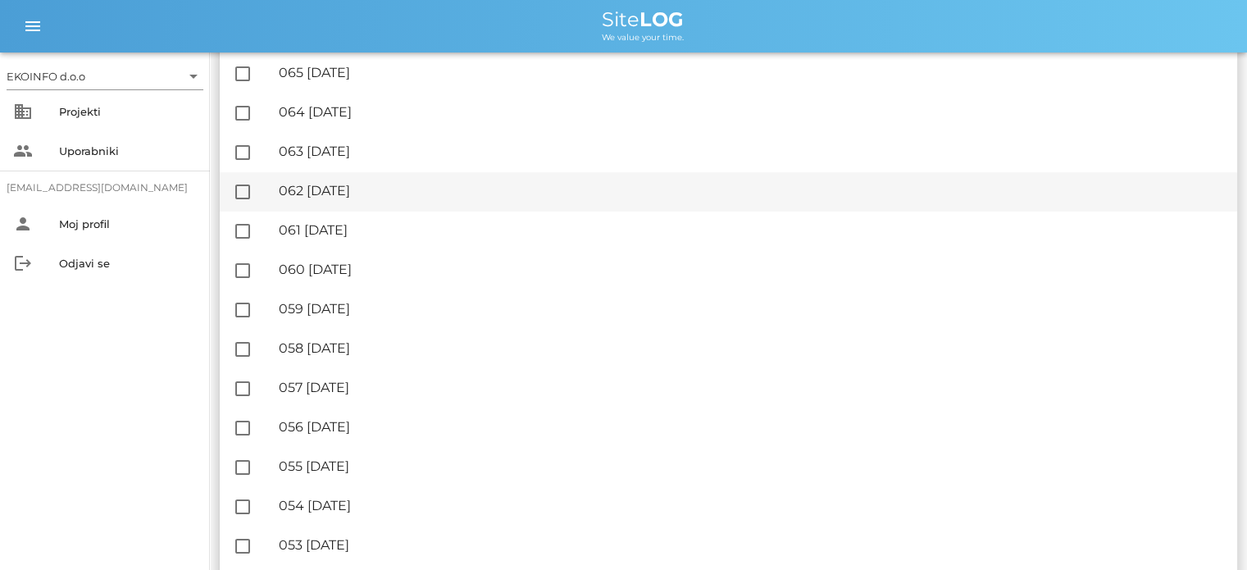
scroll to position [410, 0]
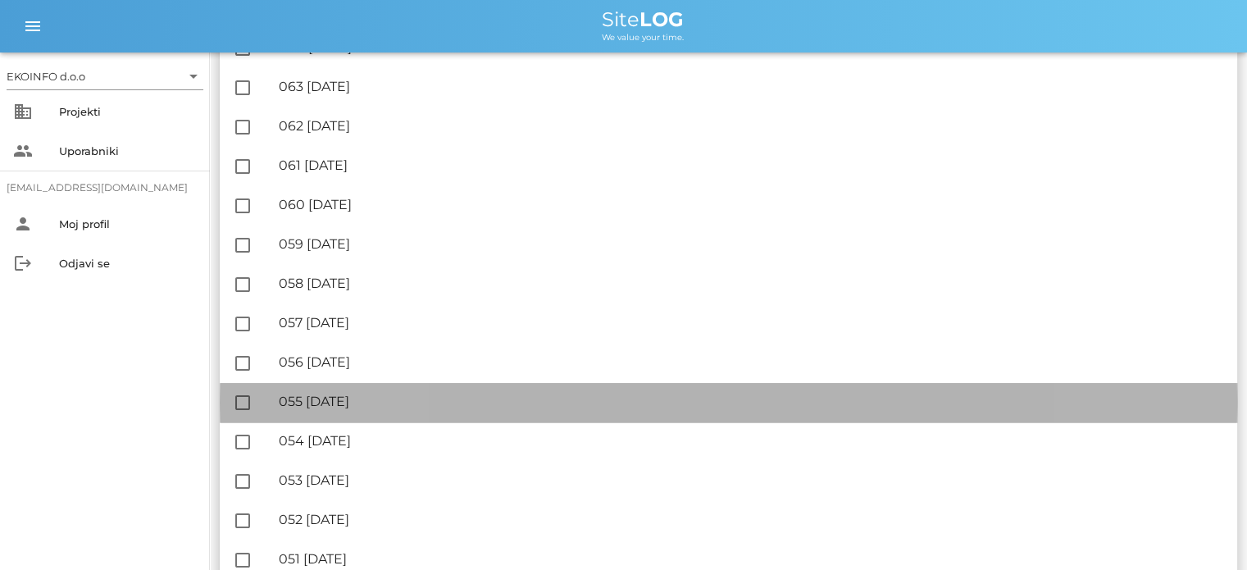
click at [403, 408] on div "🔏 055 [DATE]" at bounding box center [751, 402] width 945 height 16
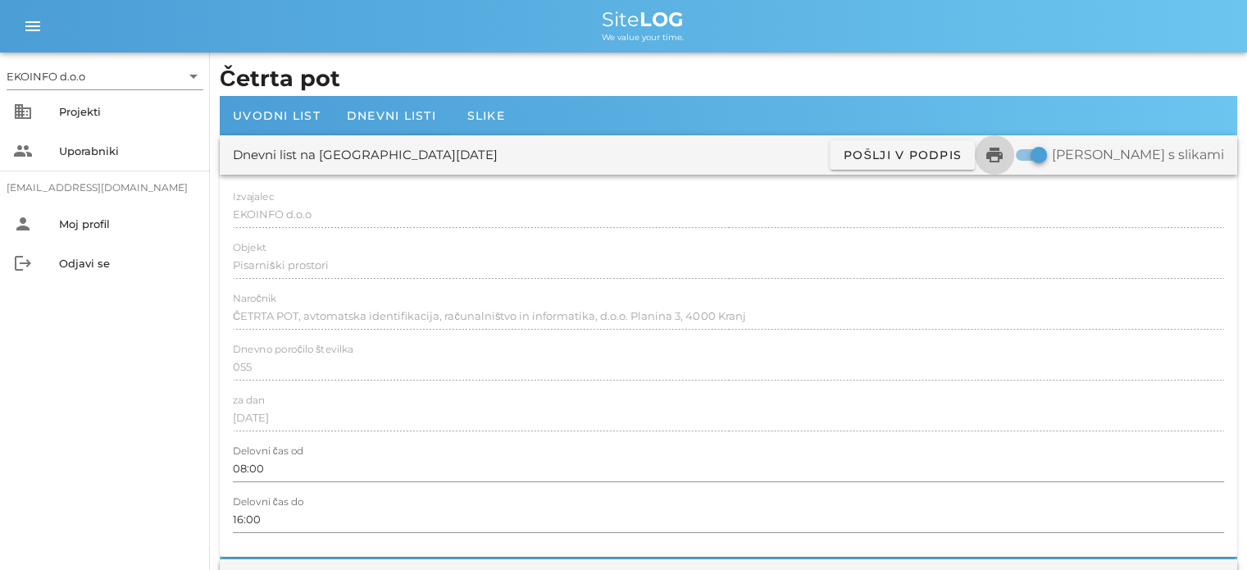
click at [1005, 157] on icon "print" at bounding box center [995, 155] width 20 height 20
click at [400, 117] on span "Dnevni listi" at bounding box center [391, 115] width 89 height 15
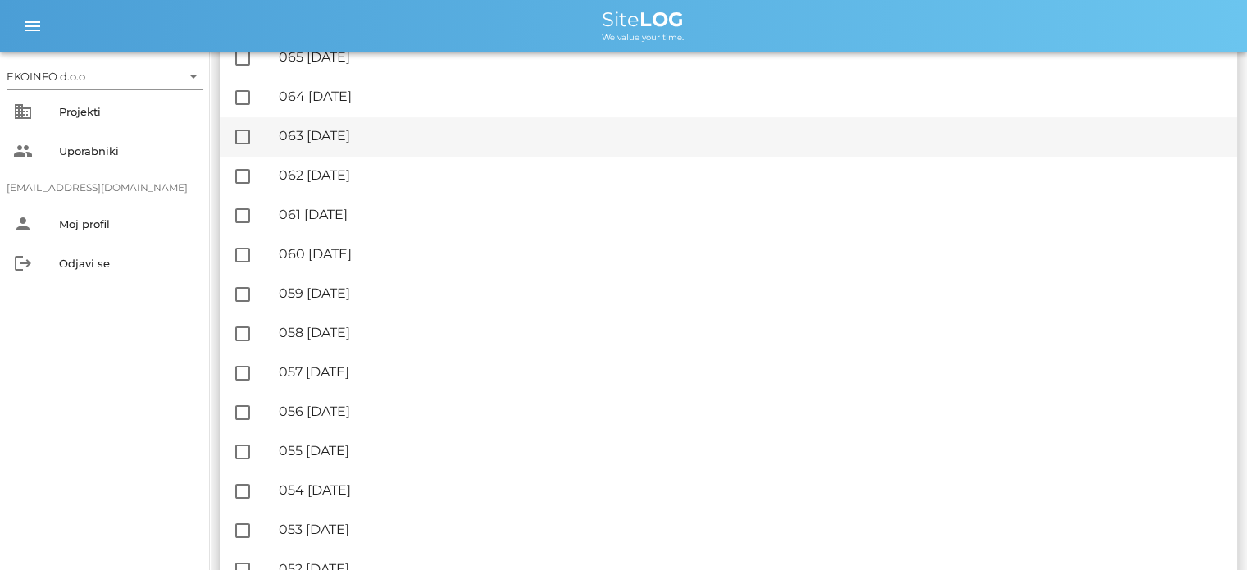
scroll to position [410, 0]
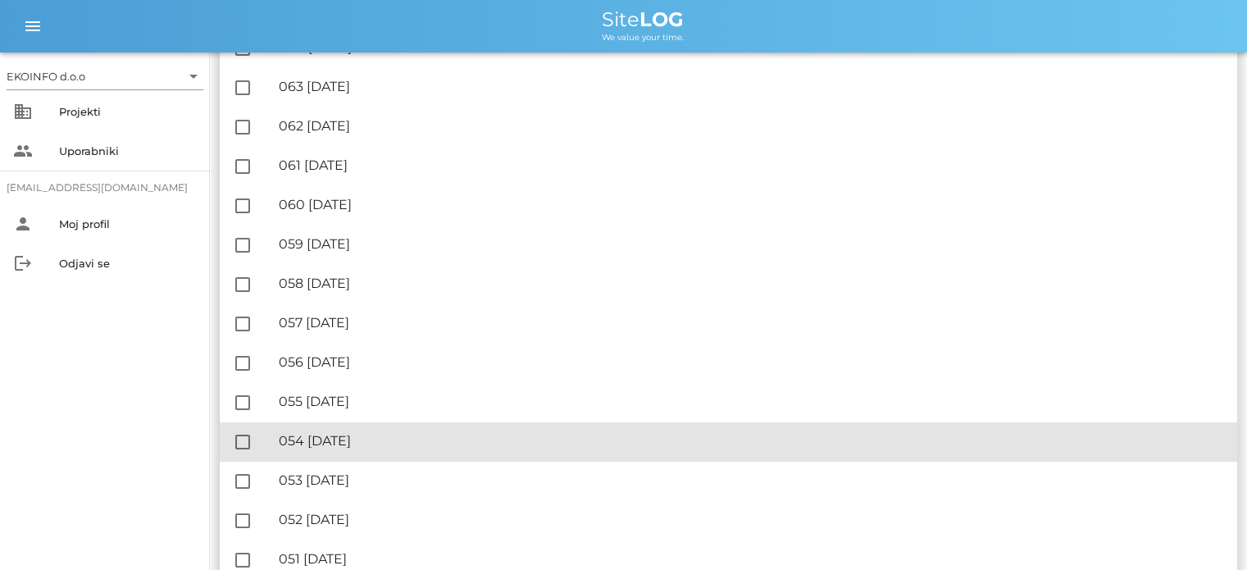
click at [394, 435] on div "🔏 054 [DATE]" at bounding box center [751, 441] width 945 height 16
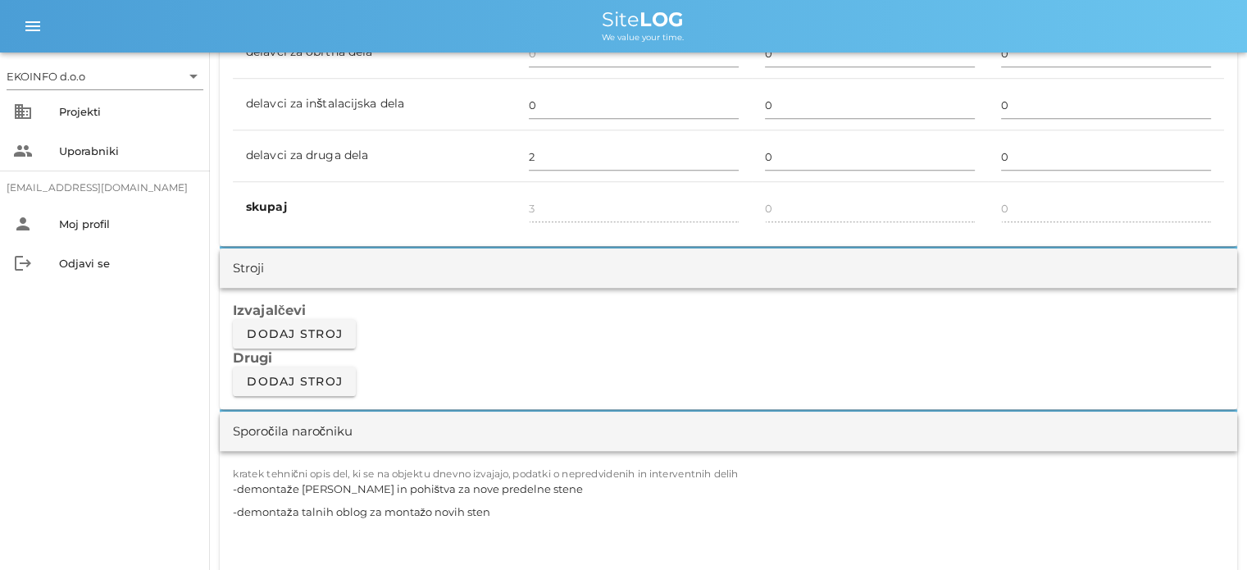
scroll to position [1230, 0]
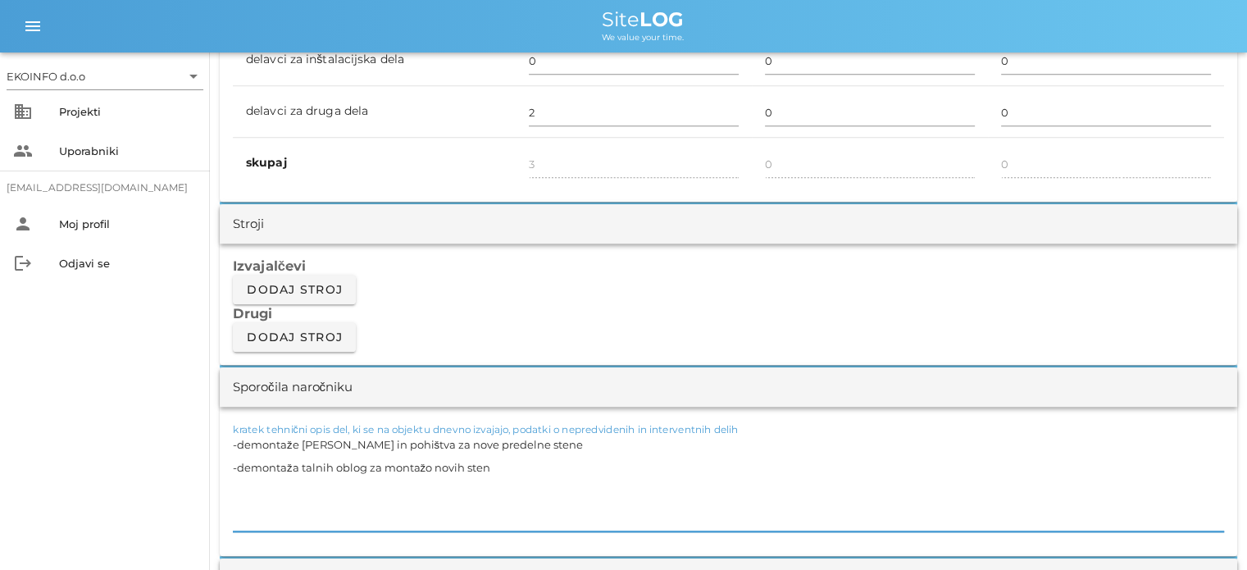
drag, startPoint x: 492, startPoint y: 461, endPoint x: 230, endPoint y: 505, distance: 265.3
click at [230, 505] on div "kratek tehnični opis del, ki se na objektu dnevno izvajajo, podatki o nepredvid…" at bounding box center [729, 481] width 1018 height 149
click at [517, 440] on textarea "-demontaže [PERSON_NAME] in pohištva za nove predelne stene -demontaža talnih o…" at bounding box center [728, 482] width 991 height 98
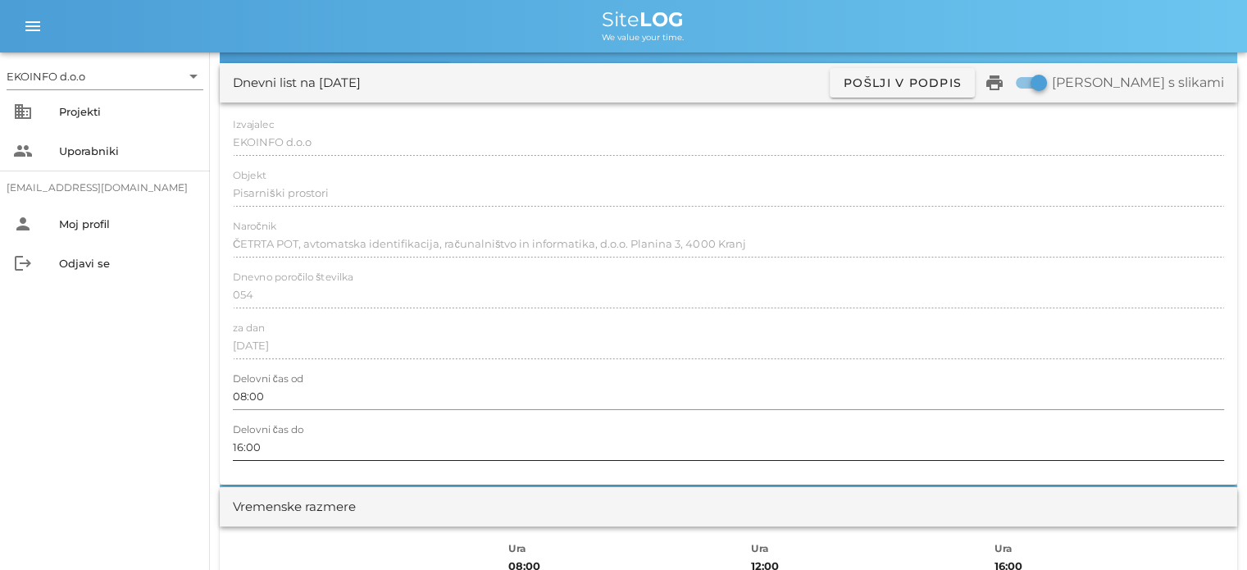
scroll to position [0, 0]
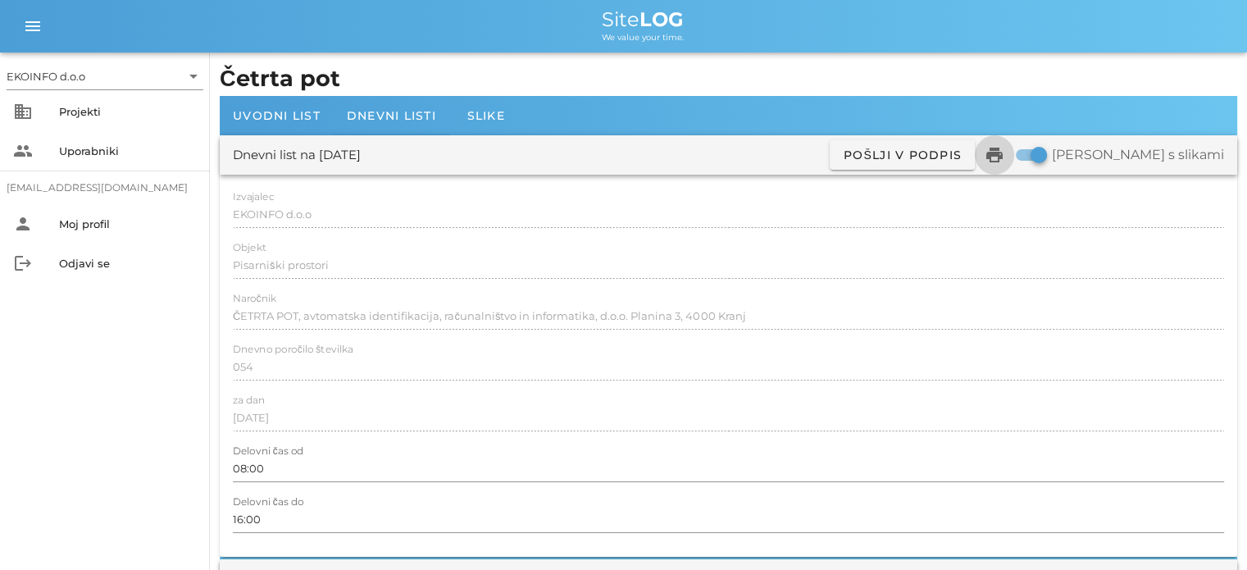
click at [1005, 159] on icon "print" at bounding box center [995, 155] width 20 height 20
click at [257, 275] on div "Objekt Pisarniški prostori" at bounding box center [728, 271] width 991 height 38
click at [394, 90] on h1 "Četrta pot" at bounding box center [729, 79] width 1018 height 34
click at [394, 112] on span "Dnevni listi" at bounding box center [391, 115] width 89 height 15
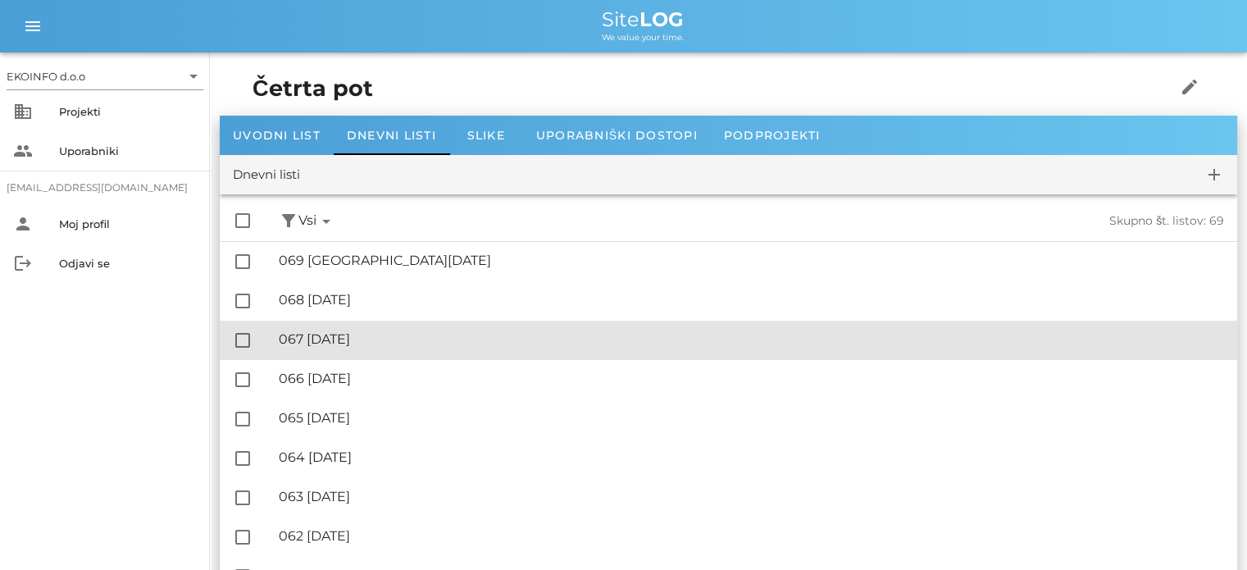
click at [420, 337] on div "🔏 067 [DATE]" at bounding box center [751, 339] width 945 height 16
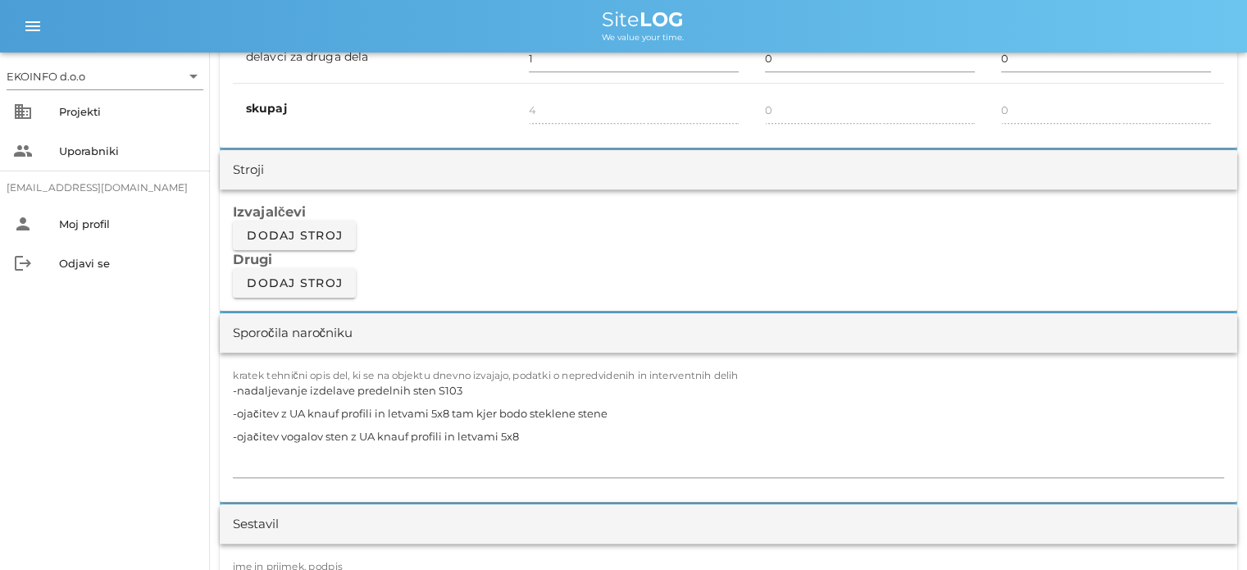
scroll to position [1312, 0]
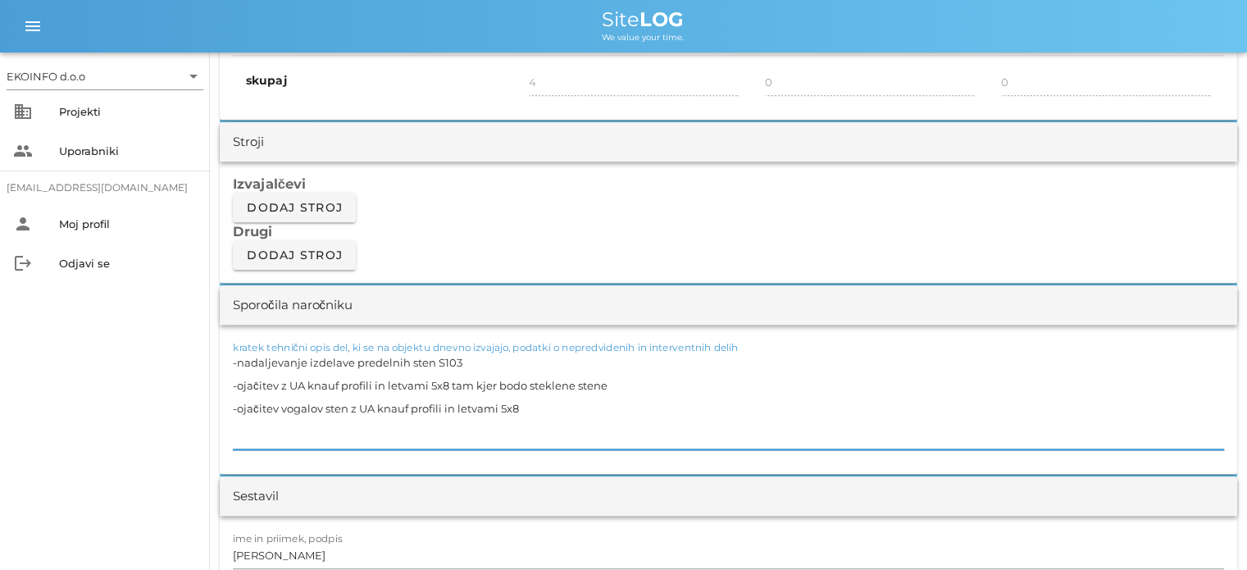
drag, startPoint x: 527, startPoint y: 407, endPoint x: 233, endPoint y: 381, distance: 295.5
click at [233, 381] on textarea "-nadaljevanje izdelave predelnih sten S103 -ojačitev z UA knauf profili in letv…" at bounding box center [728, 400] width 991 height 98
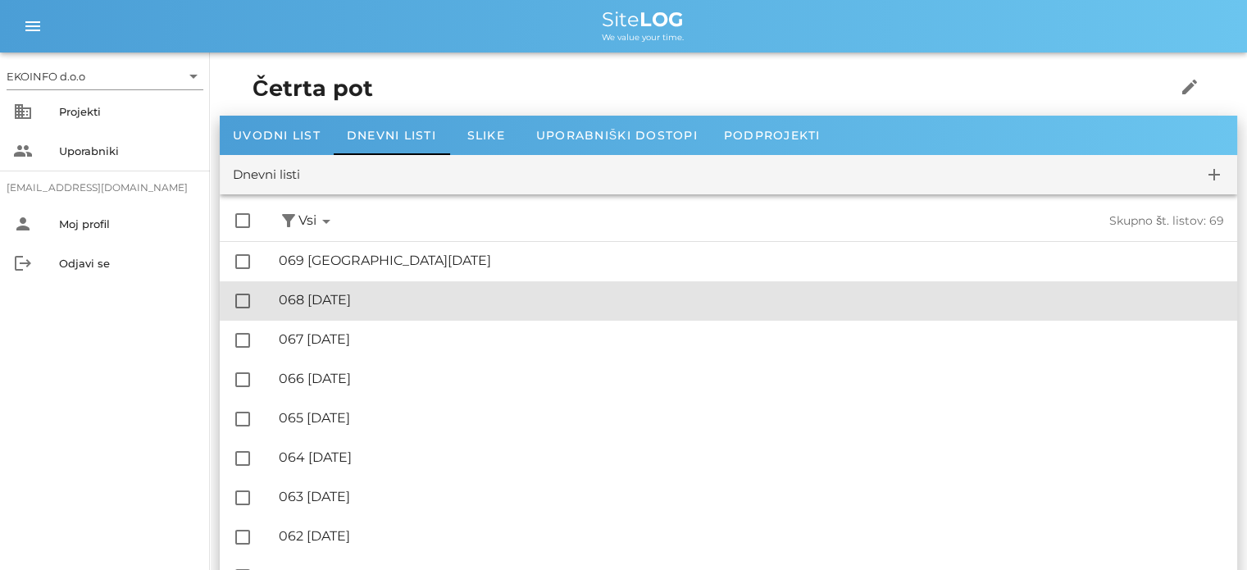
click at [339, 308] on div "🔏 068 [DATE]" at bounding box center [751, 300] width 945 height 16
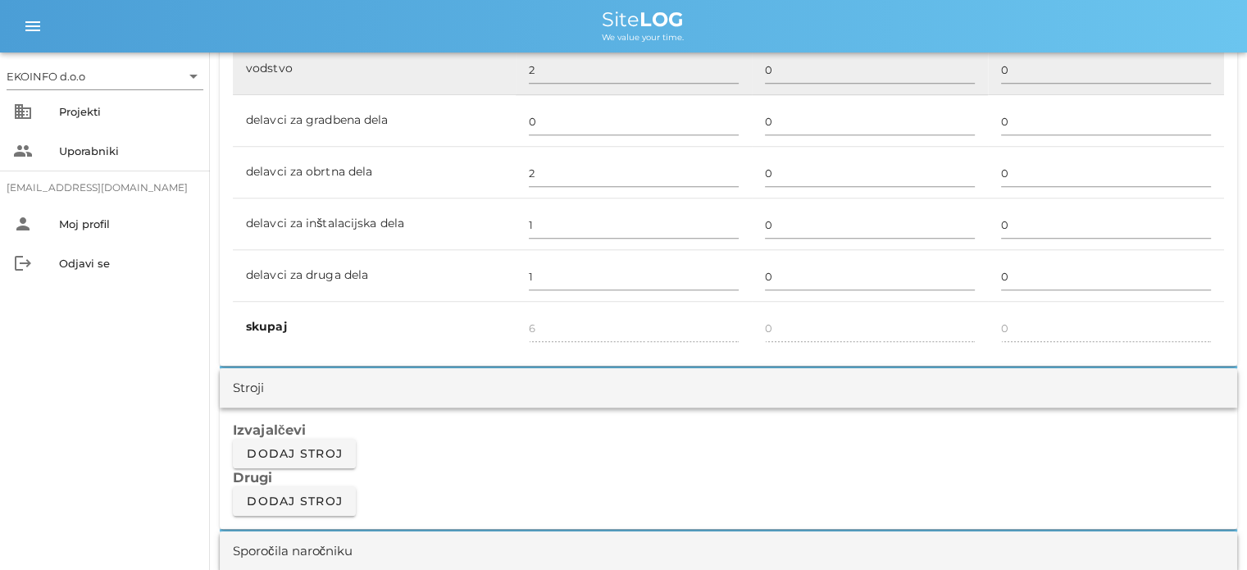
scroll to position [1394, 0]
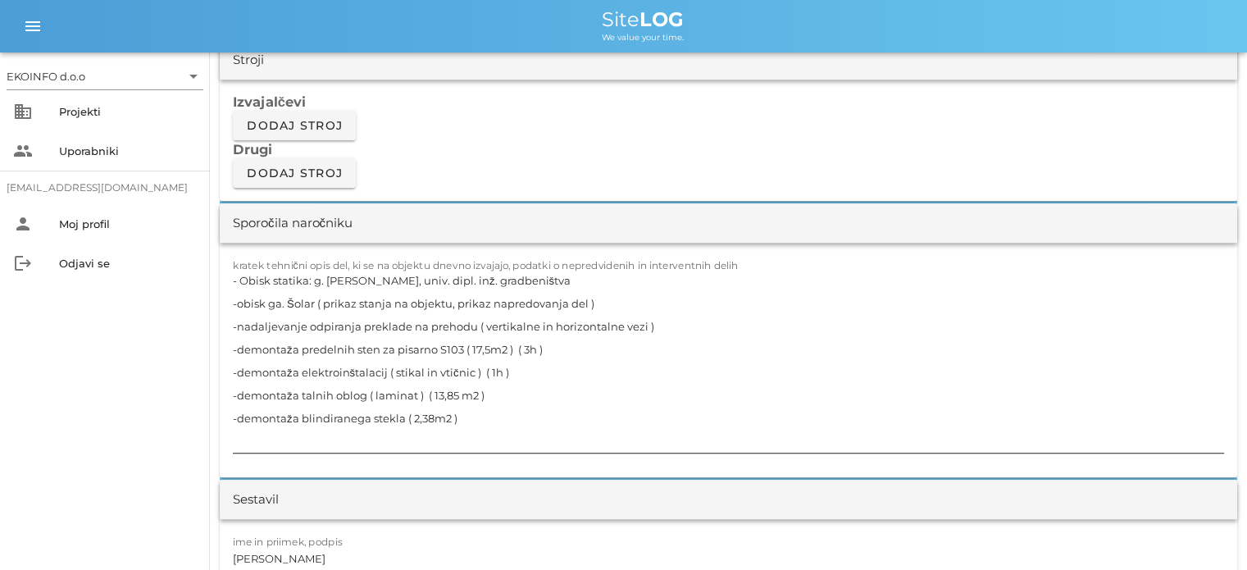
click at [561, 350] on textarea "- Obisk statika: g. [PERSON_NAME], univ. dipl. inž. gradbeništva -obisk ga. Šol…" at bounding box center [728, 361] width 991 height 184
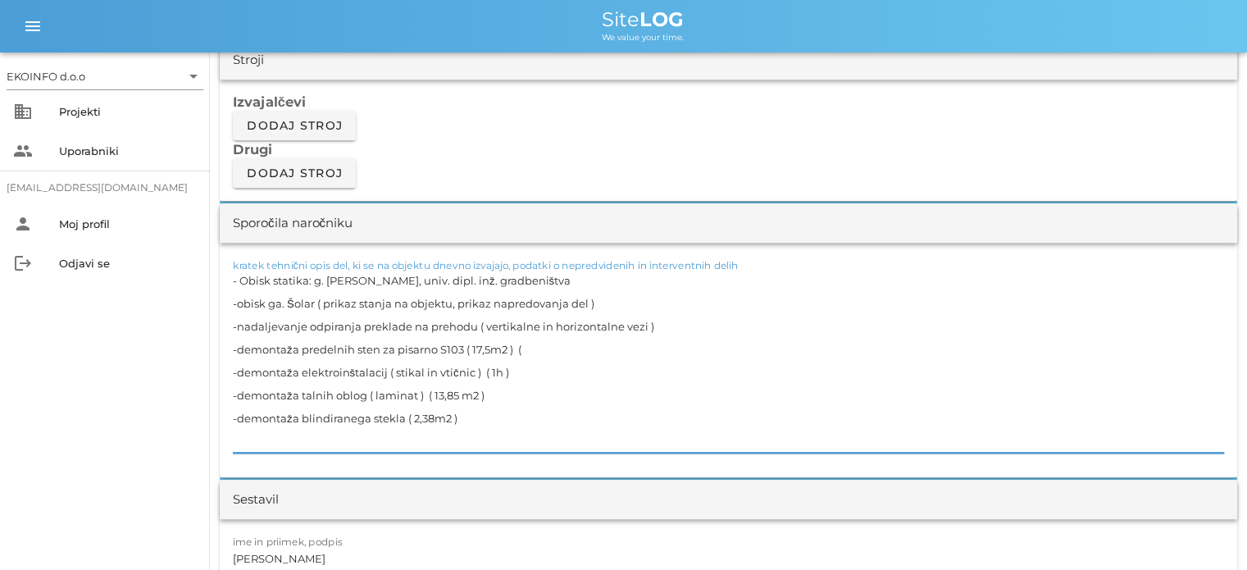
click at [508, 370] on textarea "- Obisk statika: g. [PERSON_NAME], univ. dipl. inž. gradbeništva -obisk ga. Šol…" at bounding box center [728, 361] width 991 height 184
click at [491, 396] on textarea "- Obisk statika: g. [PERSON_NAME], univ. dipl. inž. gradbeništva -obisk ga. Šol…" at bounding box center [728, 361] width 991 height 184
click at [485, 420] on textarea "- Obisk statika: g. [PERSON_NAME], univ. dipl. inž. gradbeništva -obisk ga. Šol…" at bounding box center [728, 361] width 991 height 184
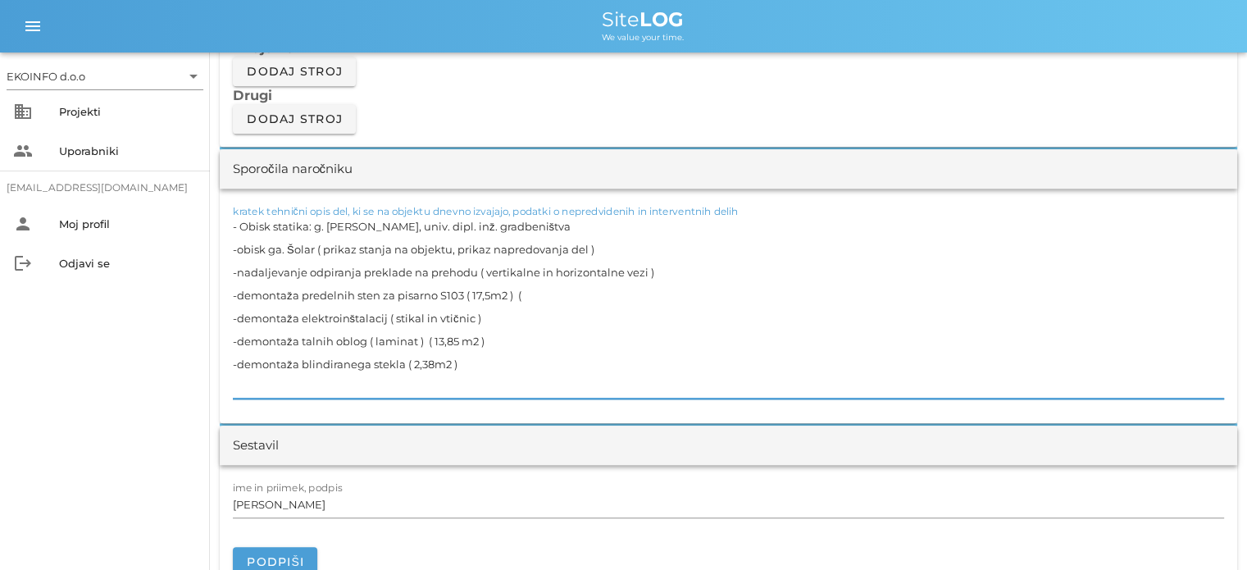
scroll to position [1558, 0]
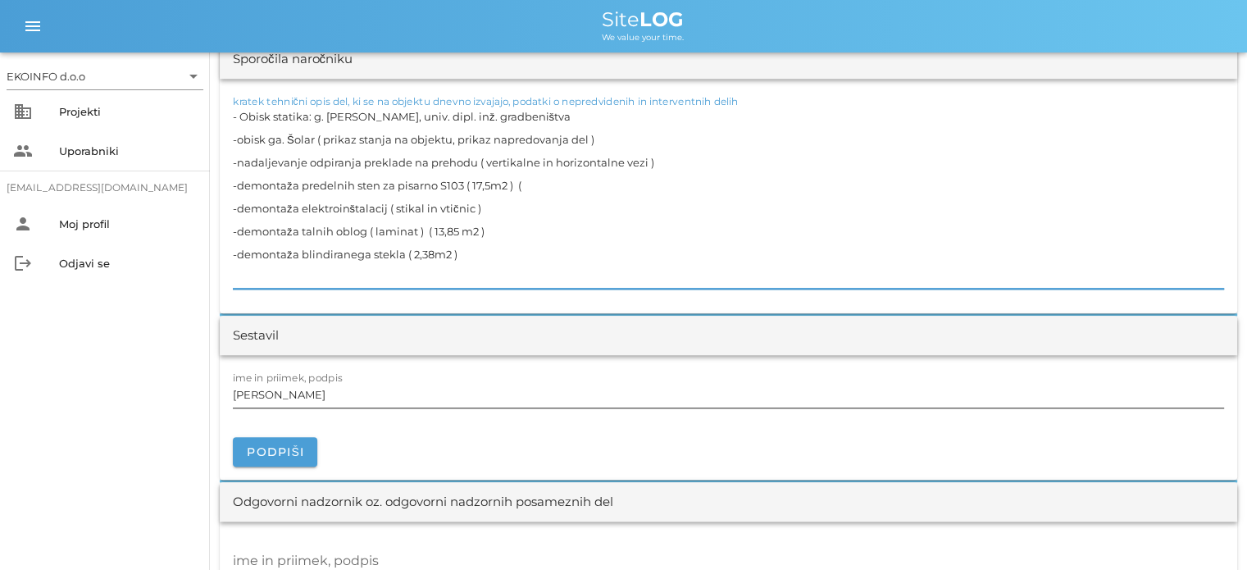
type textarea "- Obisk statika: g. [PERSON_NAME], univ. dipl. inž. gradbeništva -obisk ga. Šol…"
click at [306, 396] on input "[PERSON_NAME]" at bounding box center [728, 394] width 991 height 26
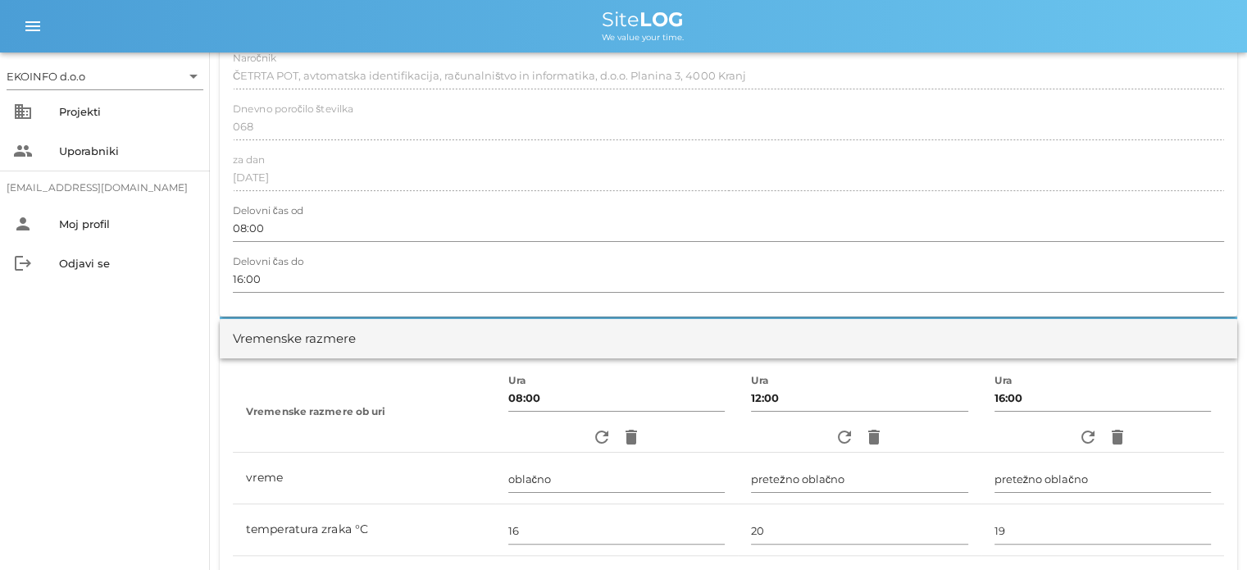
scroll to position [0, 0]
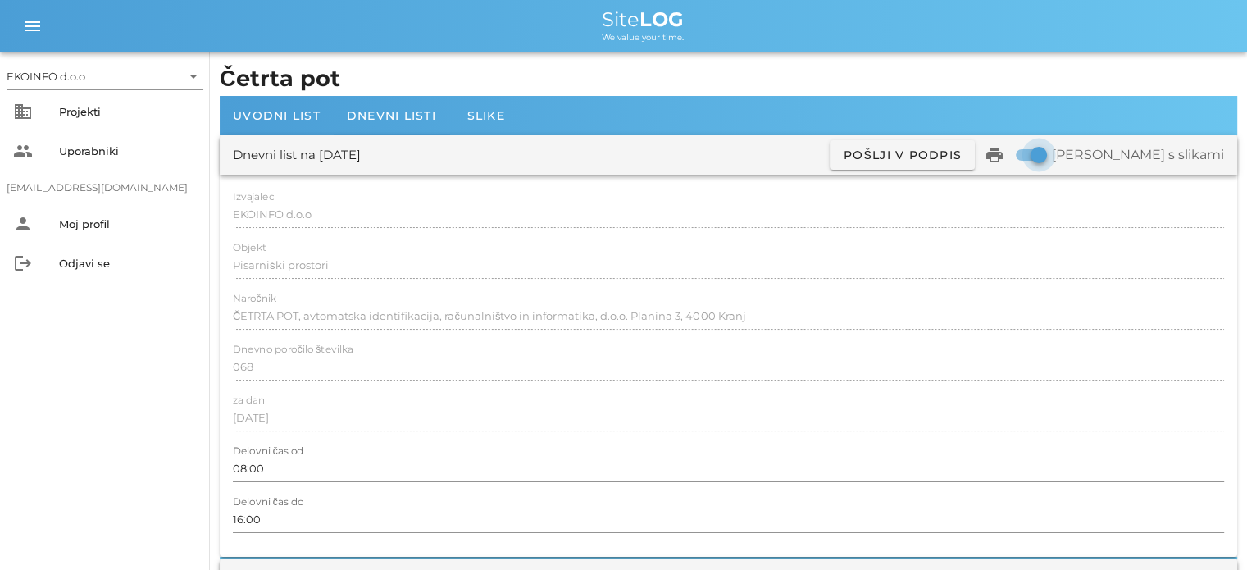
click at [1053, 155] on div at bounding box center [1039, 155] width 28 height 28
checkbox input "false"
click at [1005, 157] on icon "print" at bounding box center [995, 155] width 20 height 20
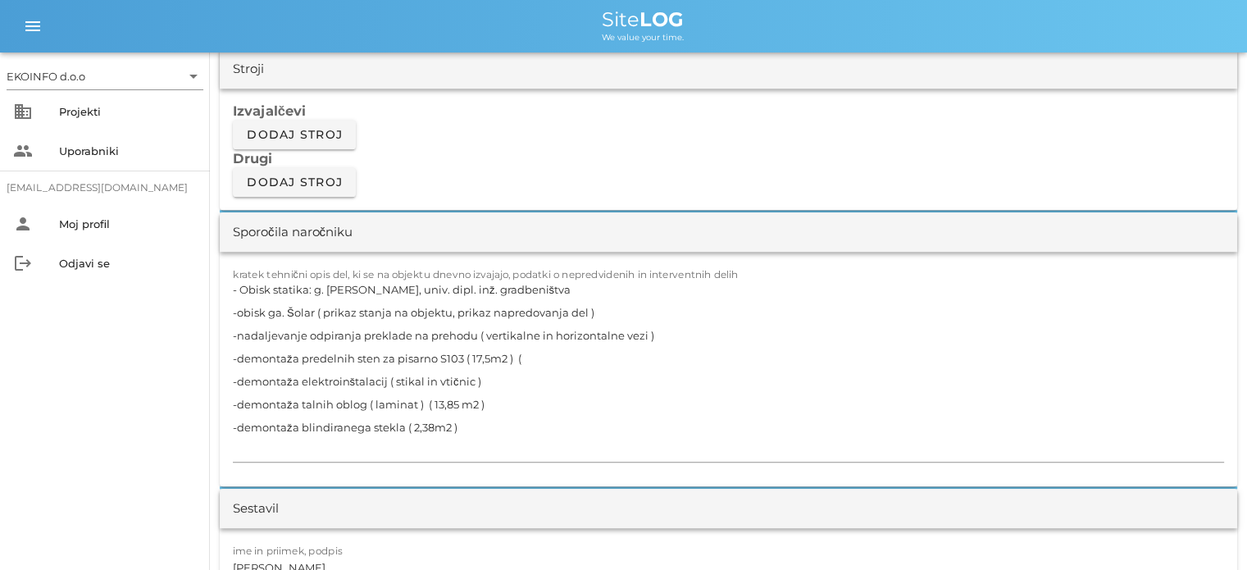
scroll to position [1558, 0]
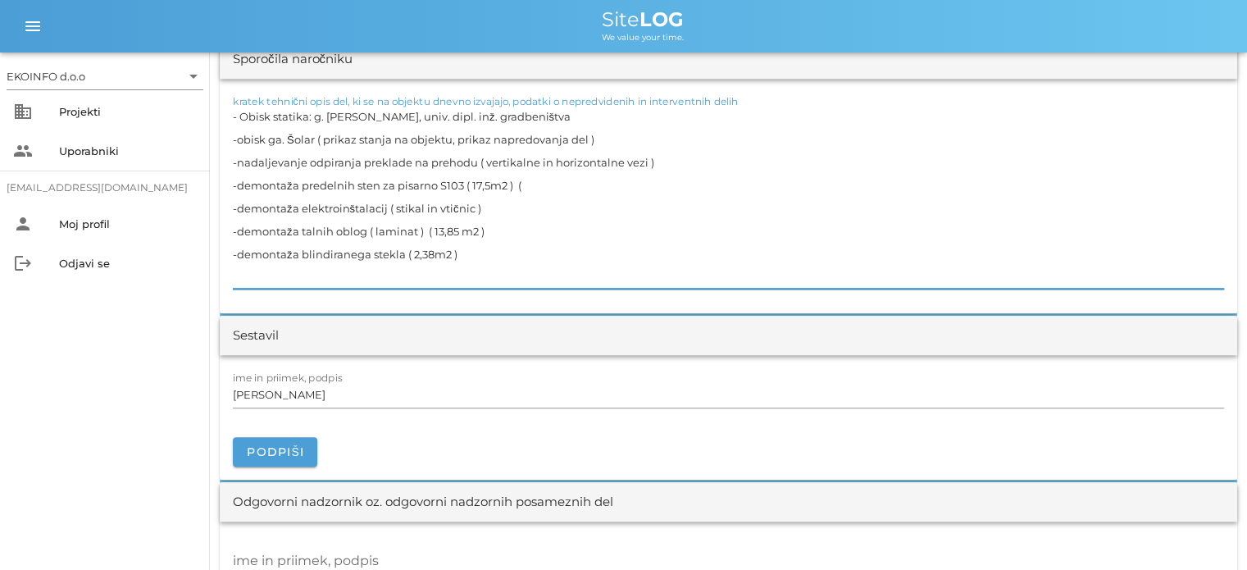
drag, startPoint x: 651, startPoint y: 160, endPoint x: 238, endPoint y: 162, distance: 413.3
click at [238, 162] on textarea "- Obisk statika: g. [PERSON_NAME], univ. dipl. inž. gradbeništva -obisk ga. Šol…" at bounding box center [728, 197] width 991 height 184
click at [522, 182] on textarea "- Obisk statika: g. [PERSON_NAME], univ. dipl. inž. gradbeništva -obisk ga. Šol…" at bounding box center [728, 197] width 991 height 184
click at [298, 184] on textarea "- Obisk statika: g. [PERSON_NAME], univ. dipl. inž. gradbeništva -obisk ga. Šol…" at bounding box center [728, 197] width 991 height 184
type textarea "- Obisk statika: g. [PERSON_NAME], univ. dipl. inž. gradbeništva -obisk ga. Šol…"
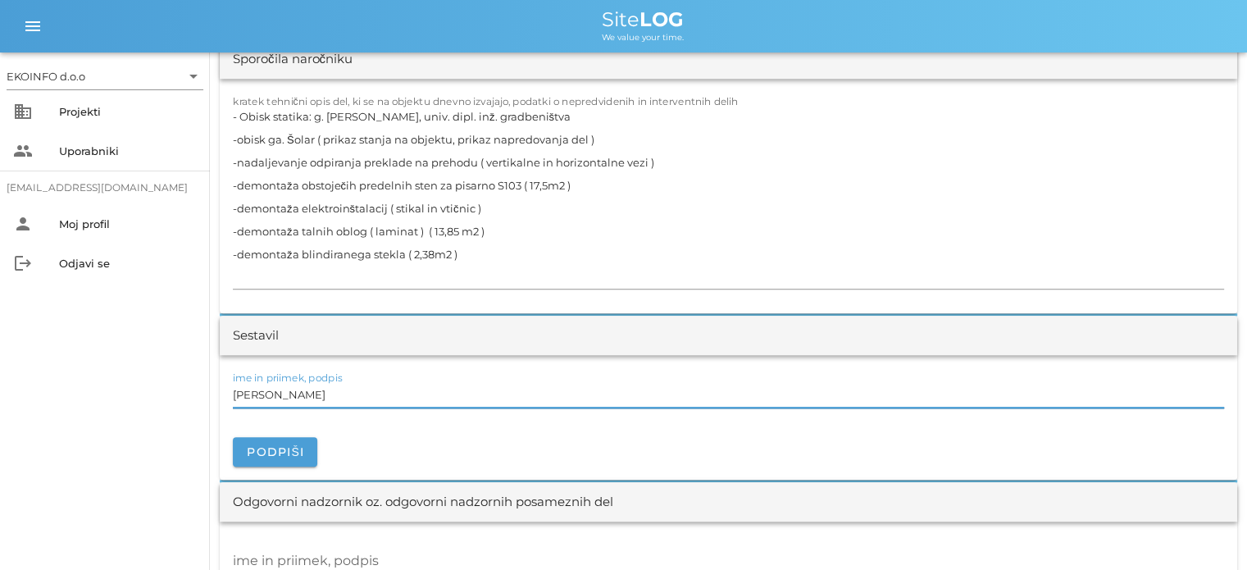
click at [305, 391] on input "[PERSON_NAME]" at bounding box center [728, 394] width 991 height 26
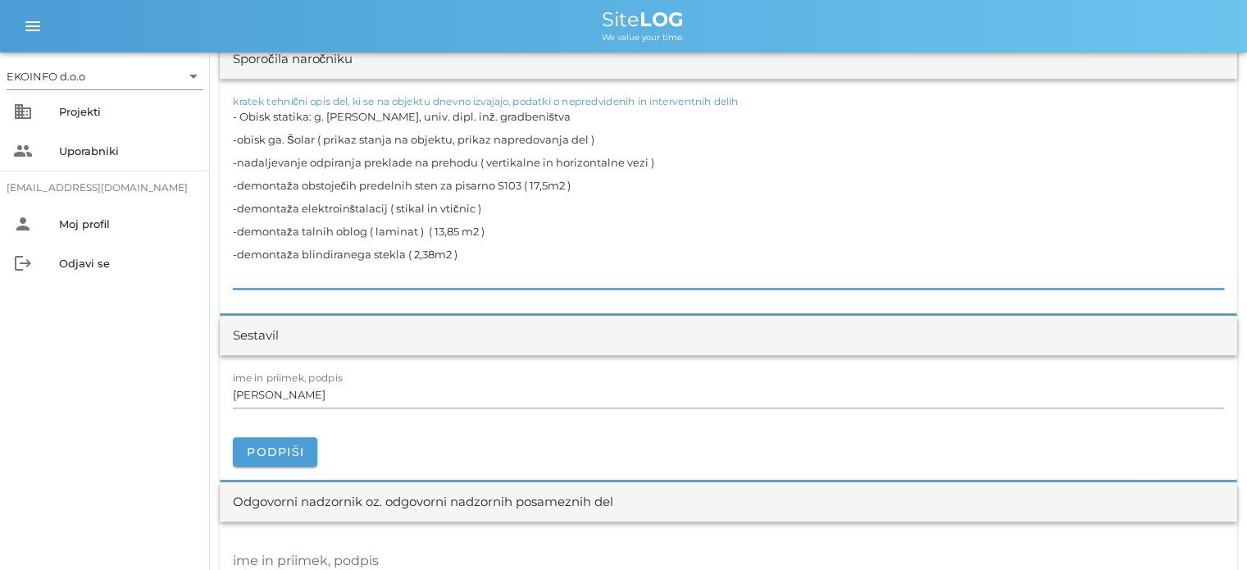
drag, startPoint x: 559, startPoint y: 179, endPoint x: 239, endPoint y: 181, distance: 320.6
click at [239, 181] on textarea "- Obisk statika: g. [PERSON_NAME], univ. dipl. inž. gradbeništva -obisk ga. Šol…" at bounding box center [728, 197] width 991 height 184
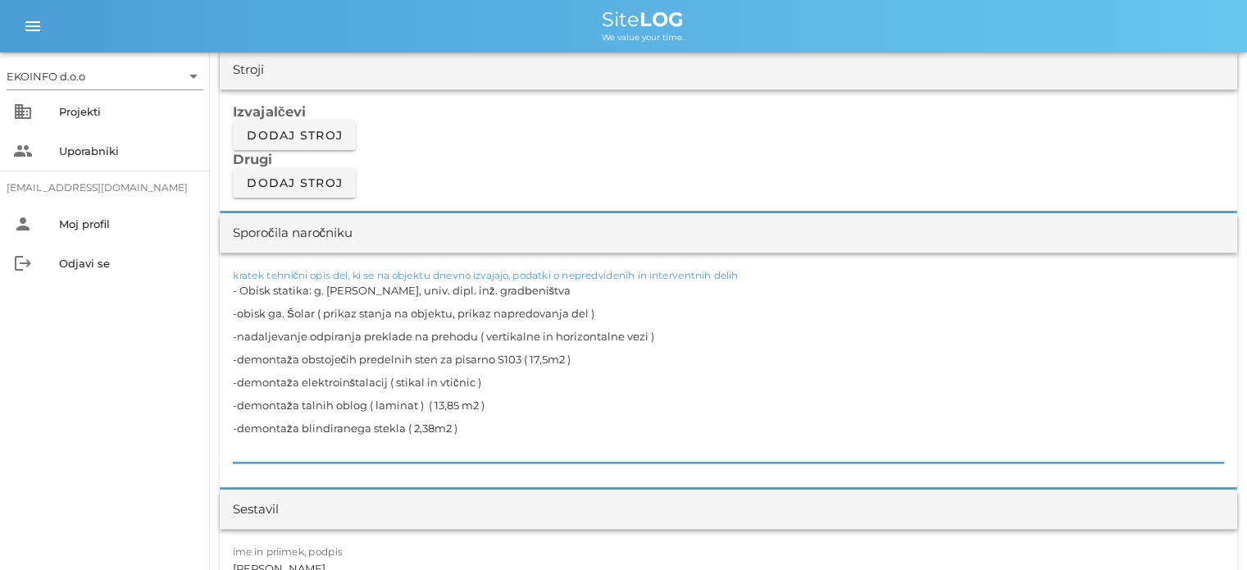
scroll to position [1476, 0]
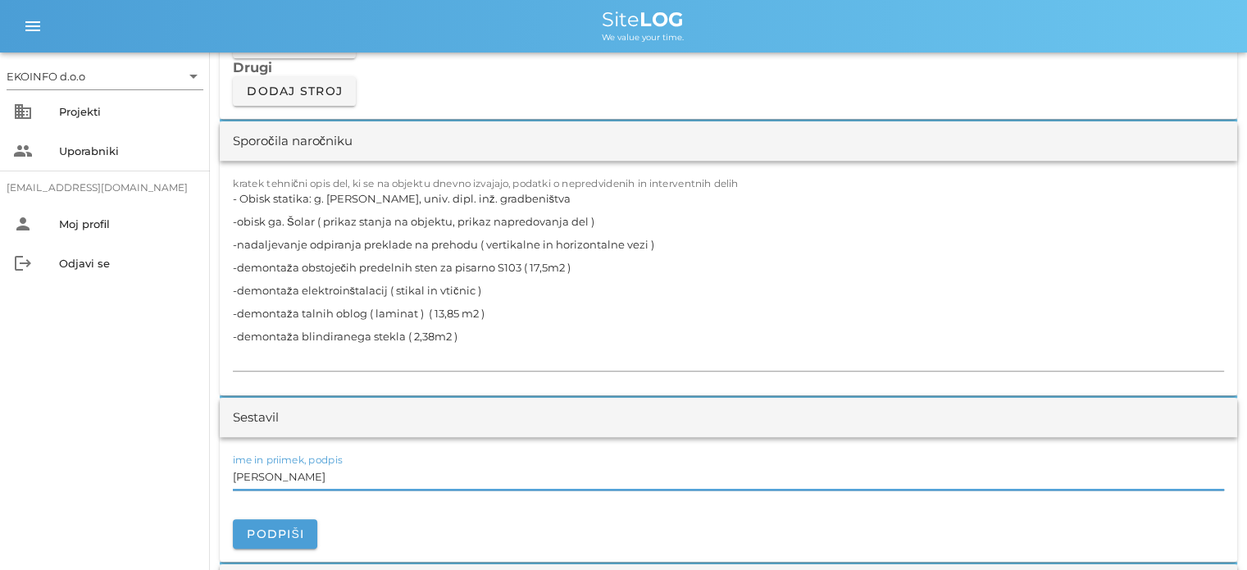
click at [308, 476] on input "[PERSON_NAME]" at bounding box center [728, 476] width 991 height 26
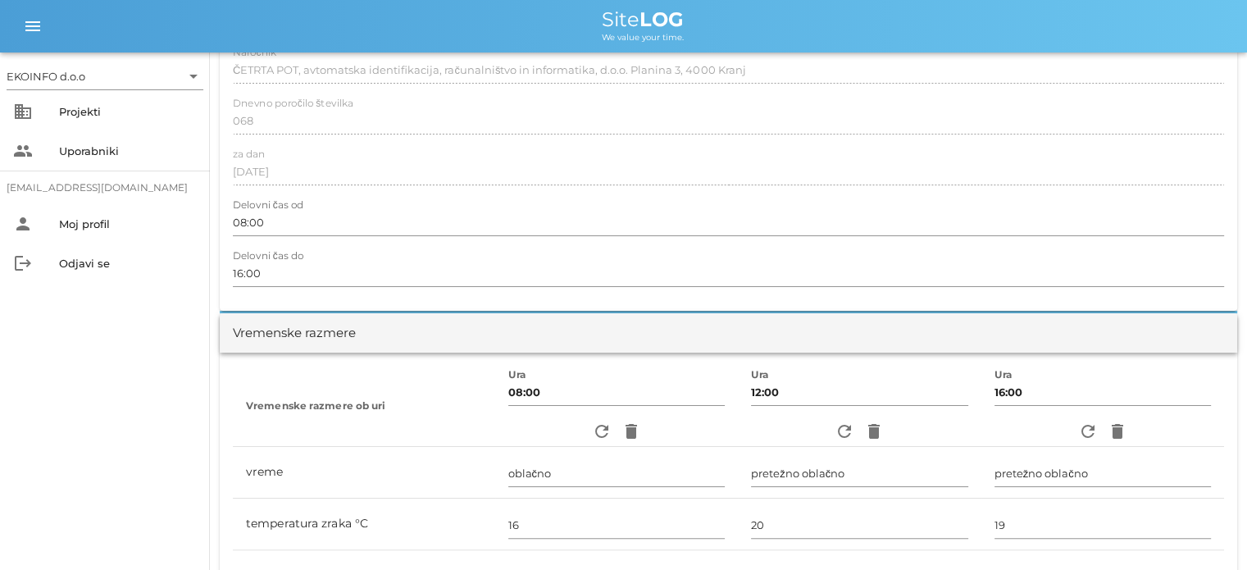
scroll to position [0, 0]
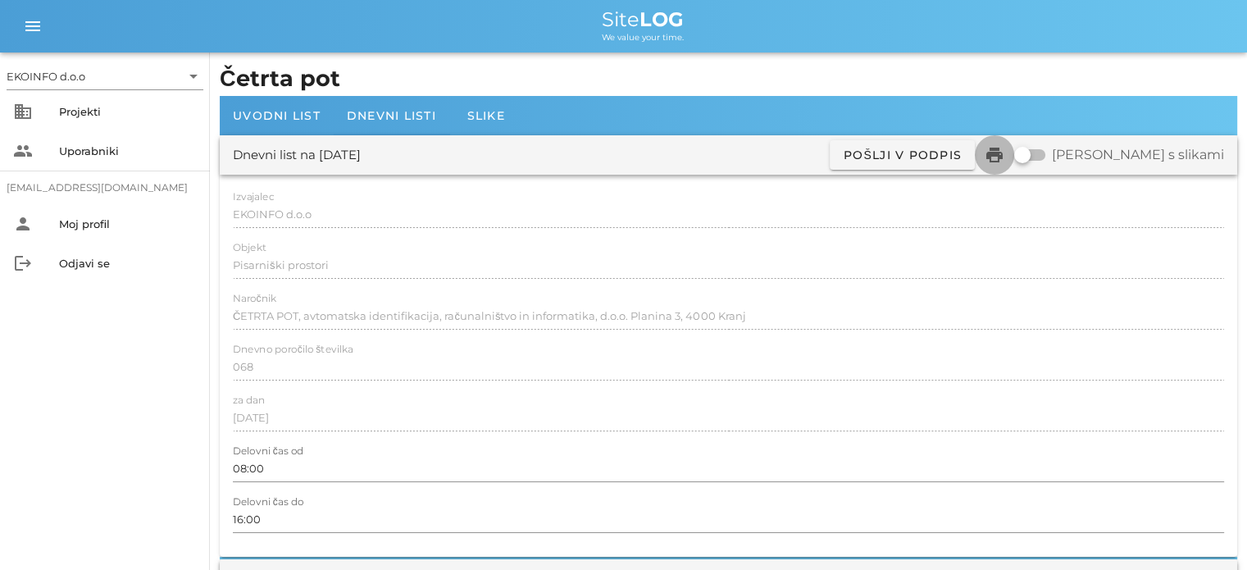
click at [1005, 153] on icon "print" at bounding box center [995, 155] width 20 height 20
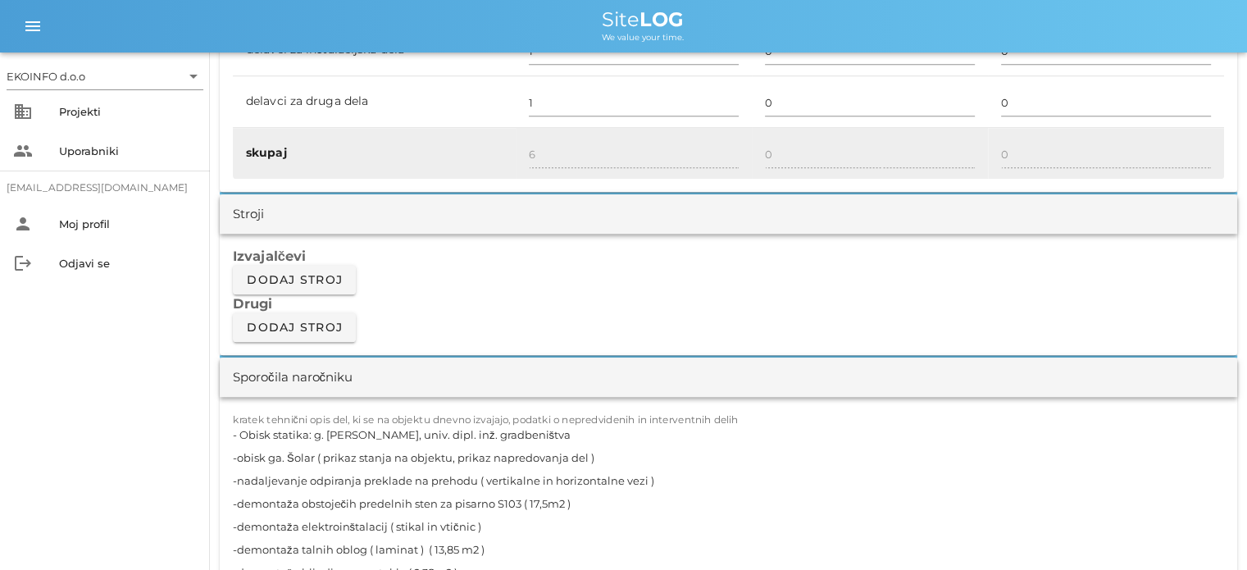
scroll to position [1394, 0]
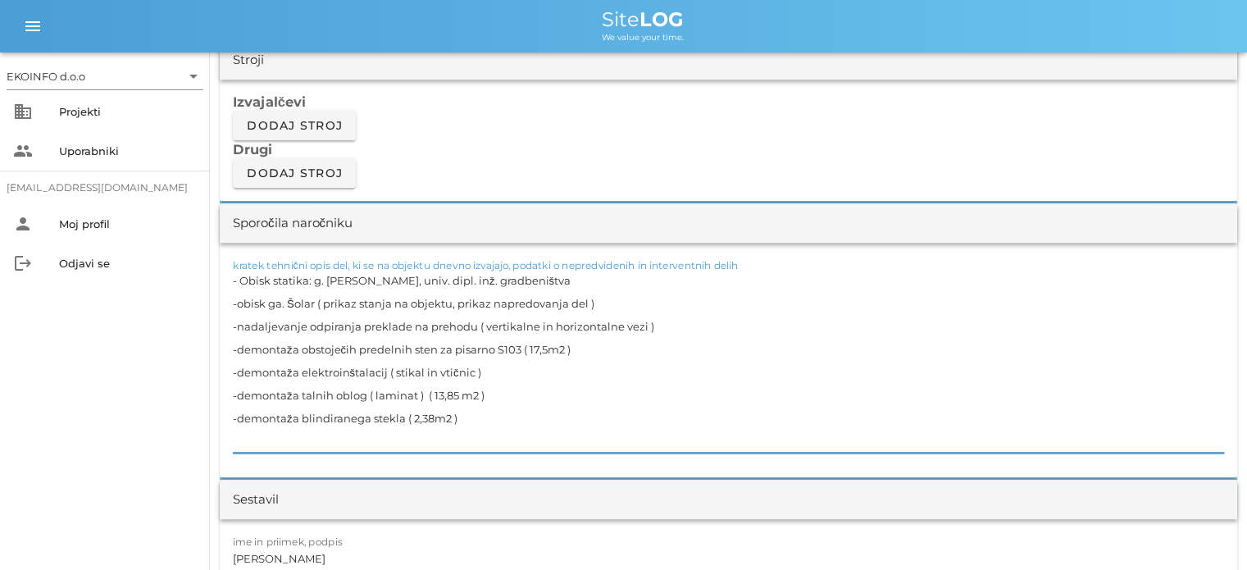
drag, startPoint x: 484, startPoint y: 368, endPoint x: 239, endPoint y: 369, distance: 244.4
click at [239, 369] on textarea "- Obisk statika: g. [PERSON_NAME], univ. dipl. inž. gradbeništva -obisk ga. Šol…" at bounding box center [728, 361] width 991 height 184
click at [508, 409] on textarea "- Obisk statika: g. [PERSON_NAME], univ. dipl. inž. gradbeništva -obisk ga. Šol…" at bounding box center [728, 361] width 991 height 184
drag, startPoint x: 487, startPoint y: 393, endPoint x: 238, endPoint y: 389, distance: 249.3
click at [238, 389] on textarea "- Obisk statika: g. [PERSON_NAME], univ. dipl. inž. gradbeništva -obisk ga. Šol…" at bounding box center [728, 361] width 991 height 184
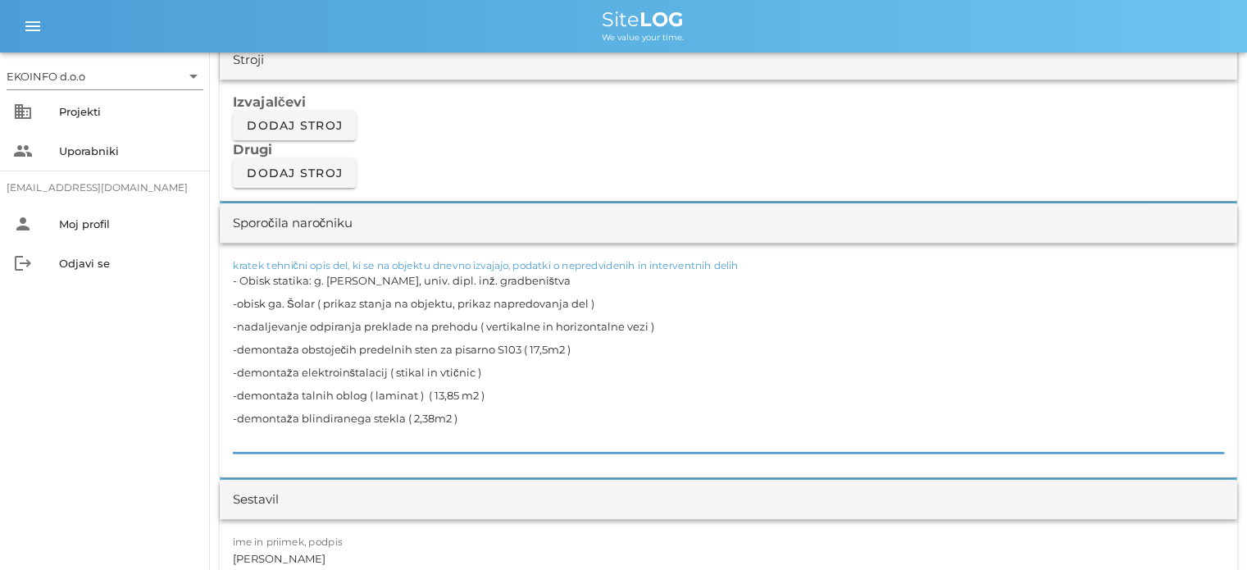
click at [444, 422] on textarea "- Obisk statika: g. [PERSON_NAME], univ. dipl. inž. gradbeništva -obisk ga. Šol…" at bounding box center [728, 361] width 991 height 184
drag, startPoint x: 457, startPoint y: 416, endPoint x: 239, endPoint y: 412, distance: 217.3
click at [239, 412] on textarea "- Obisk statika: g. [PERSON_NAME], univ. dipl. inž. gradbeništva -obisk ga. Šol…" at bounding box center [728, 361] width 991 height 184
click at [459, 398] on textarea "- Obisk statika: g. [PERSON_NAME], univ. dipl. inž. gradbeništva -obisk ga. Šol…" at bounding box center [728, 361] width 991 height 184
click at [307, 526] on input "[PERSON_NAME]" at bounding box center [728, 558] width 991 height 26
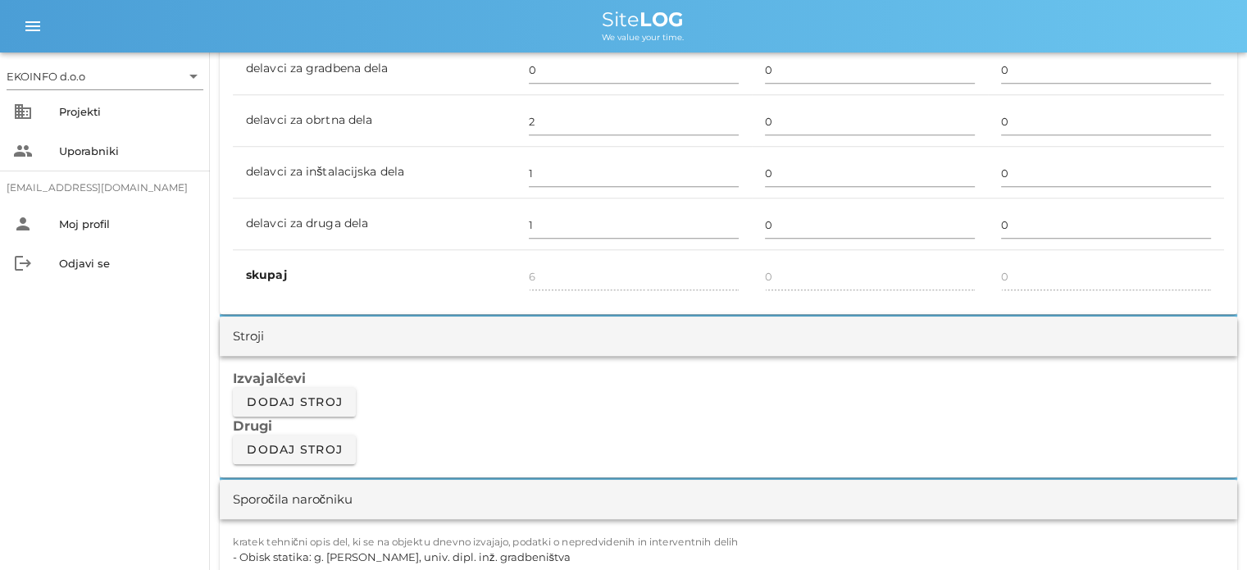
scroll to position [984, 0]
